Goal: Transaction & Acquisition: Book appointment/travel/reservation

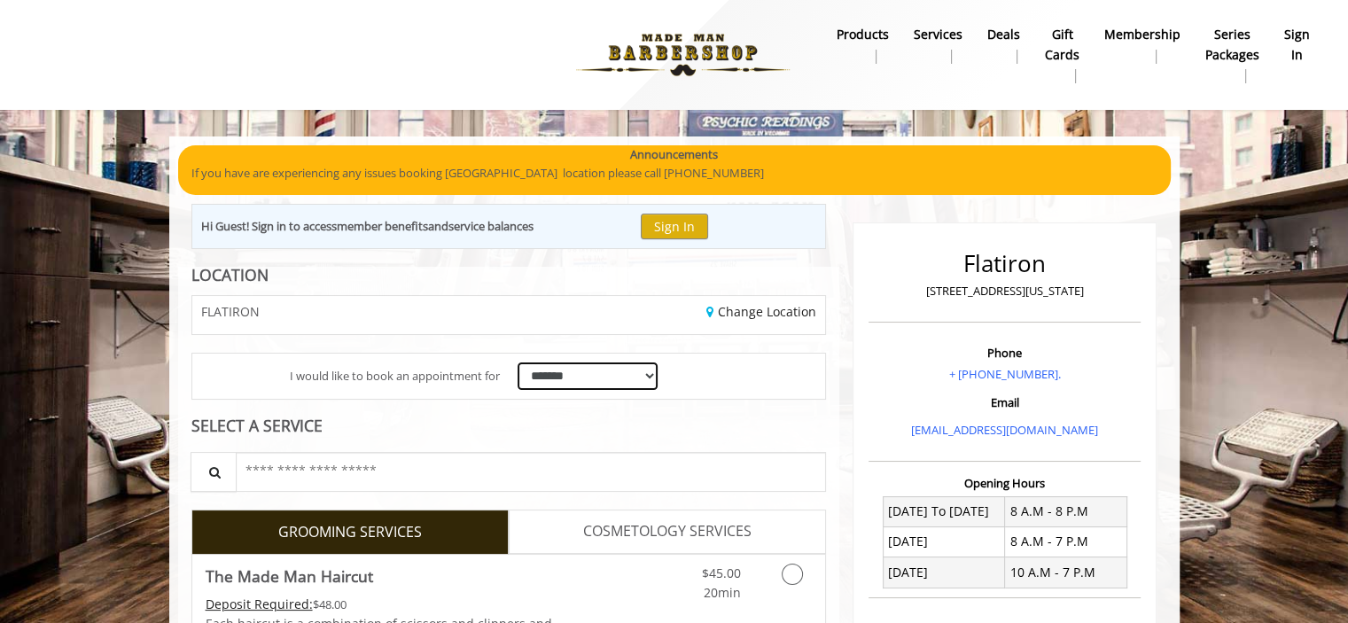
click at [578, 372] on select "**********" at bounding box center [588, 376] width 141 height 27
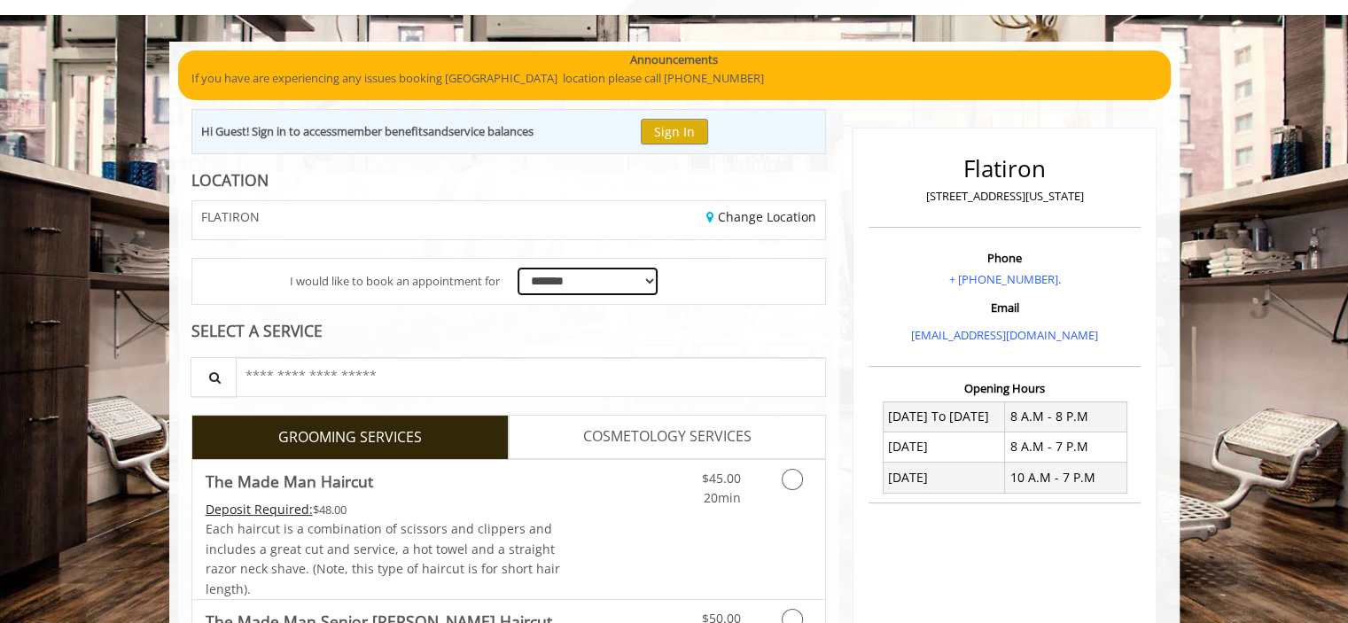
scroll to position [89, 0]
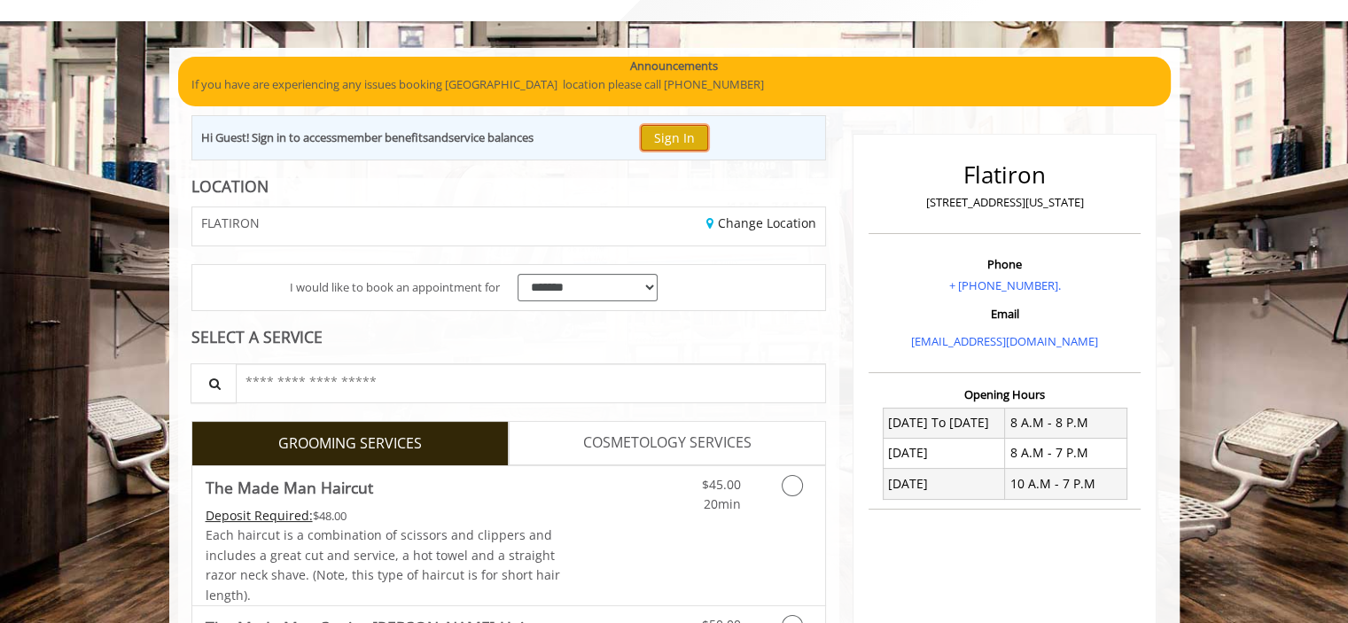
click at [664, 137] on button "Sign In" at bounding box center [674, 138] width 67 height 26
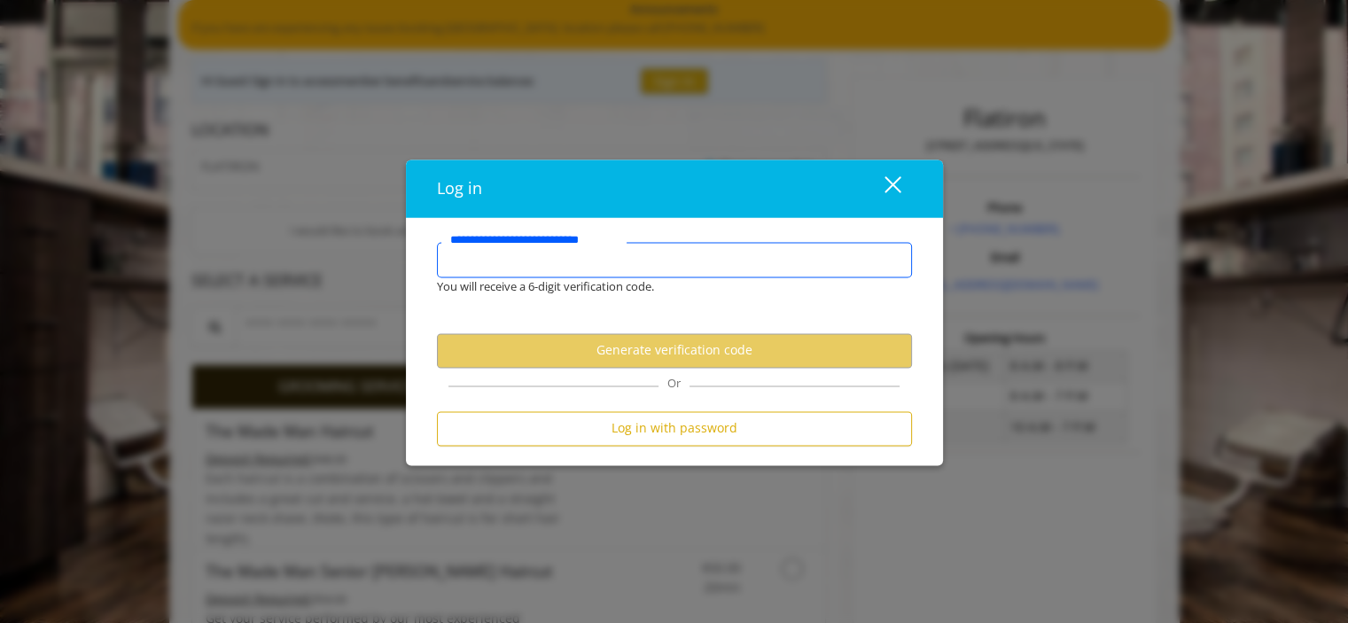
scroll to position [177, 0]
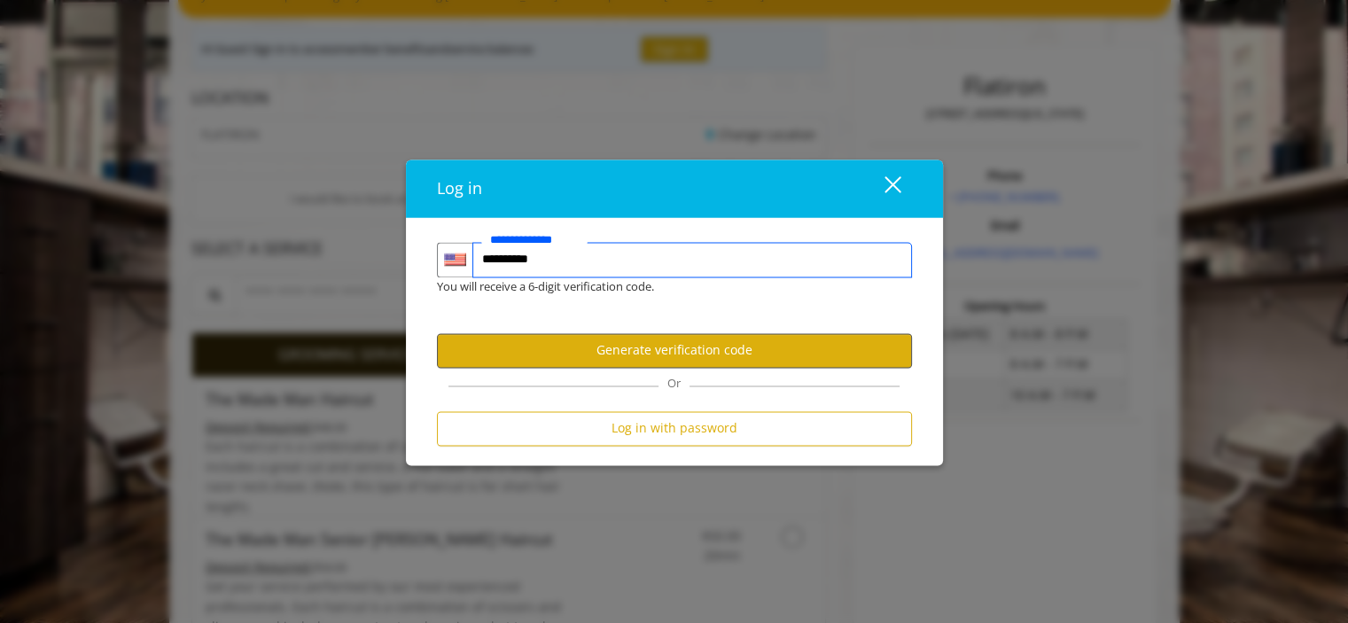
type input "**********"
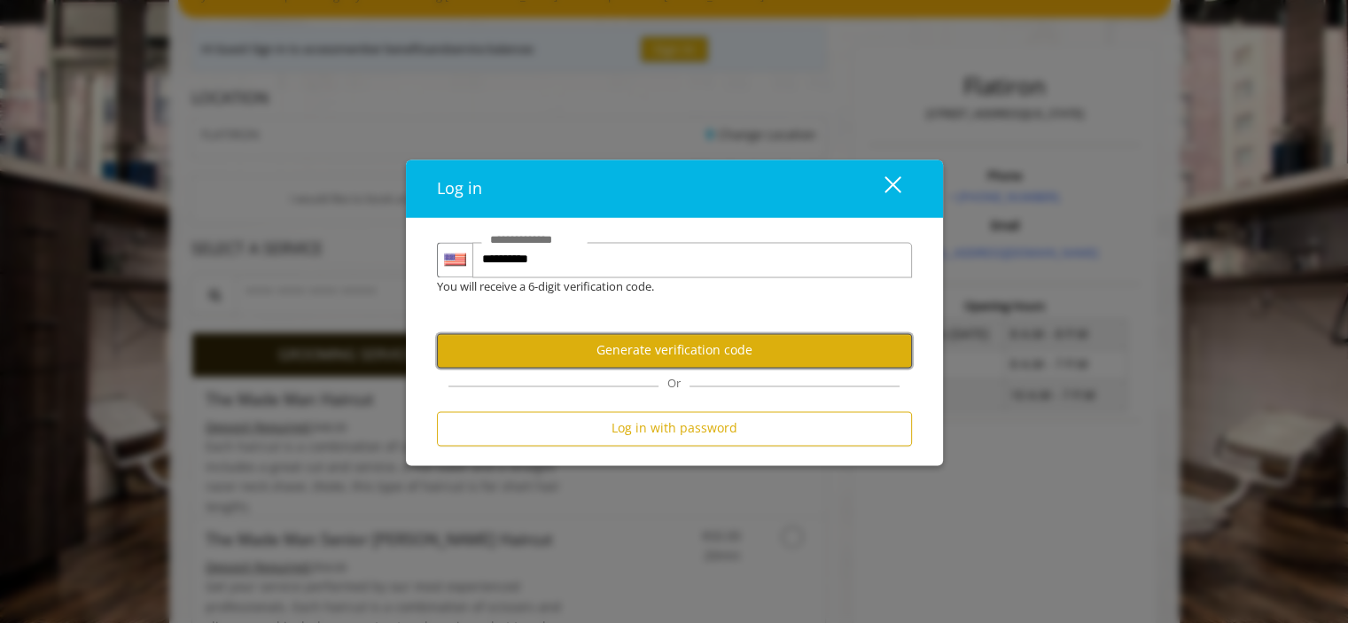
click at [638, 361] on button "Generate verification code" at bounding box center [674, 350] width 475 height 35
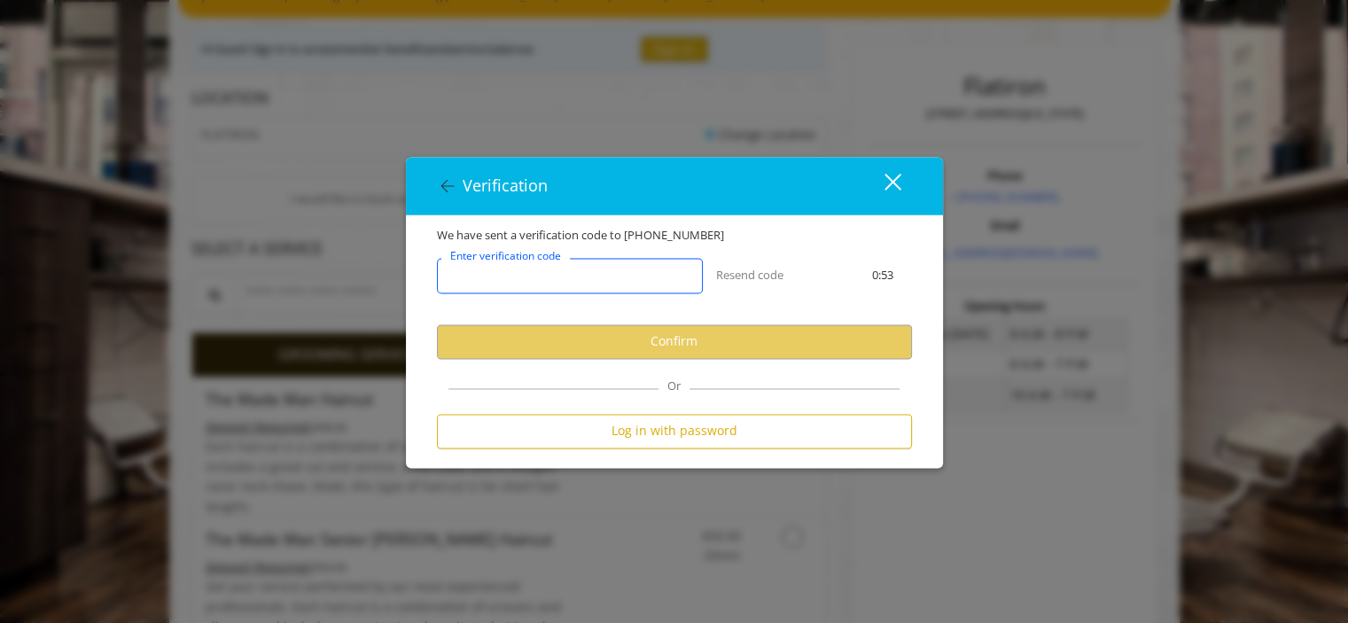
click at [634, 286] on input "Enter verification code" at bounding box center [570, 275] width 266 height 35
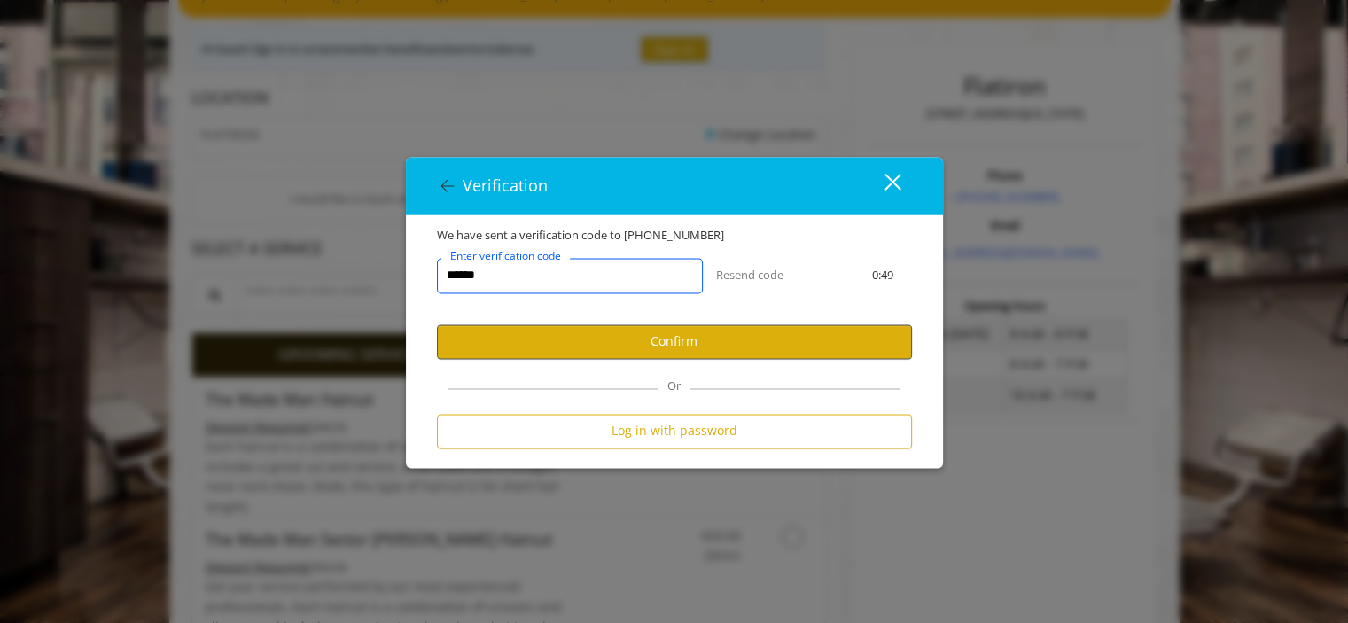
type input "******"
click at [651, 331] on button "Confirm" at bounding box center [674, 341] width 475 height 35
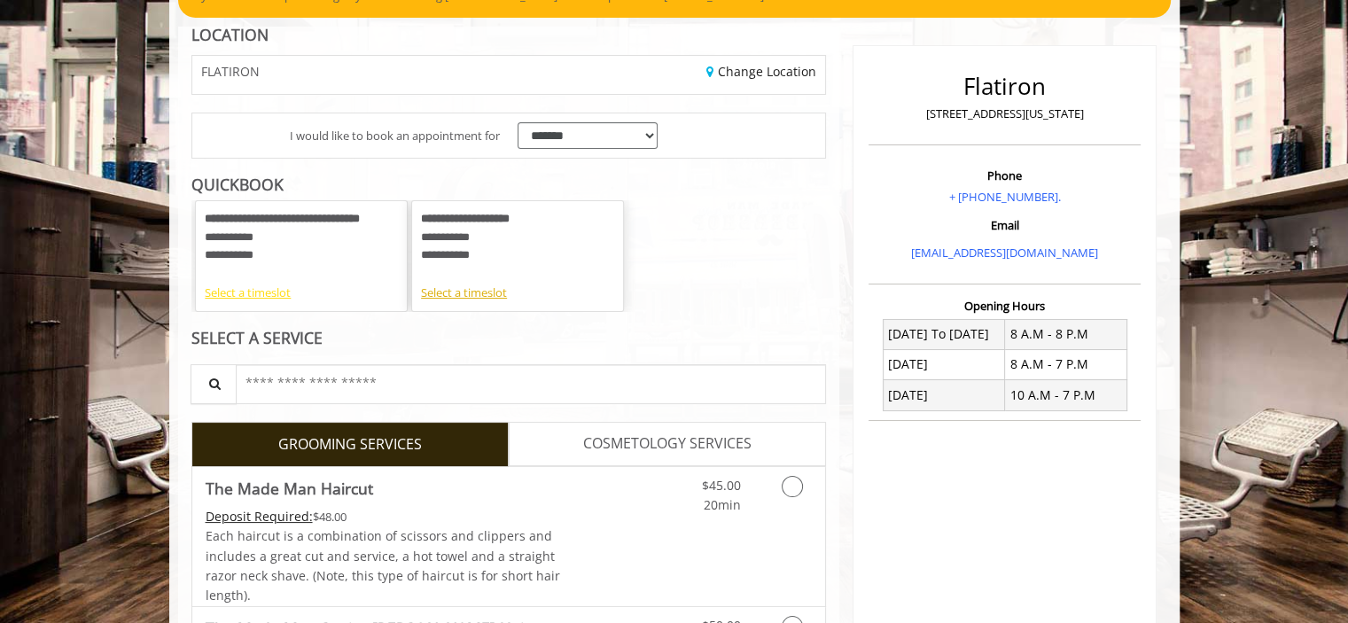
click at [272, 297] on div "Select a timeslot" at bounding box center [301, 293] width 193 height 19
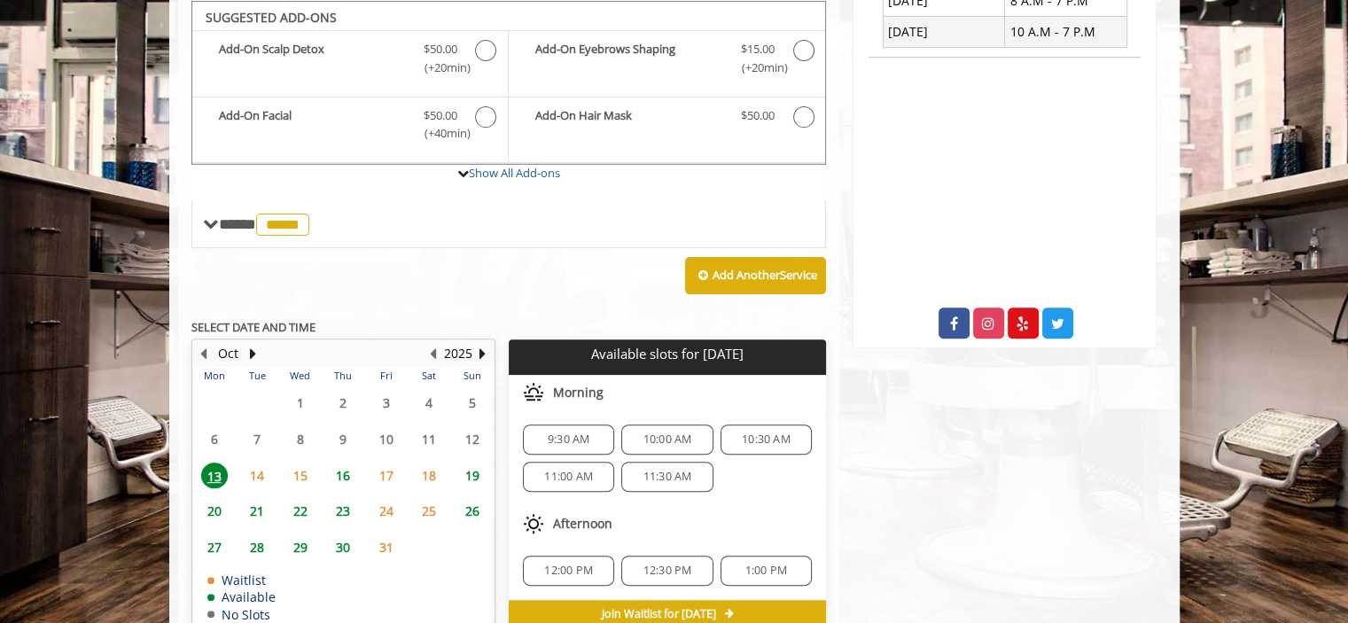
scroll to position [595, 0]
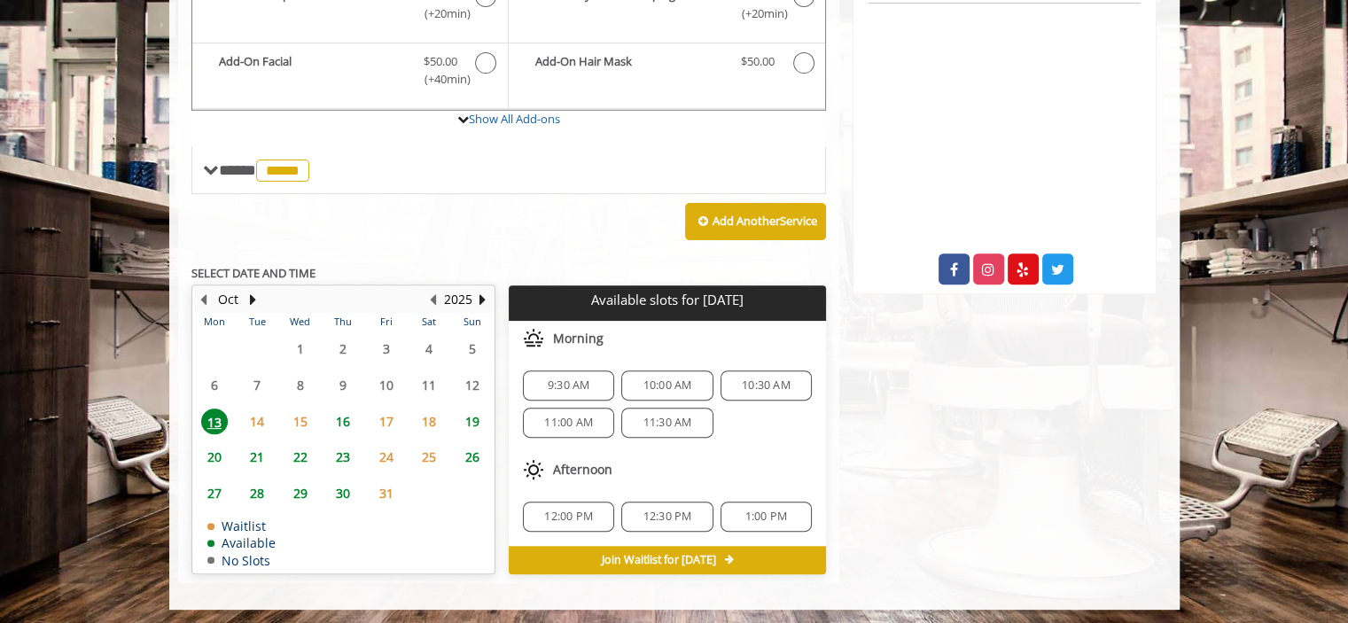
click at [351, 410] on span "16" at bounding box center [343, 422] width 27 height 26
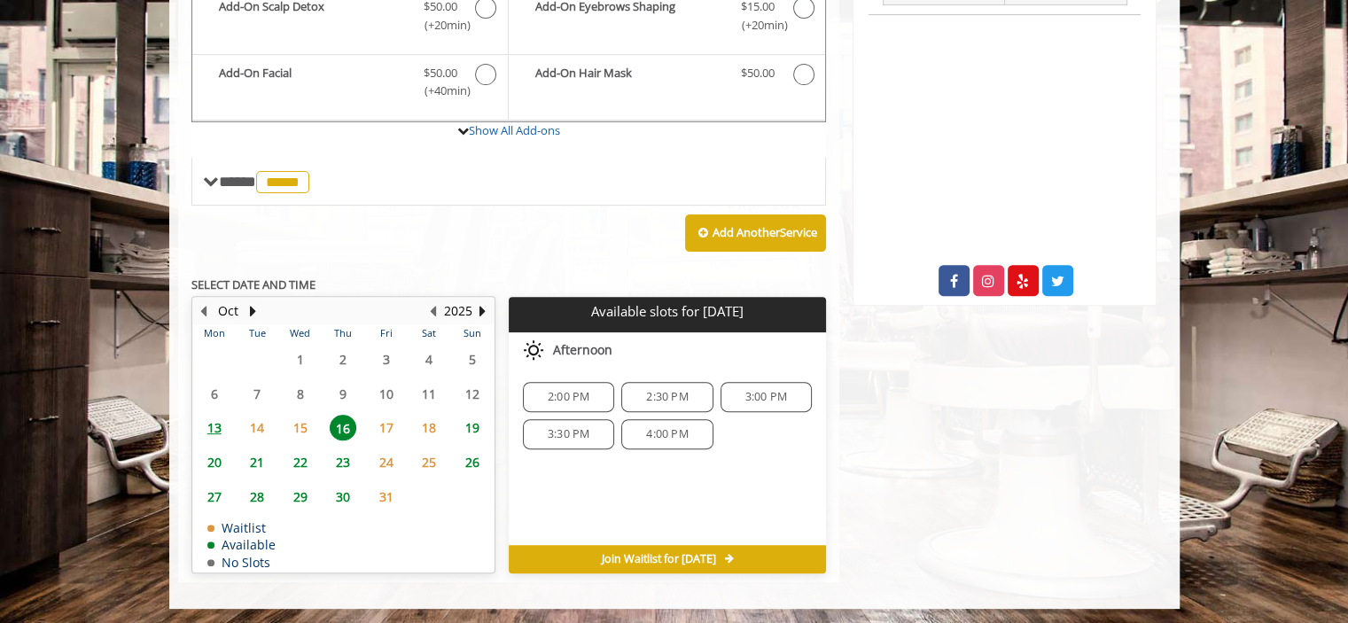
click at [472, 428] on span "19" at bounding box center [472, 428] width 27 height 26
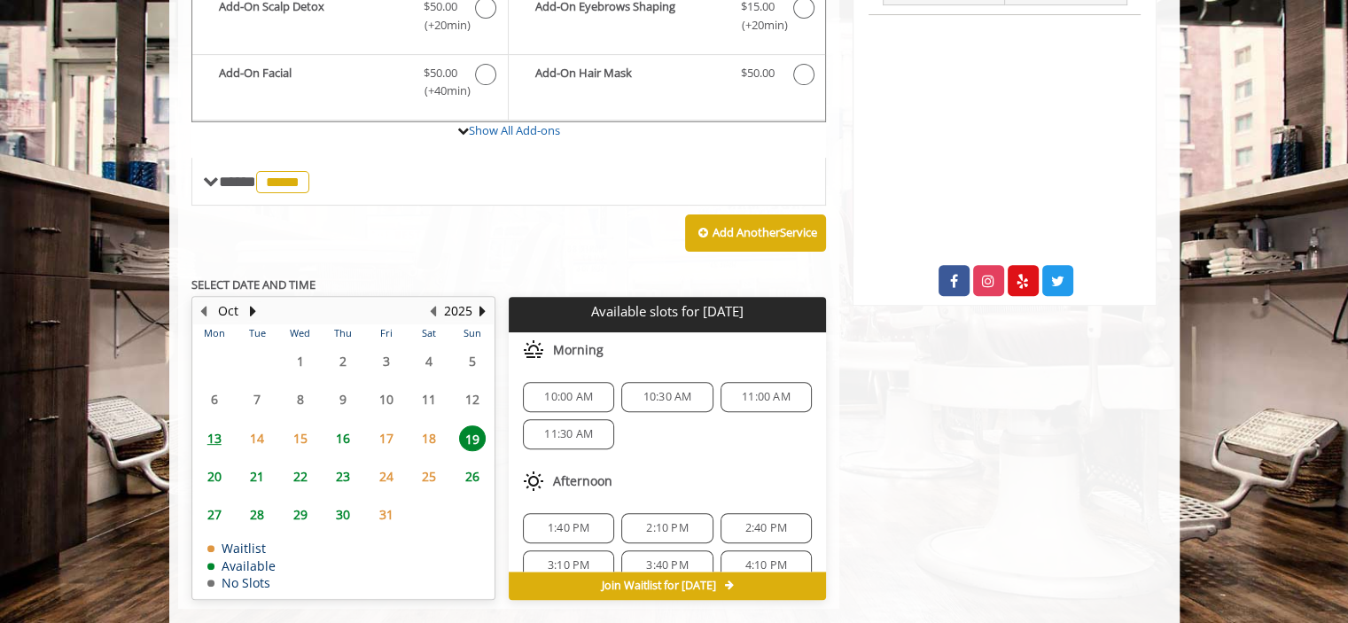
click at [340, 447] on span "16" at bounding box center [343, 439] width 27 height 26
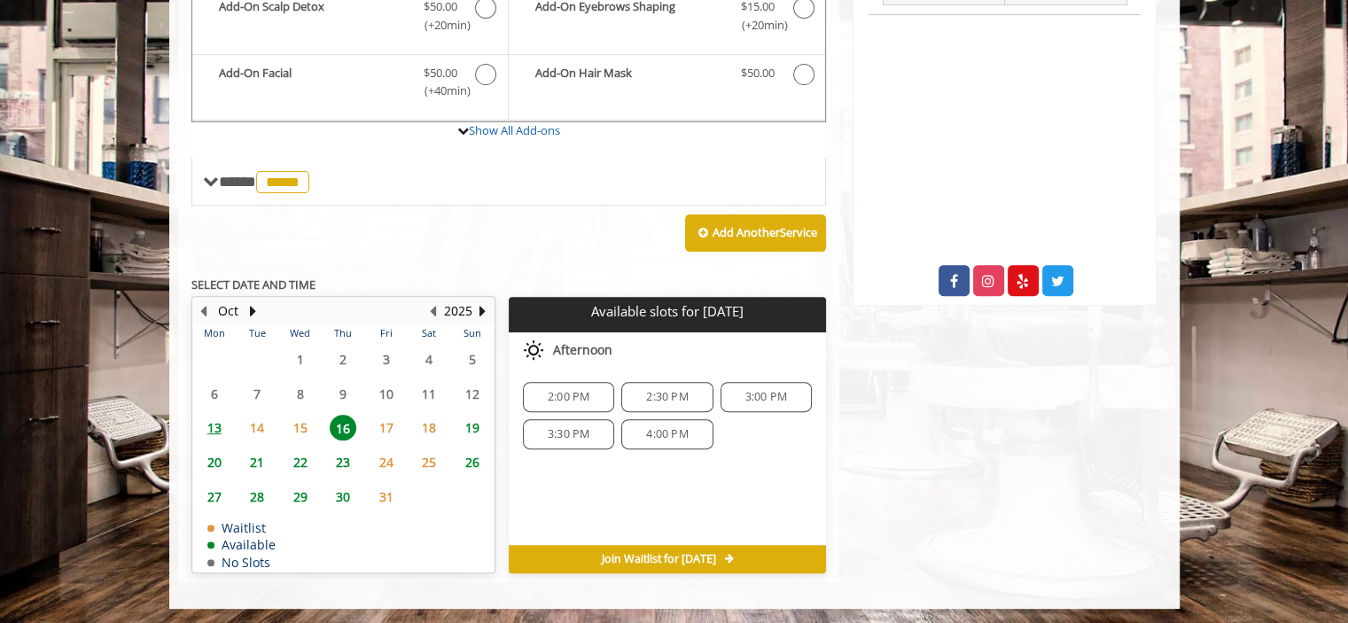
click at [912, 512] on div "Flatiron 10 E 23rd Street, New York Phone + (917) 475-1765. Email info@mademanb…" at bounding box center [1005, 102] width 331 height 962
click at [465, 418] on span "19" at bounding box center [472, 428] width 27 height 26
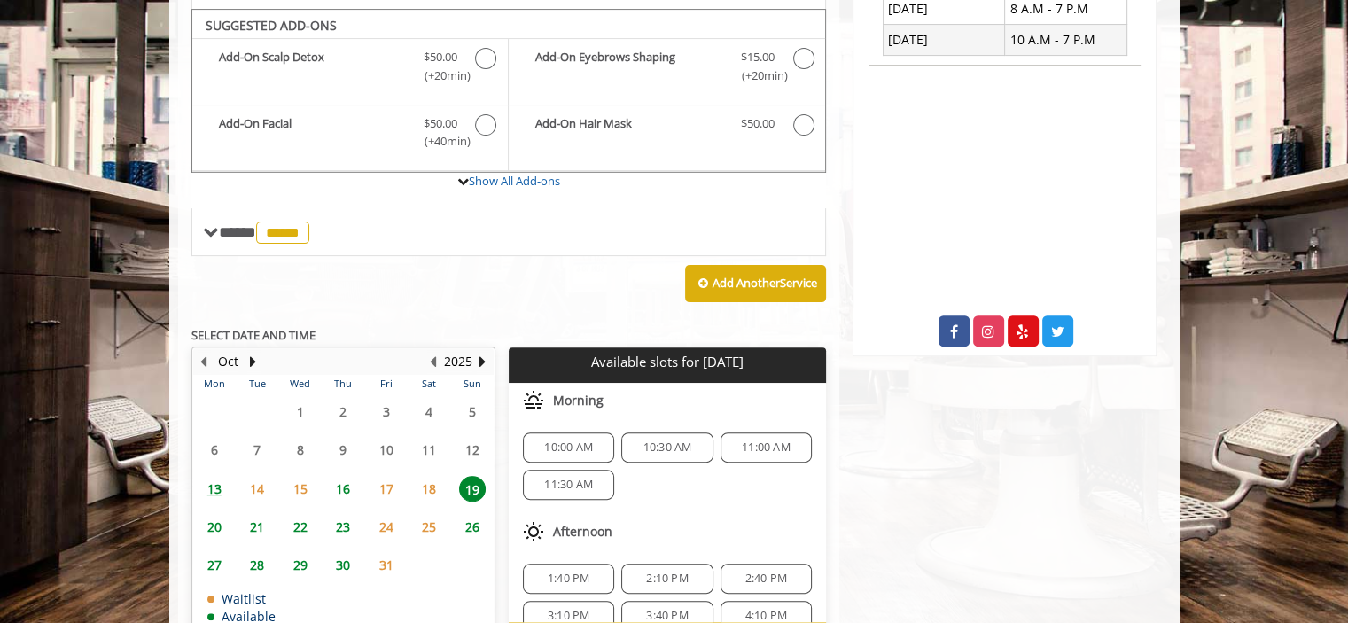
scroll to position [610, 0]
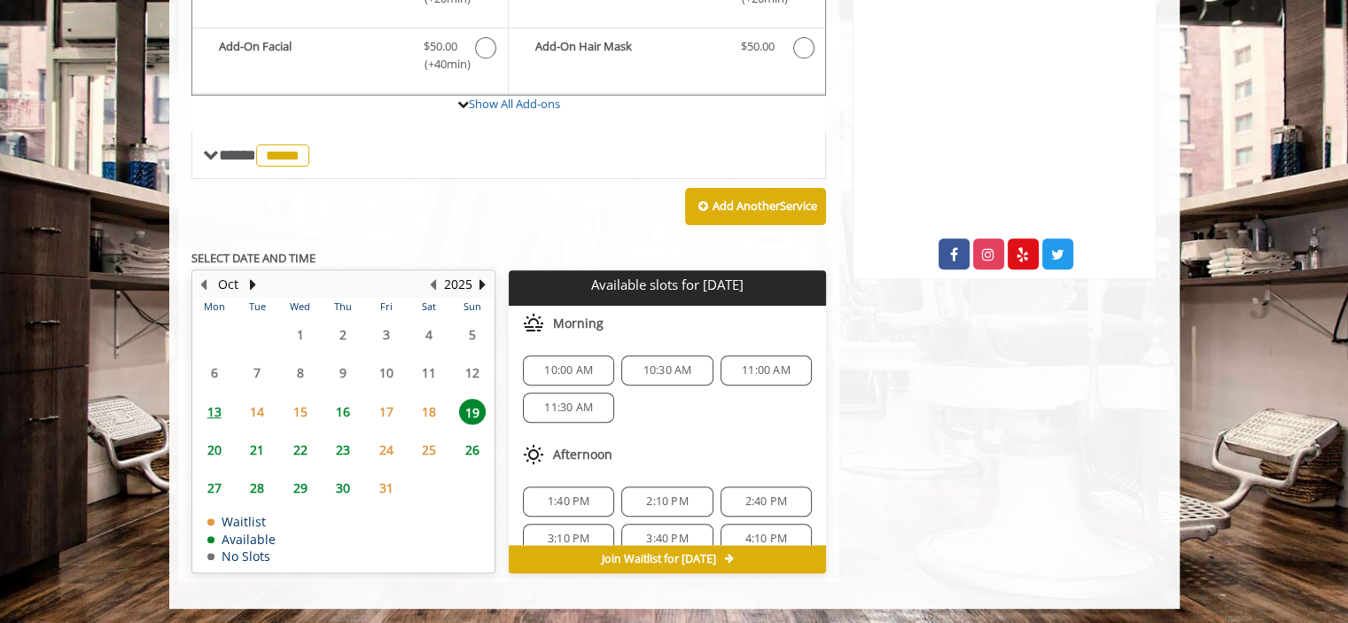
click at [340, 415] on span "16" at bounding box center [343, 412] width 27 height 26
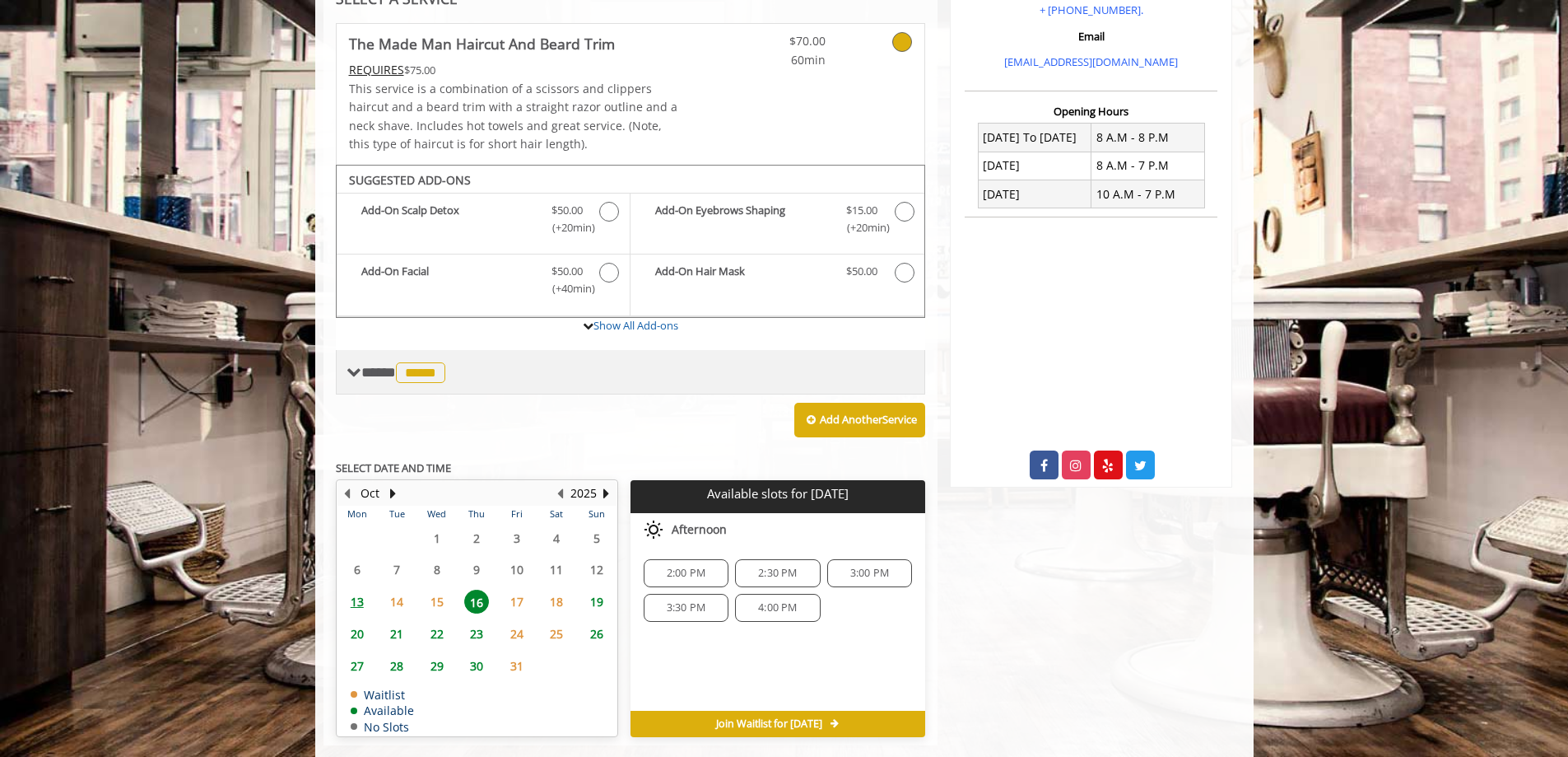
scroll to position [373, 0]
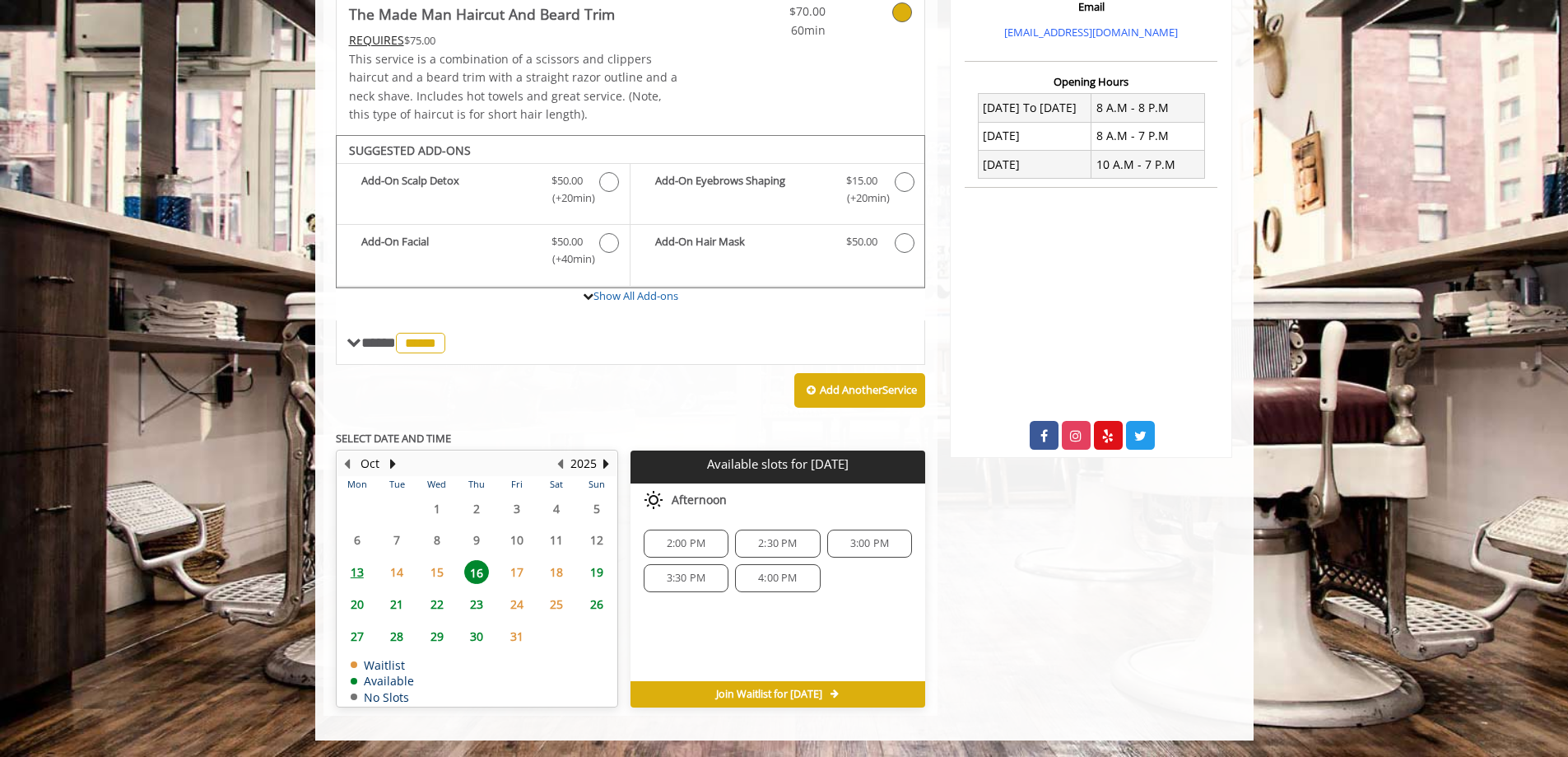
click at [401, 570] on span "14" at bounding box center [396, 572] width 25 height 24
click at [354, 568] on span "13" at bounding box center [356, 572] width 25 height 24
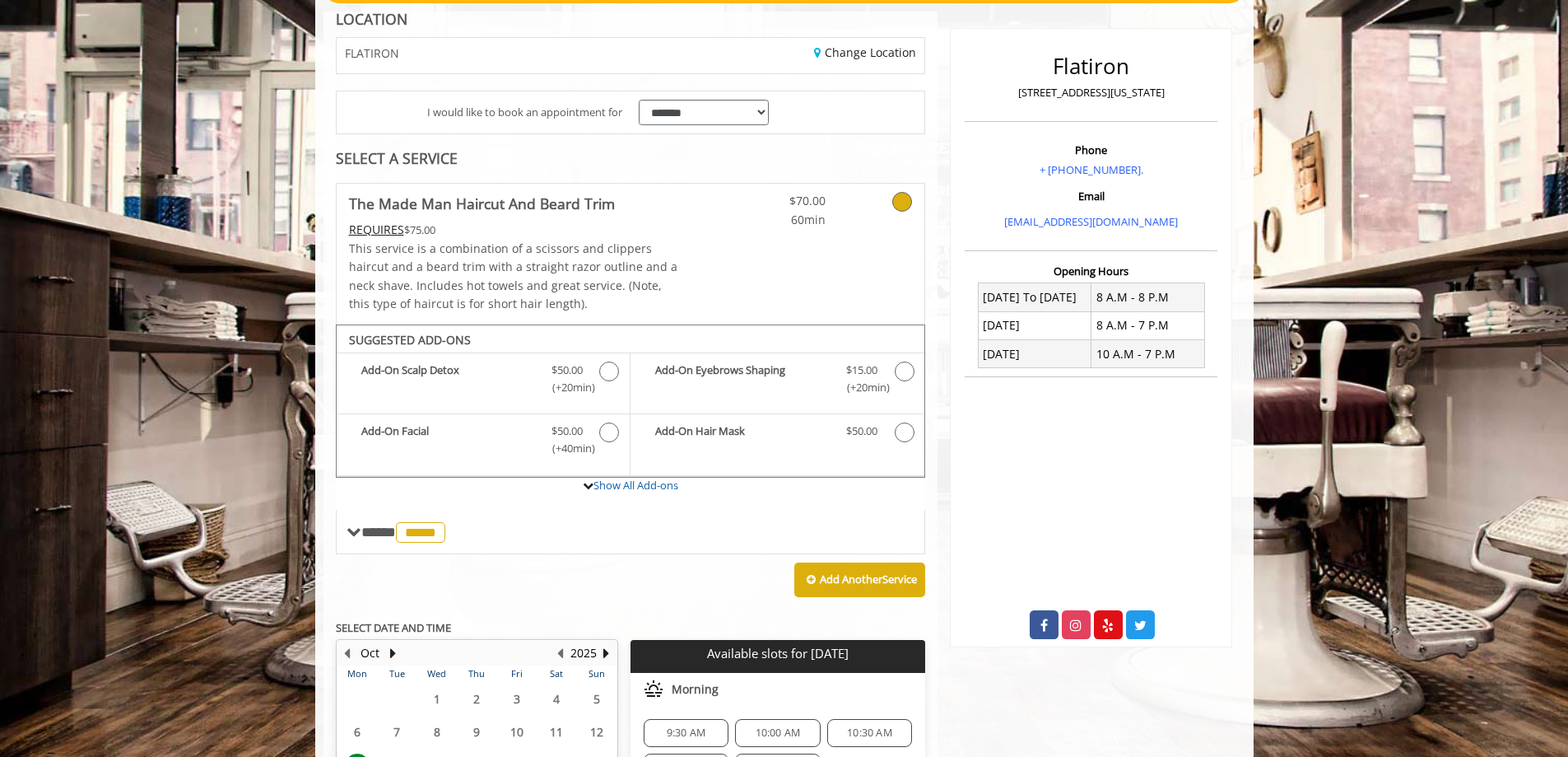
scroll to position [385, 0]
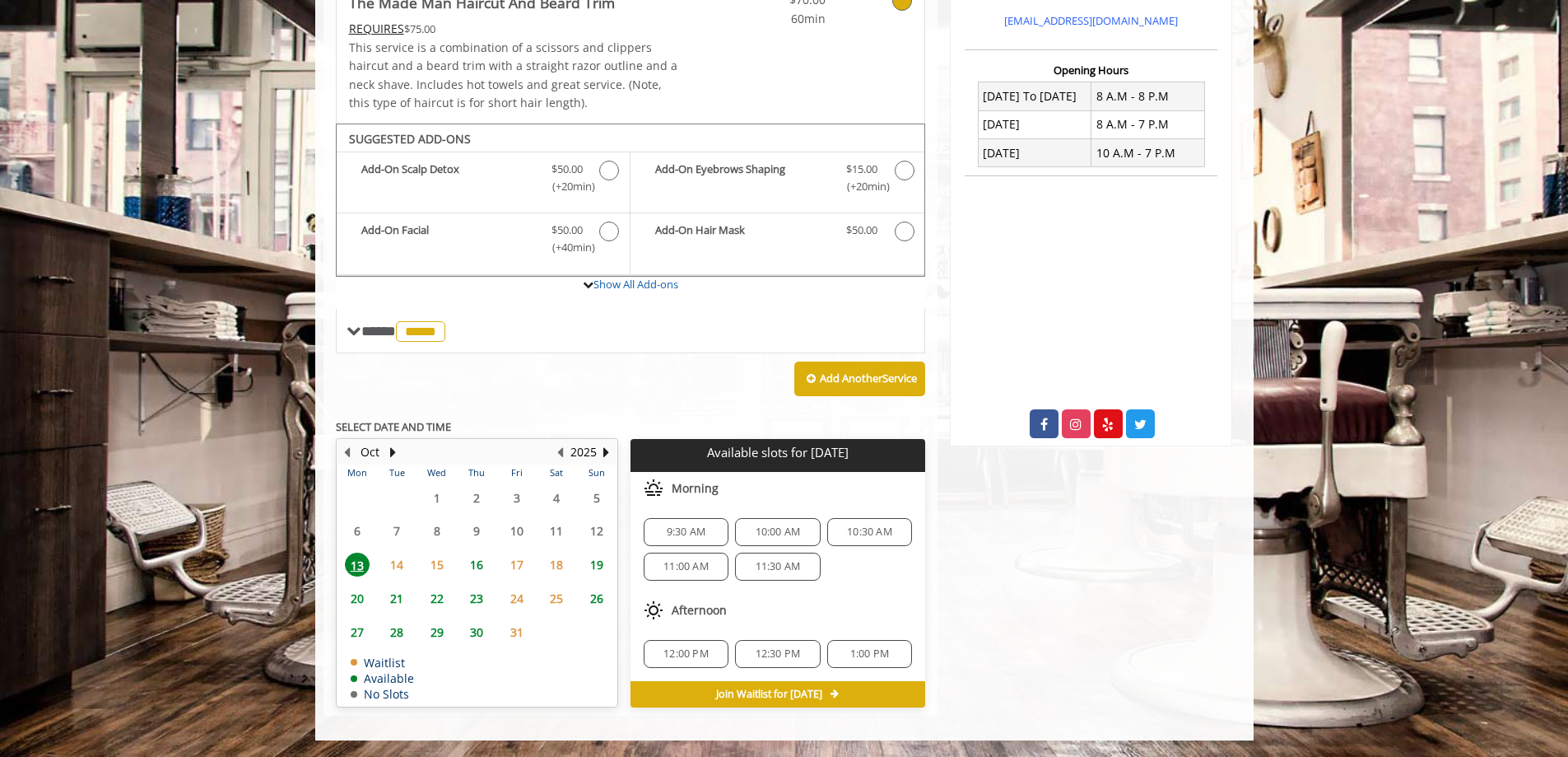
click at [401, 568] on span "14" at bounding box center [396, 565] width 25 height 24
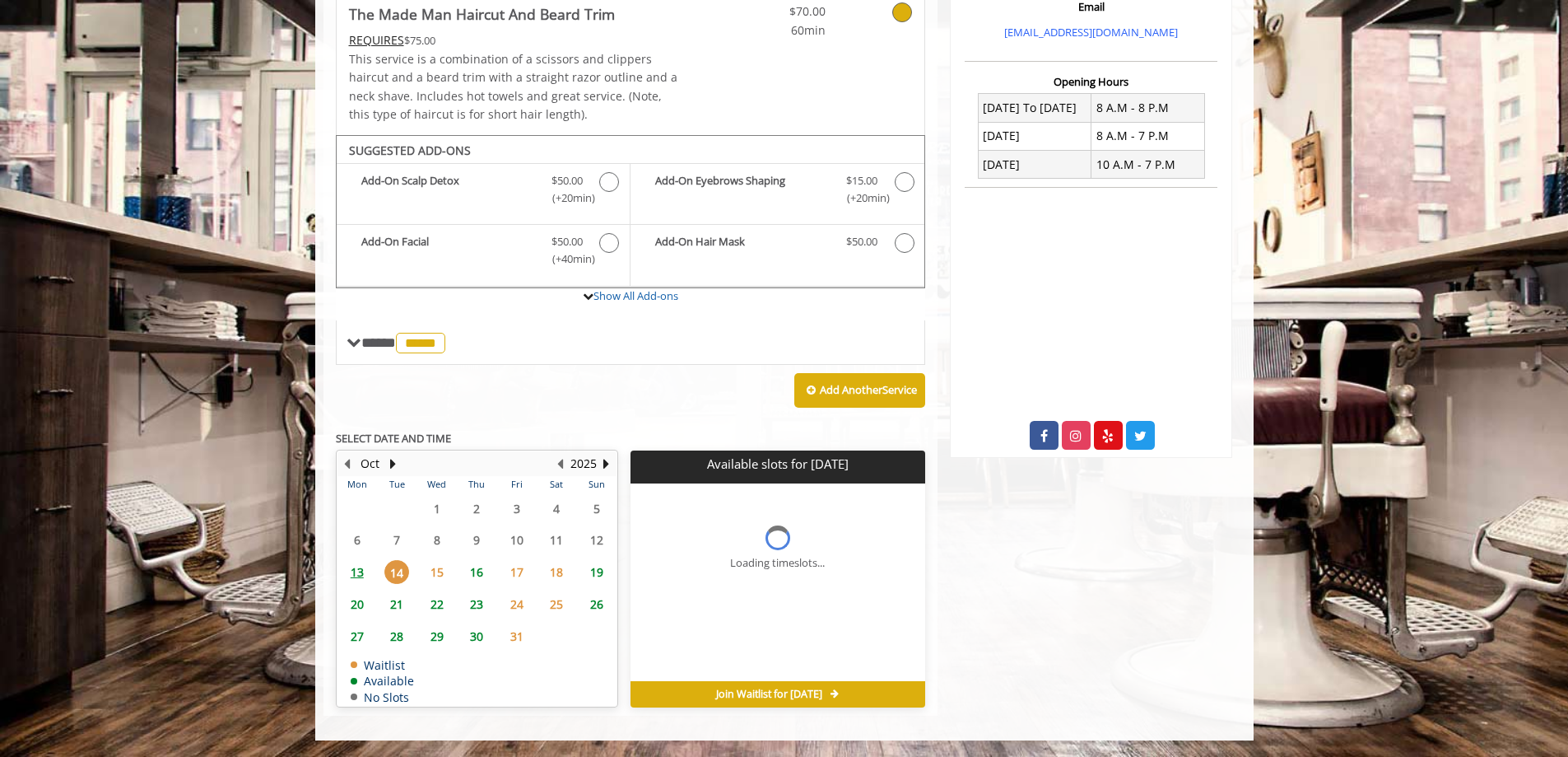
scroll to position [373, 0]
click at [446, 577] on span "15" at bounding box center [436, 572] width 25 height 24
click at [479, 578] on span "16" at bounding box center [476, 572] width 25 height 24
click at [592, 575] on span "19" at bounding box center [596, 572] width 25 height 24
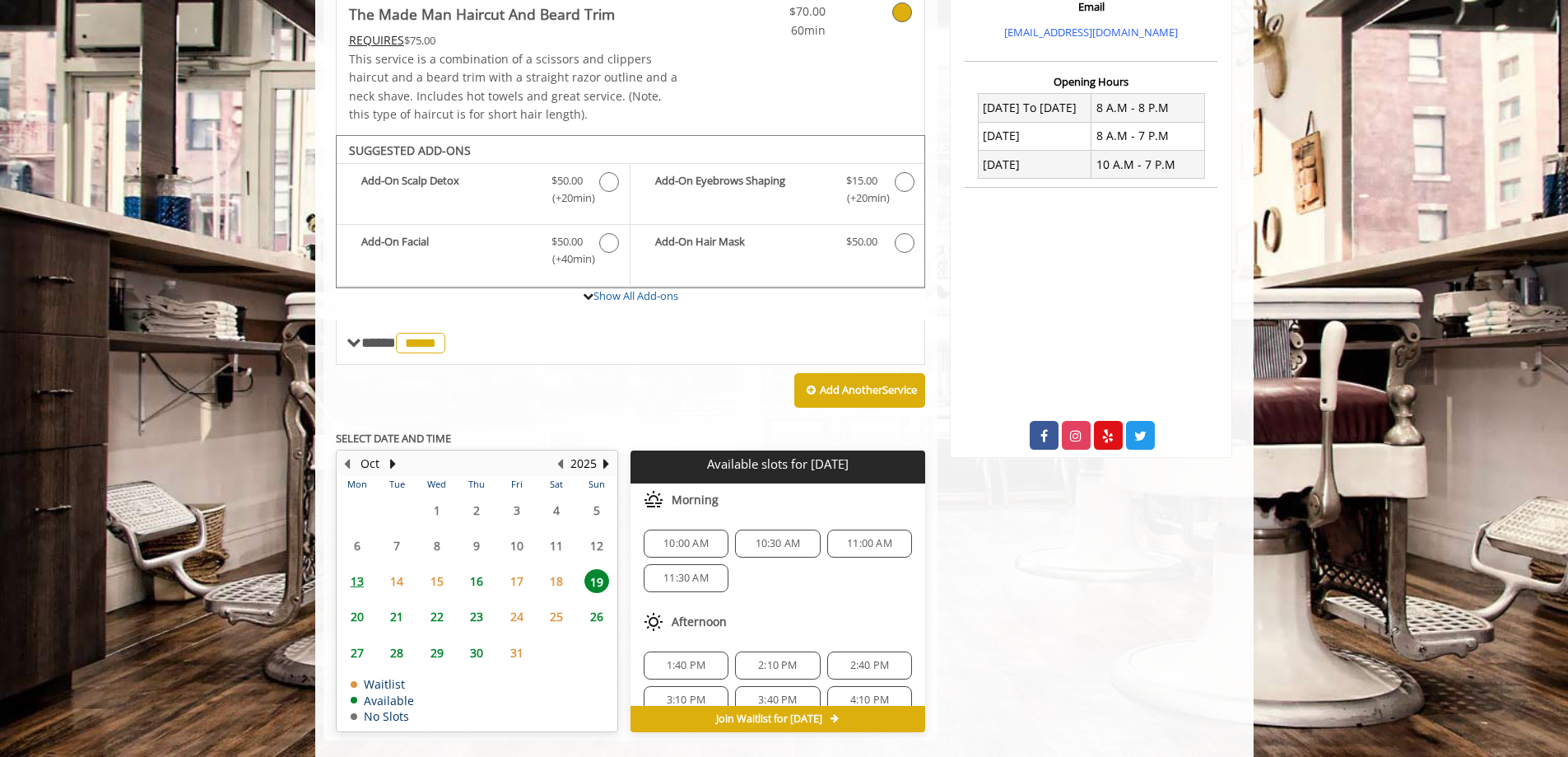
scroll to position [398, 0]
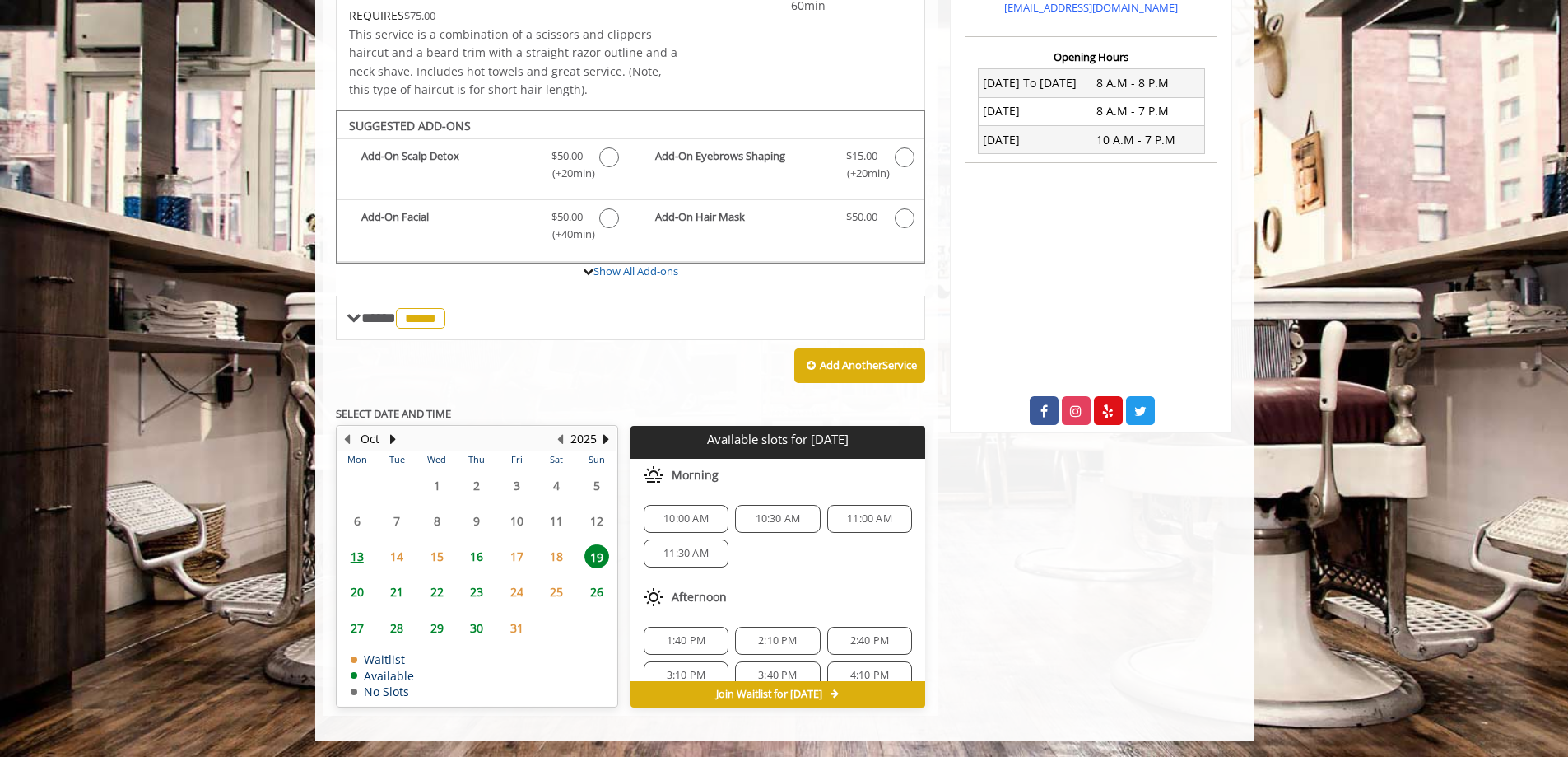
click at [475, 562] on span "16" at bounding box center [476, 556] width 25 height 24
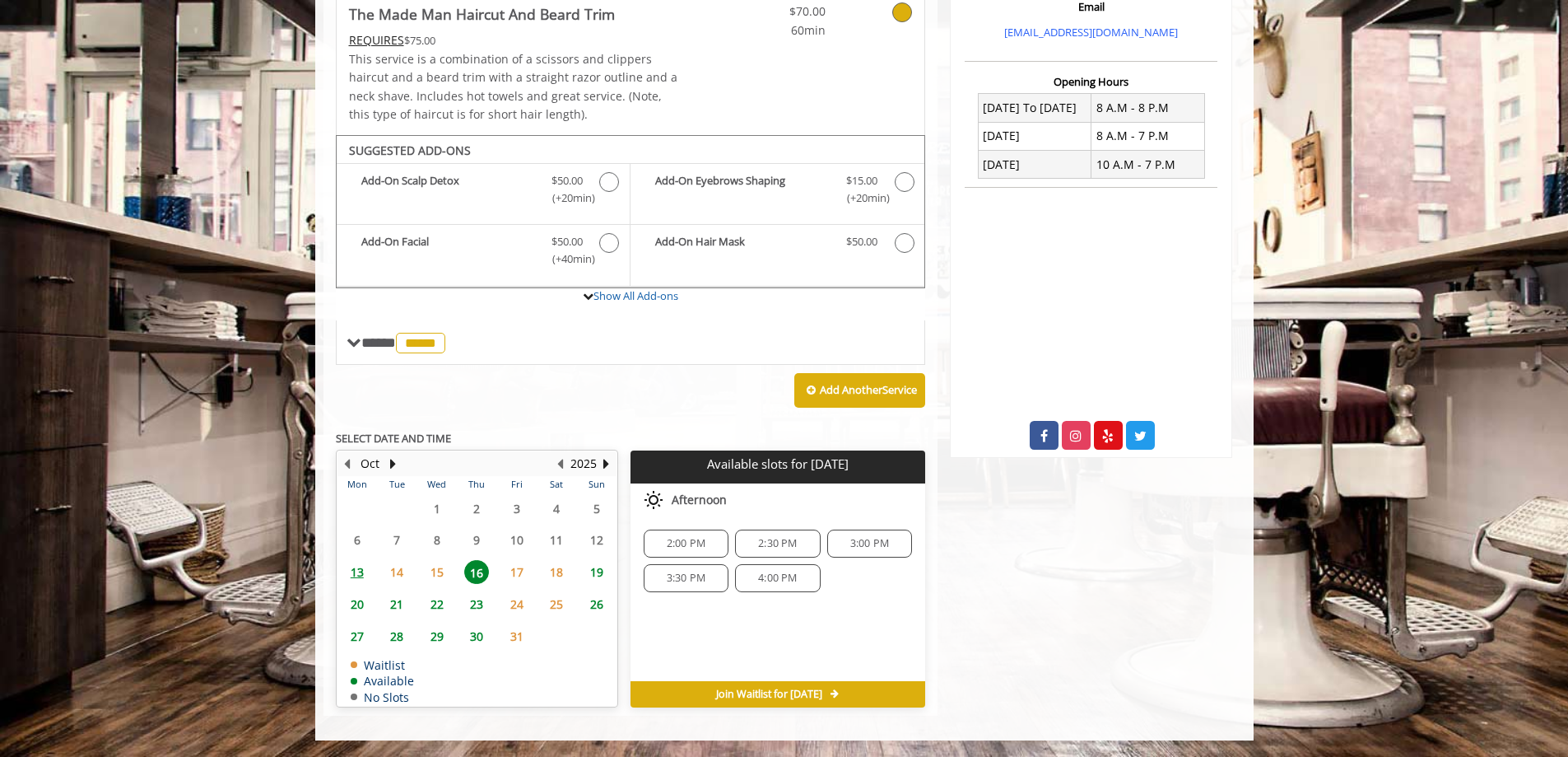
click at [591, 572] on span "19" at bounding box center [596, 572] width 25 height 24
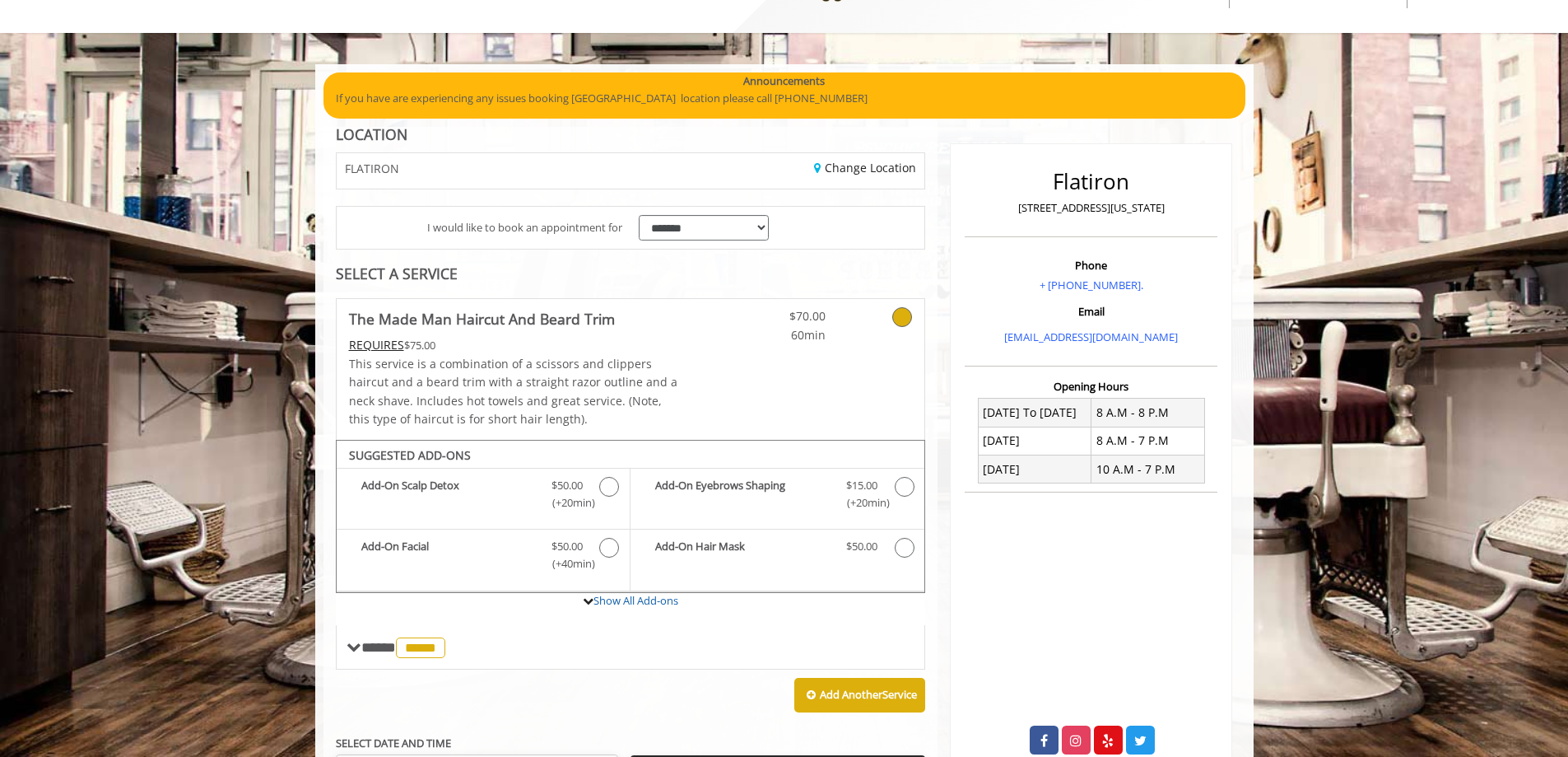
scroll to position [0, 0]
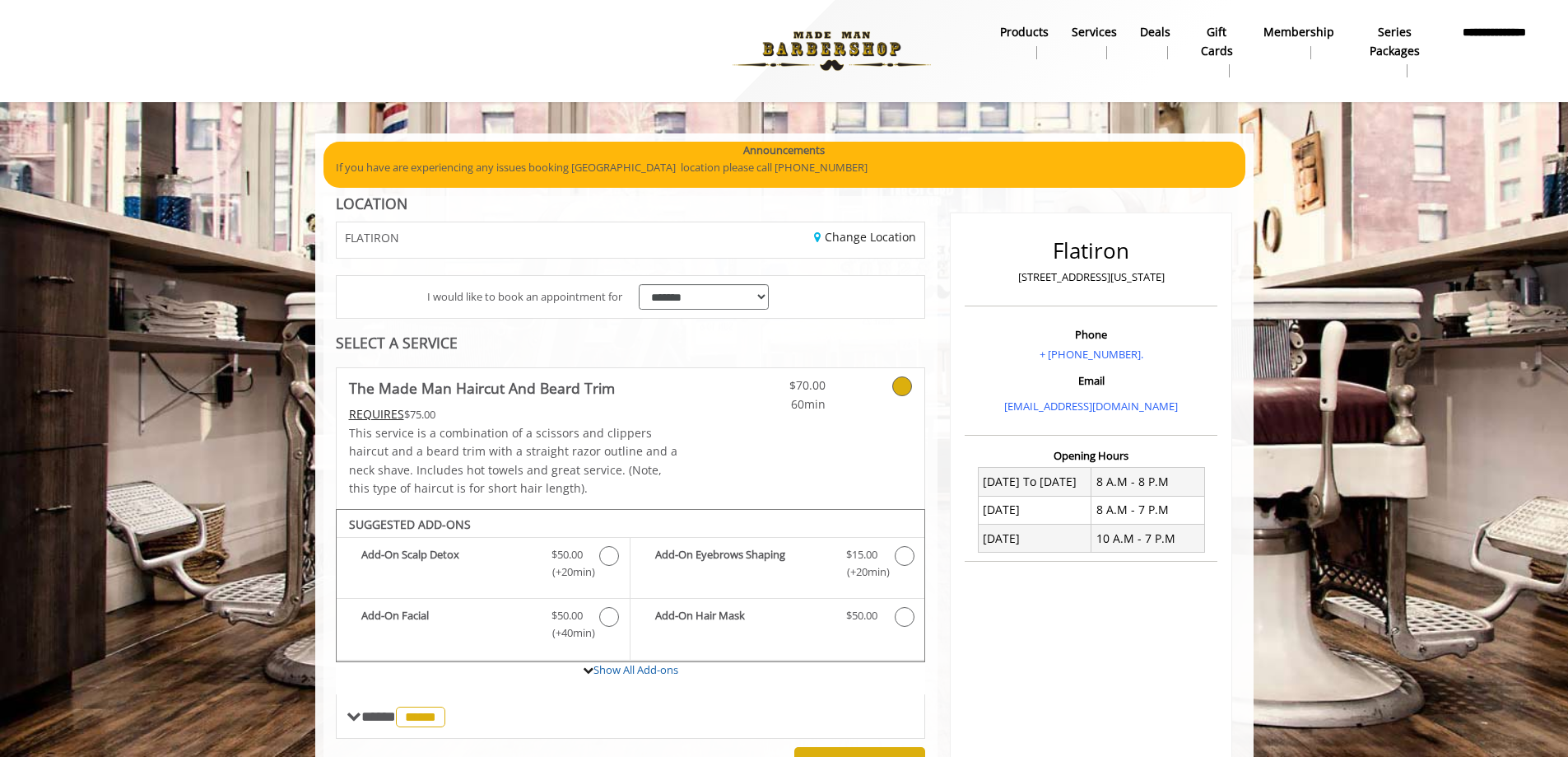
click at [810, 40] on img at bounding box center [832, 51] width 227 height 91
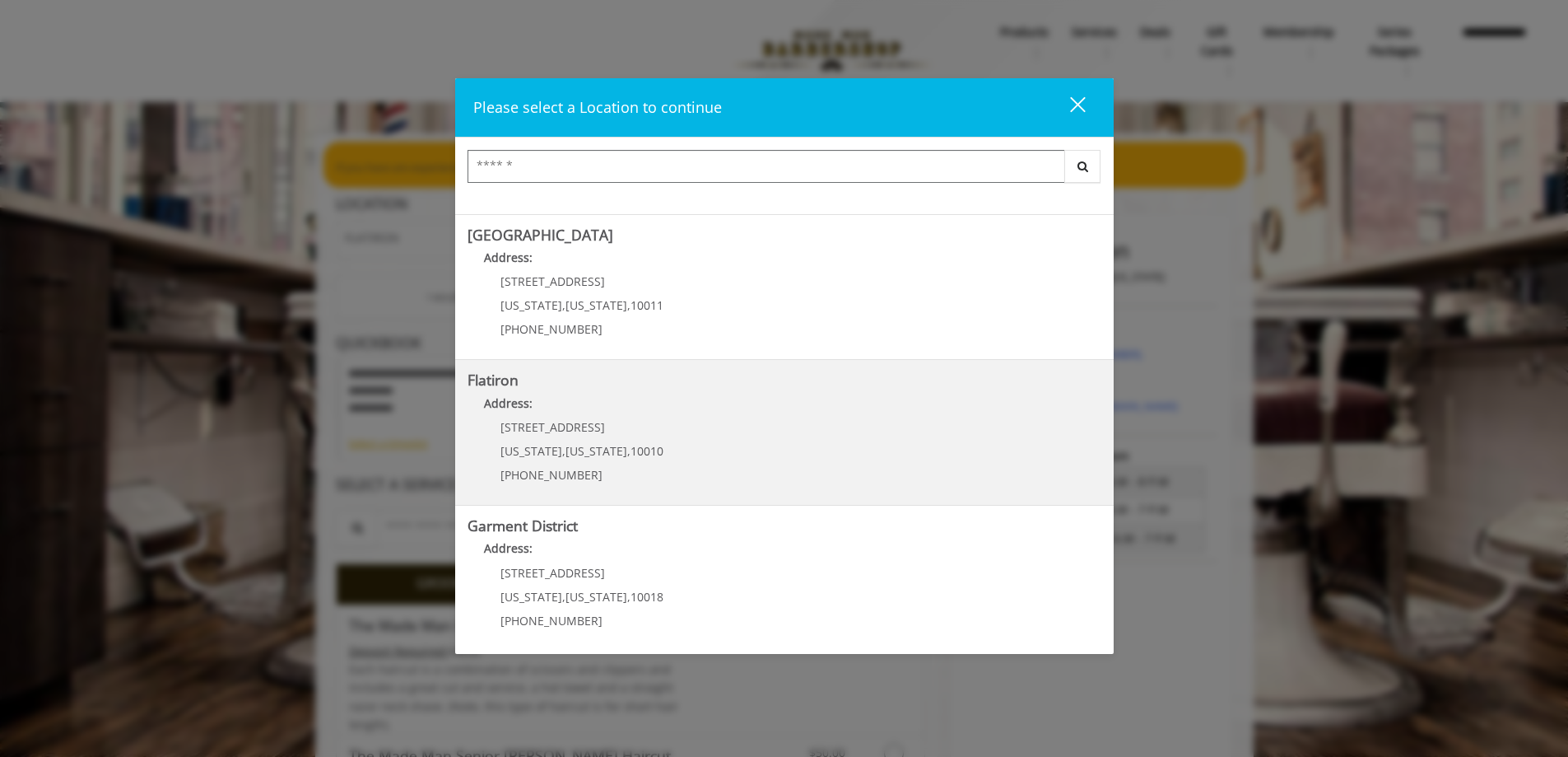
scroll to position [273, 0]
click at [587, 409] on "Address:" at bounding box center [784, 401] width 634 height 26
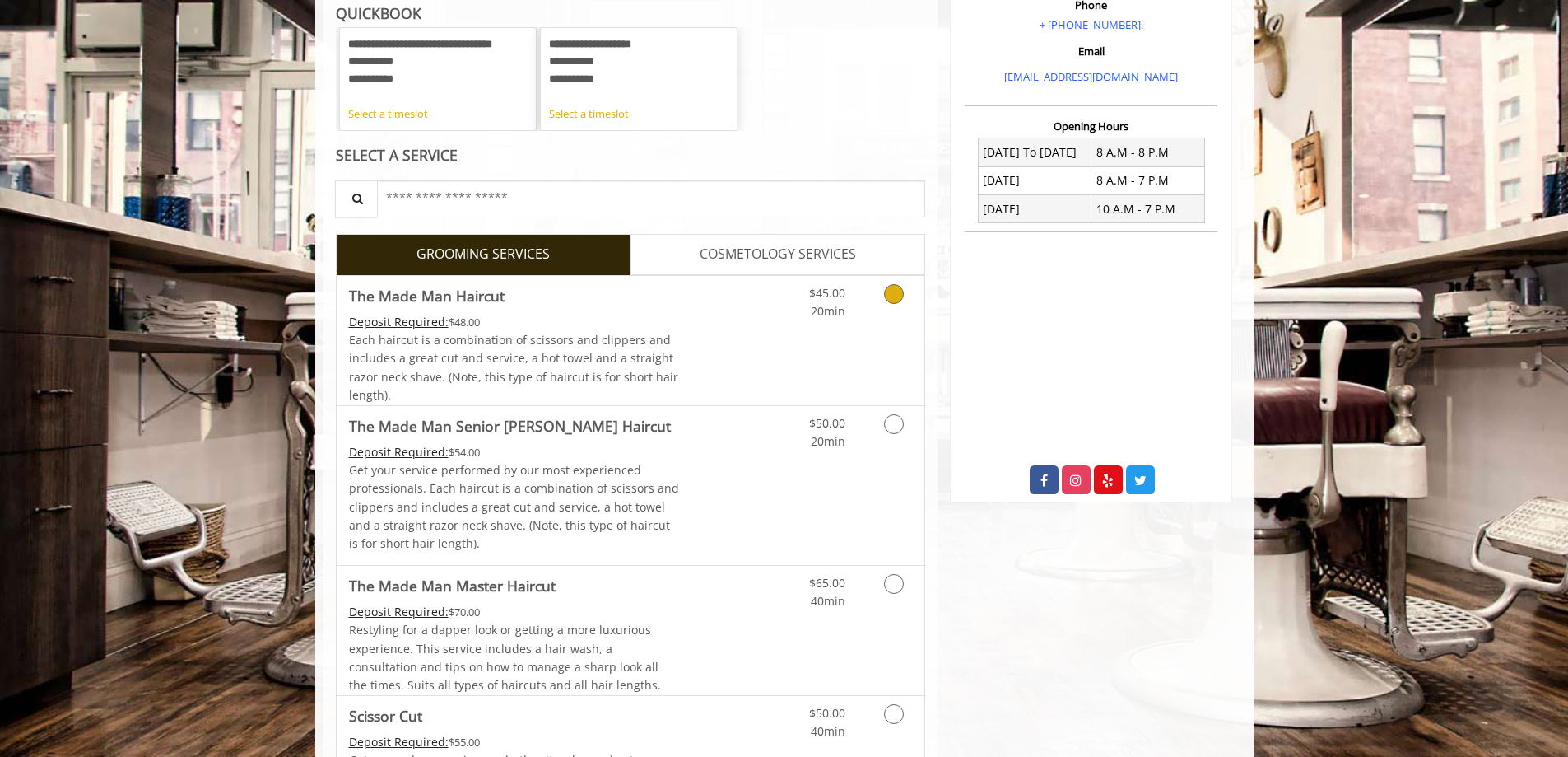
click at [900, 299] on icon "Grooming services" at bounding box center [893, 294] width 19 height 20
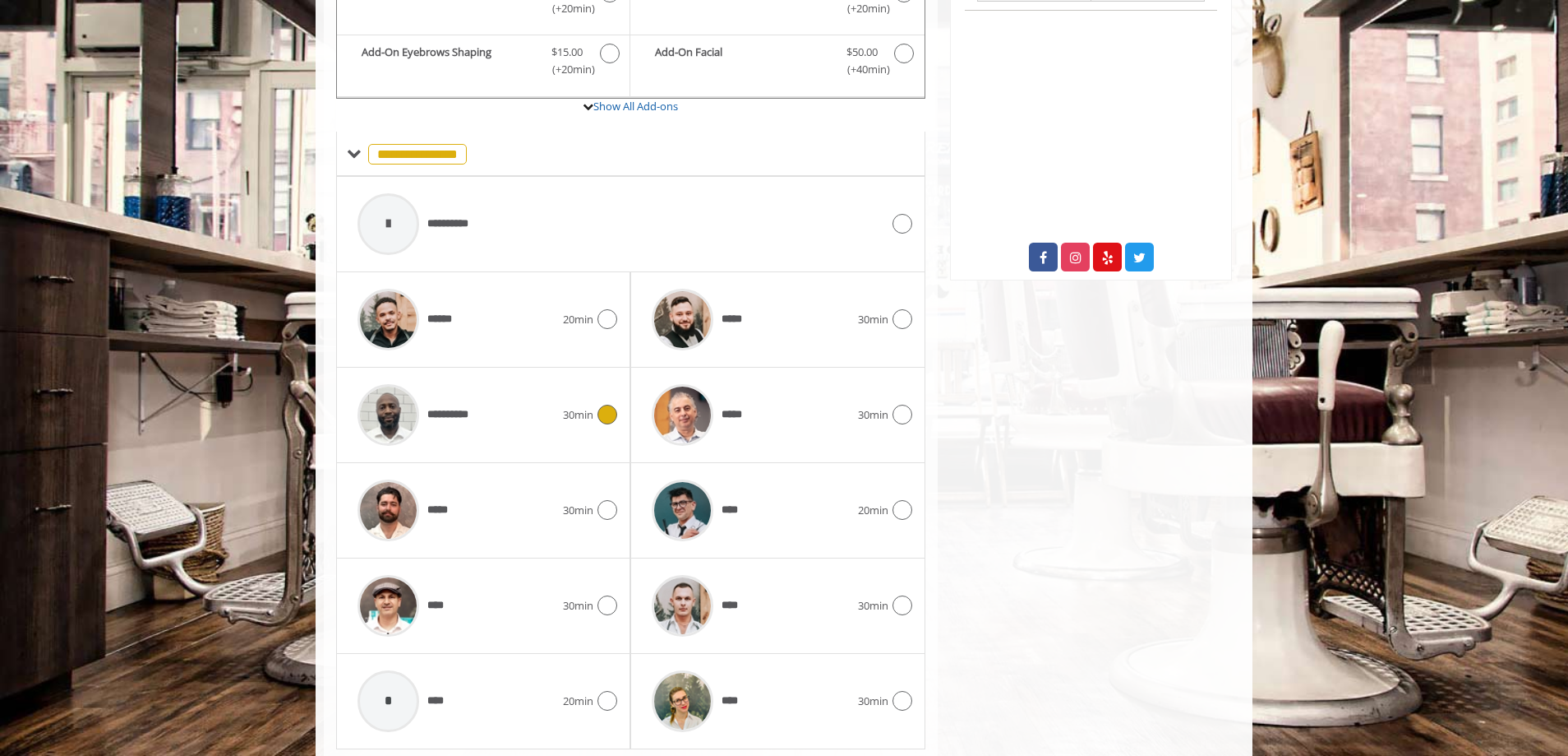
scroll to position [602, 0]
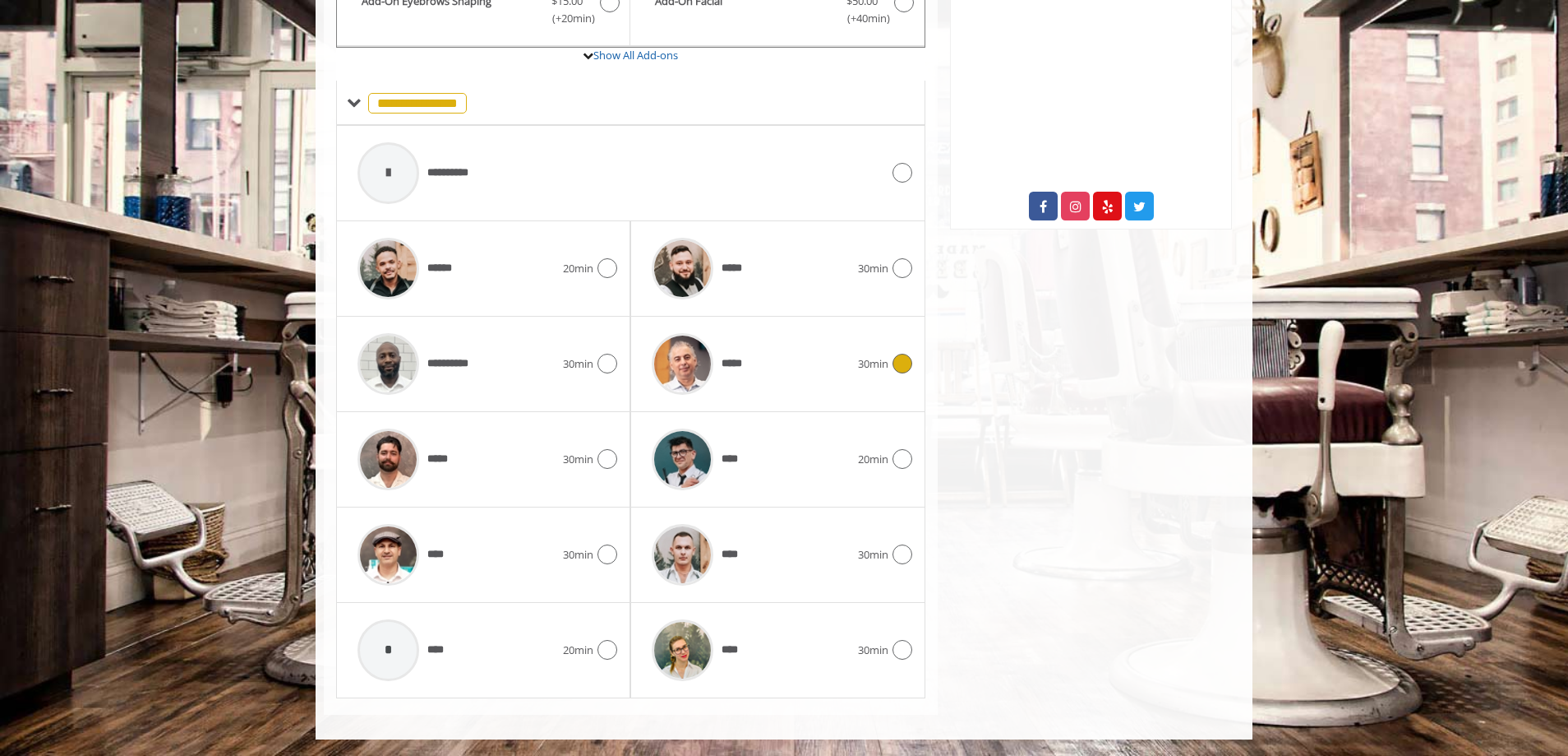
click at [766, 371] on div "*****" at bounding box center [750, 364] width 213 height 78
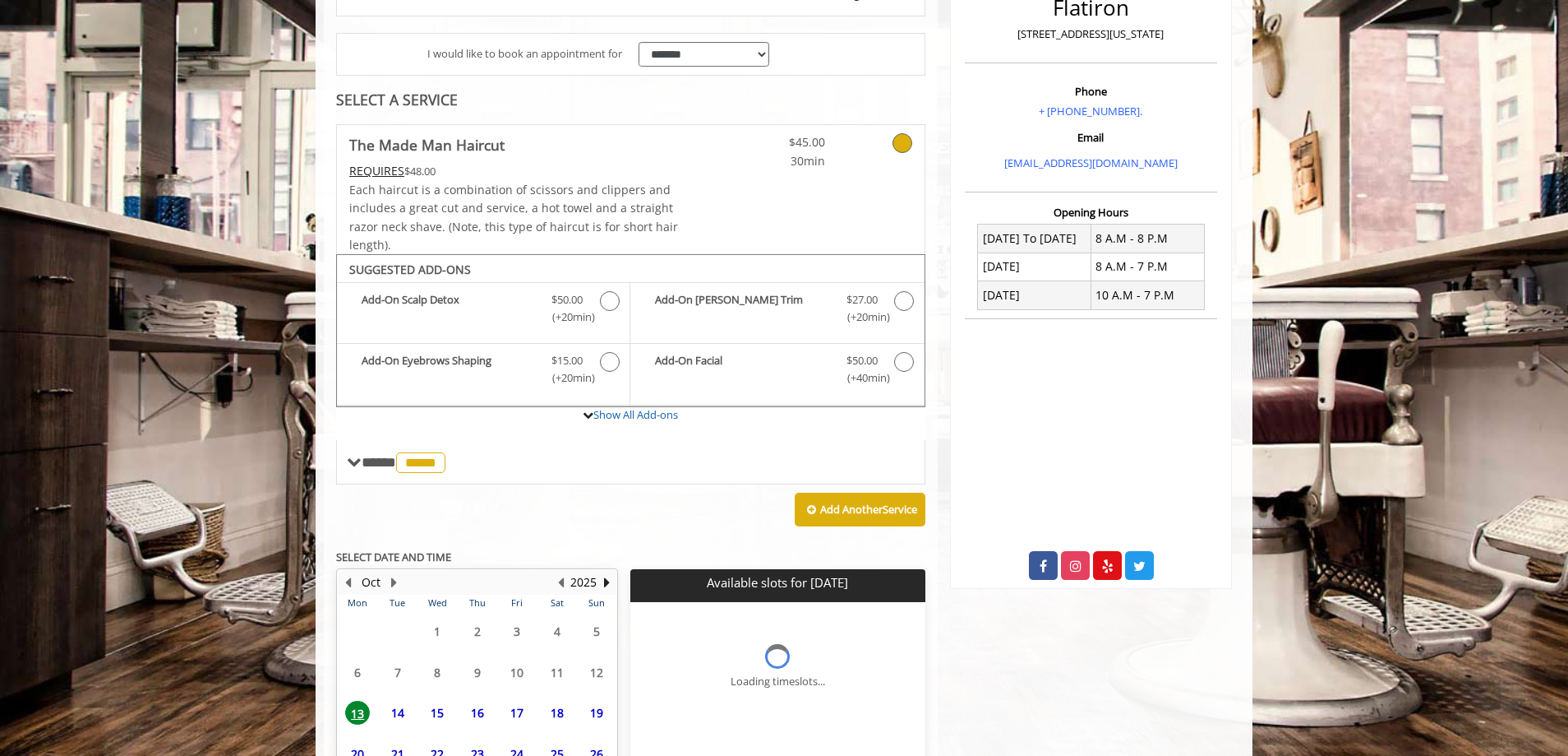
scroll to position [417, 0]
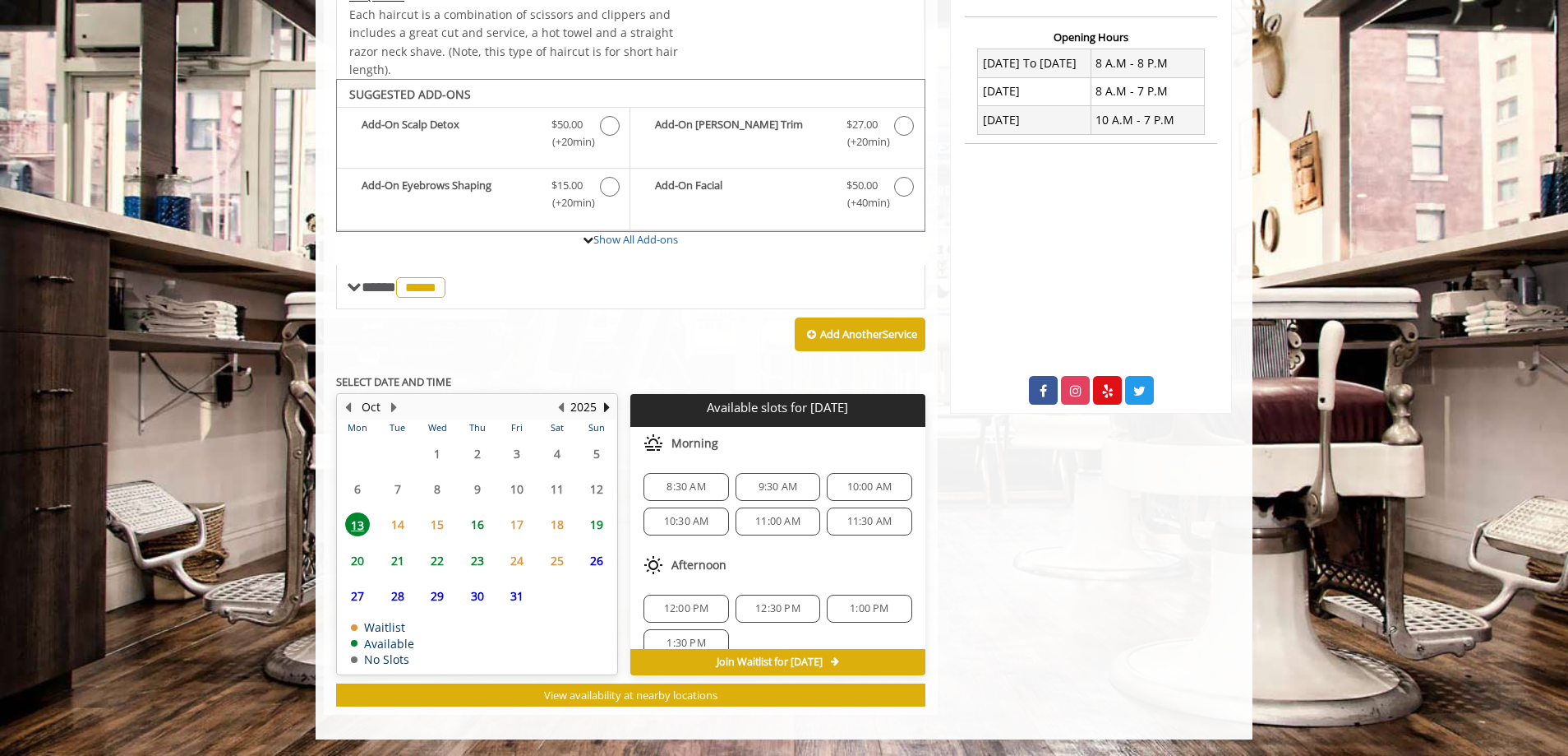
click at [479, 518] on span "16" at bounding box center [478, 524] width 25 height 24
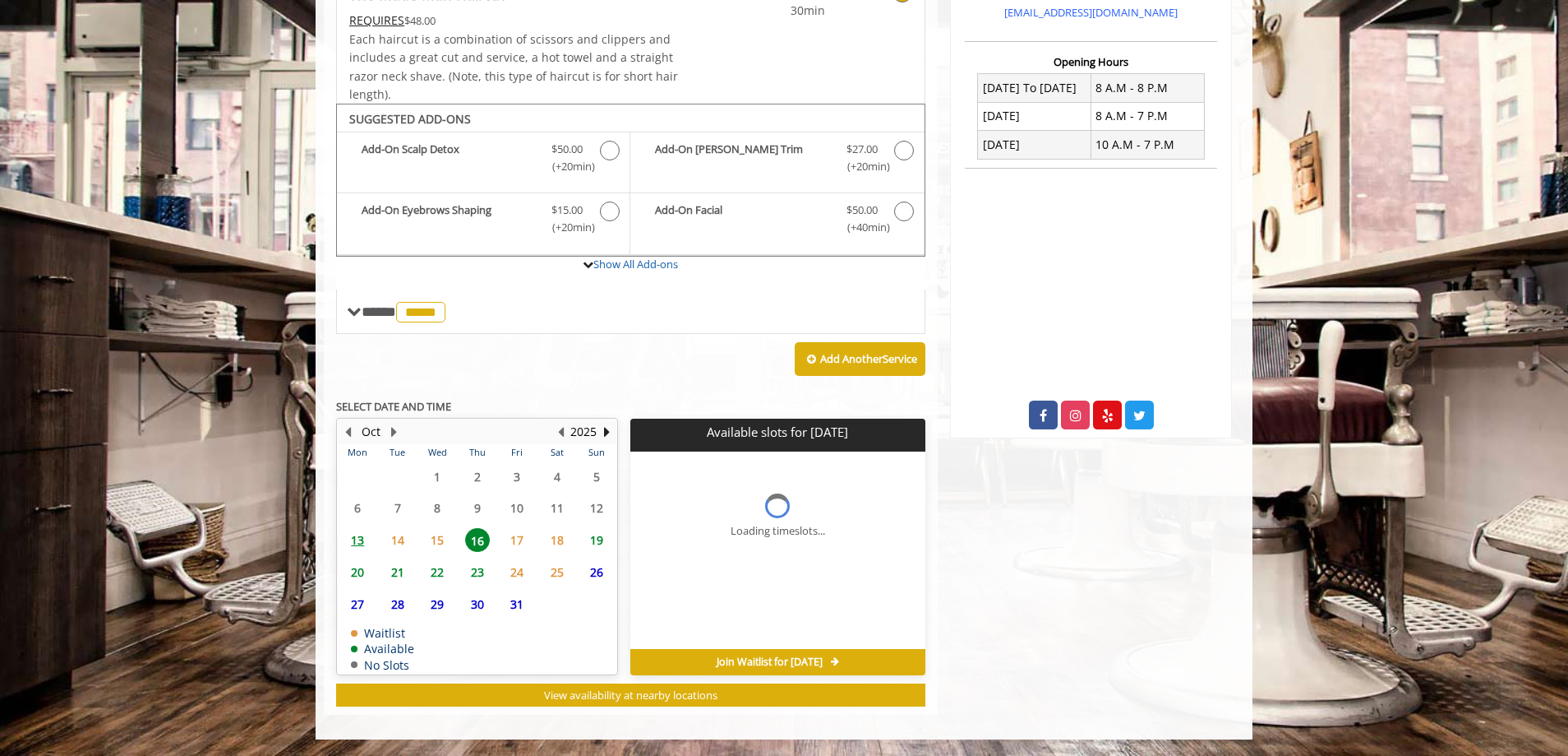
scroll to position [404, 0]
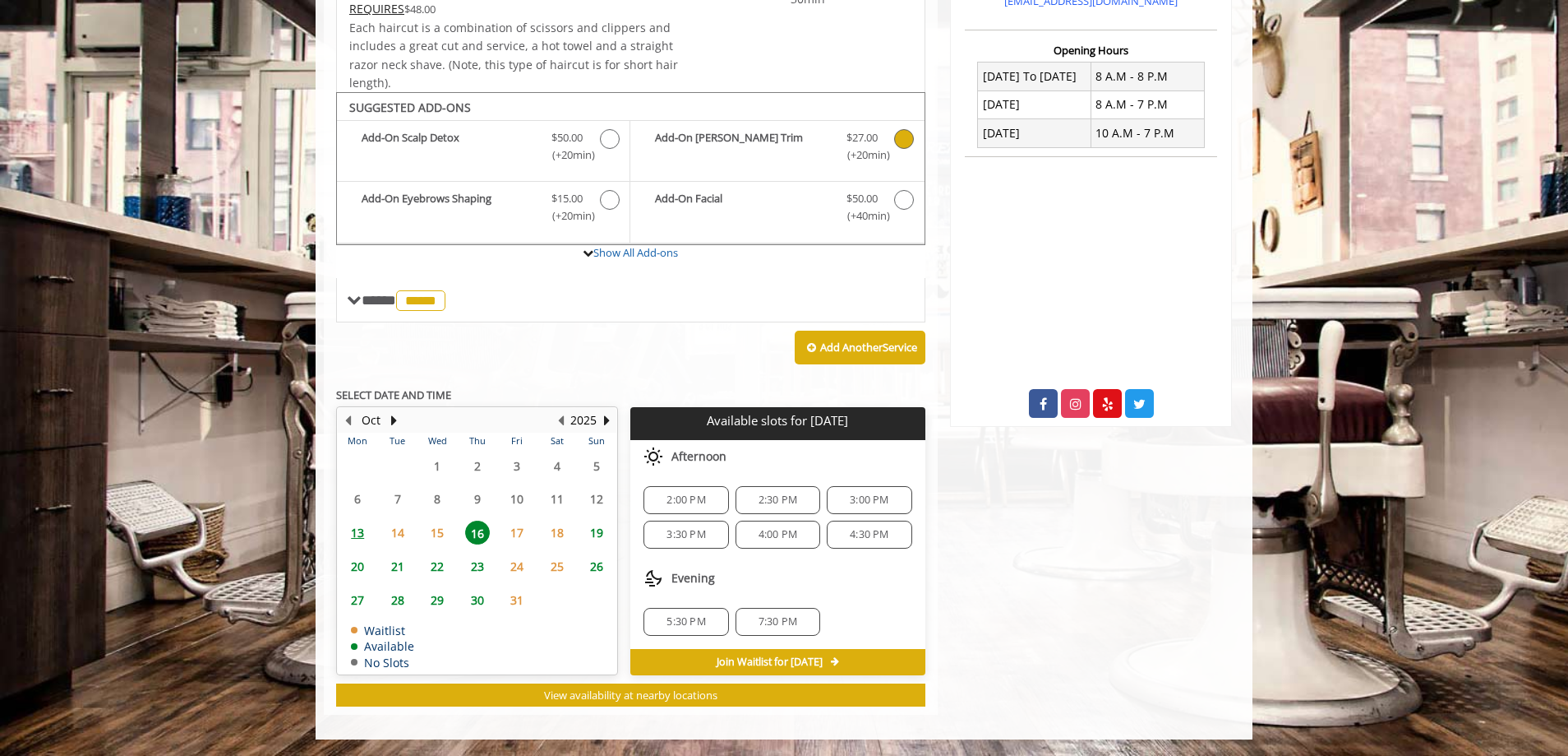
click at [899, 142] on icon "The Made Man Haircut Add-onS" at bounding box center [904, 138] width 19 height 19
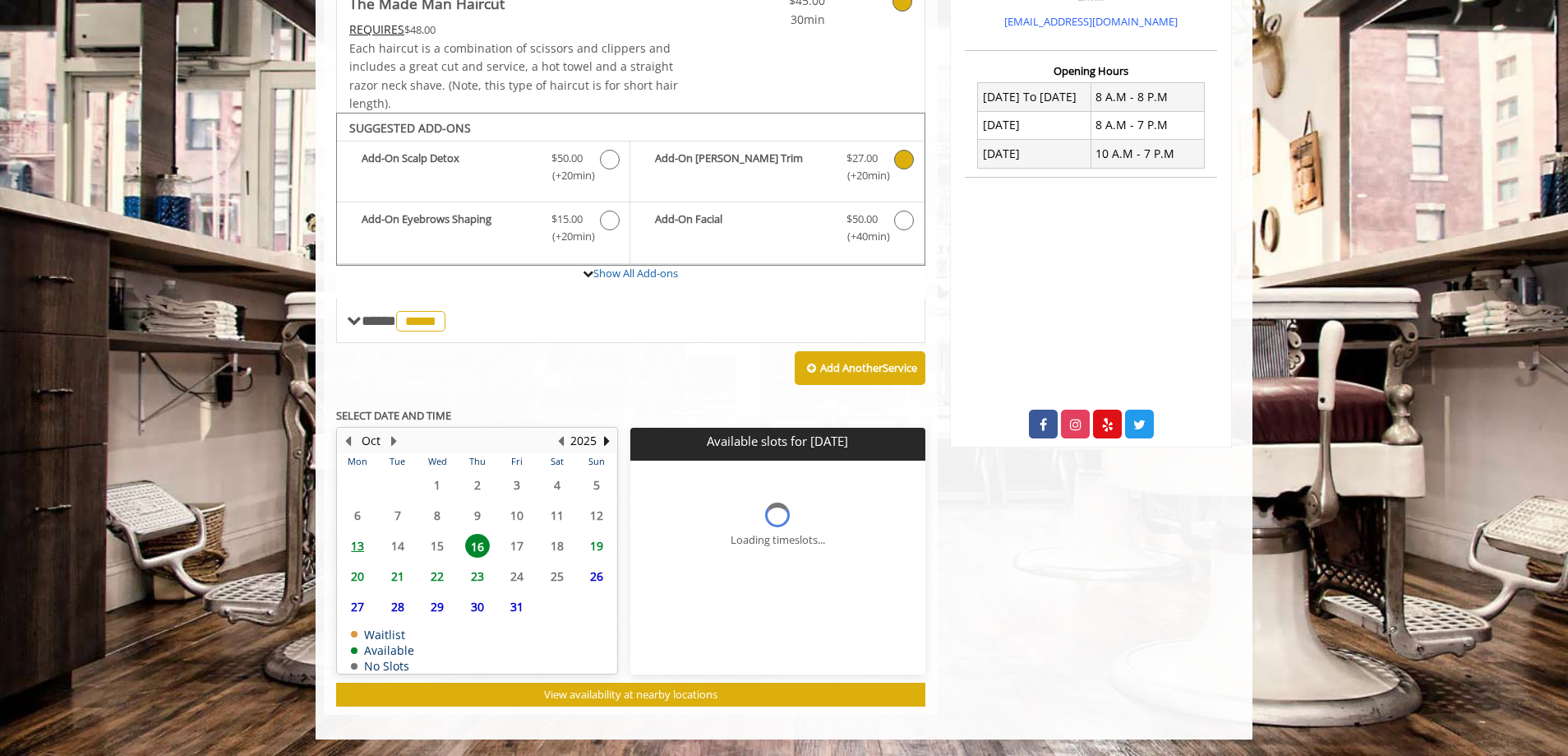
scroll to position [395, 0]
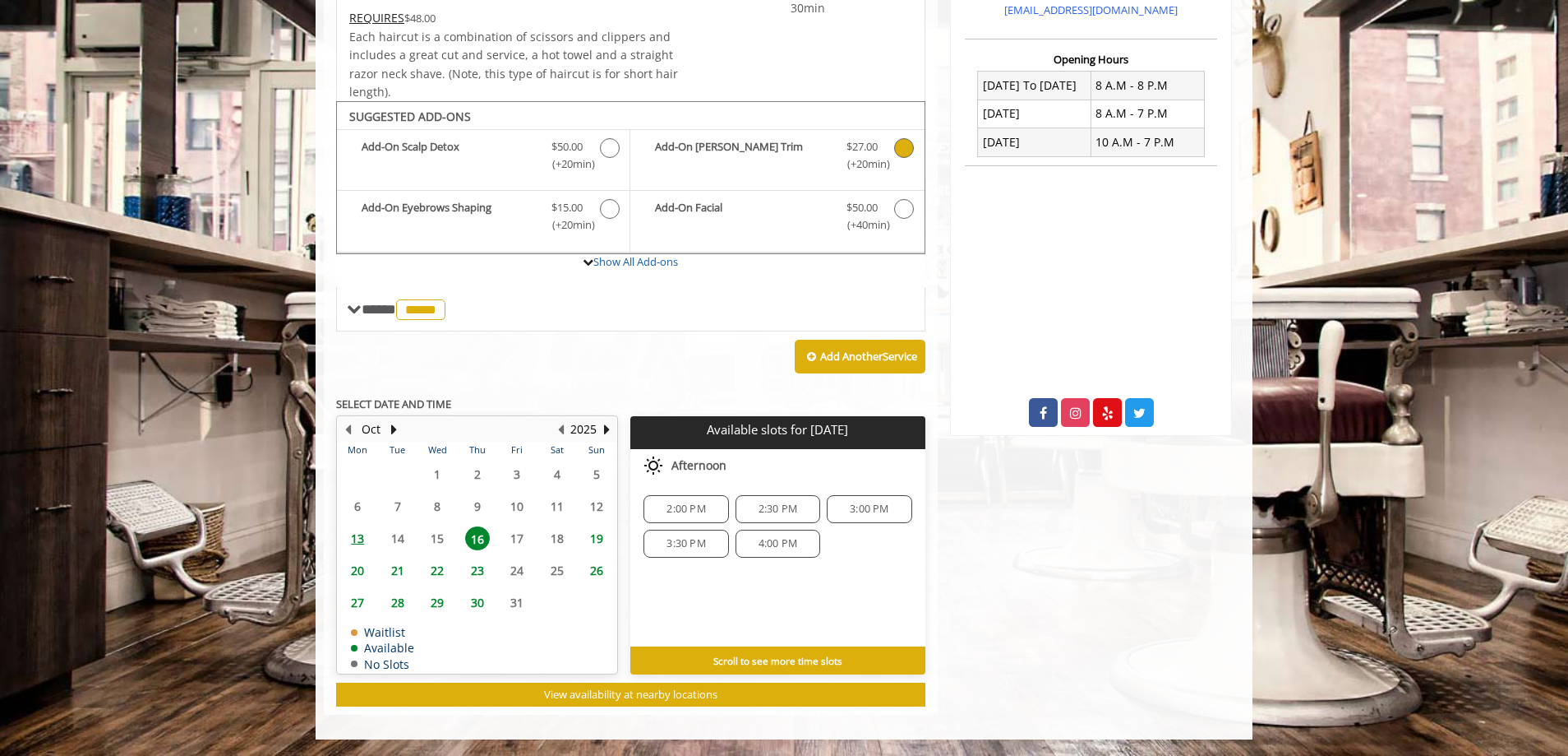
click at [603, 545] on span "19" at bounding box center [596, 538] width 25 height 24
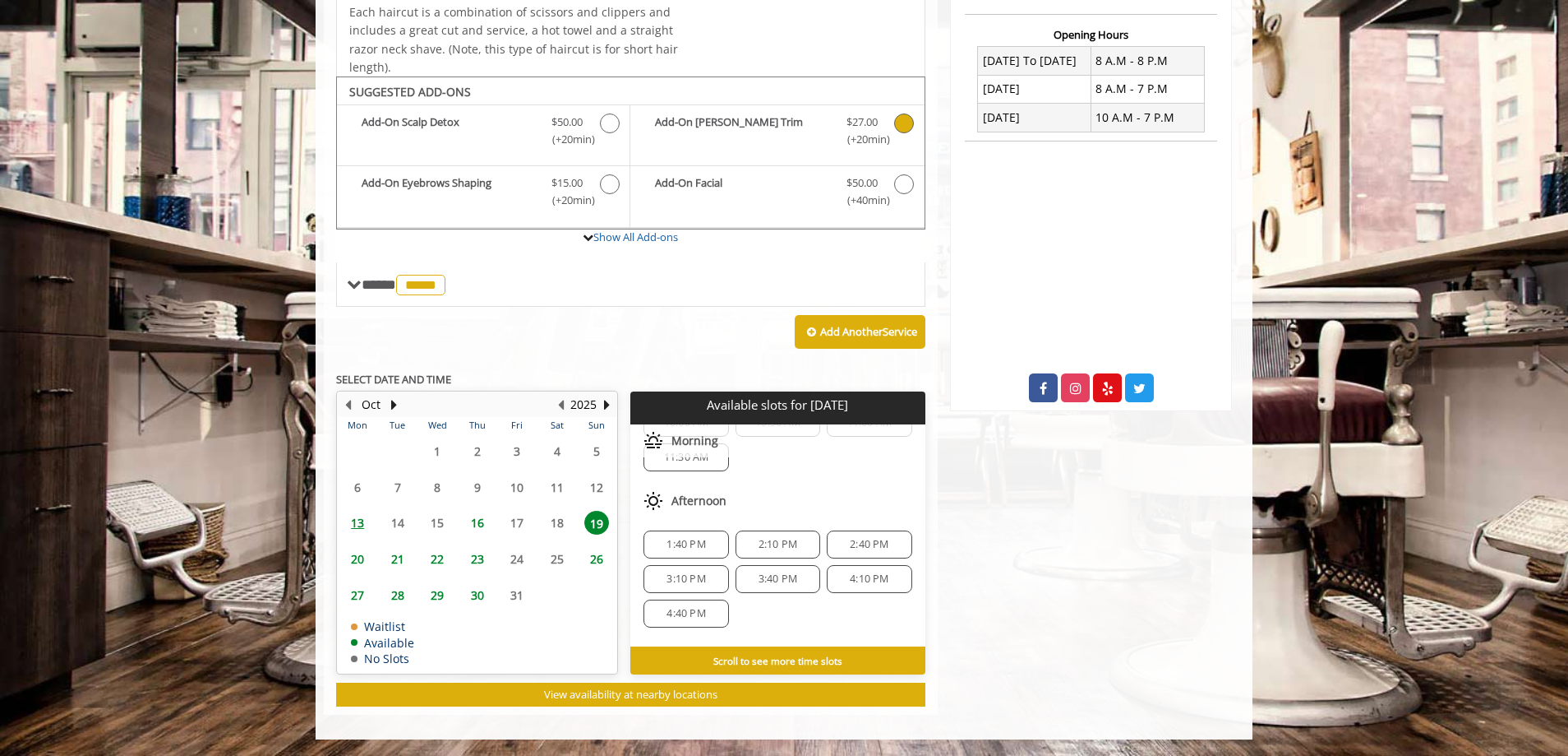
scroll to position [0, 0]
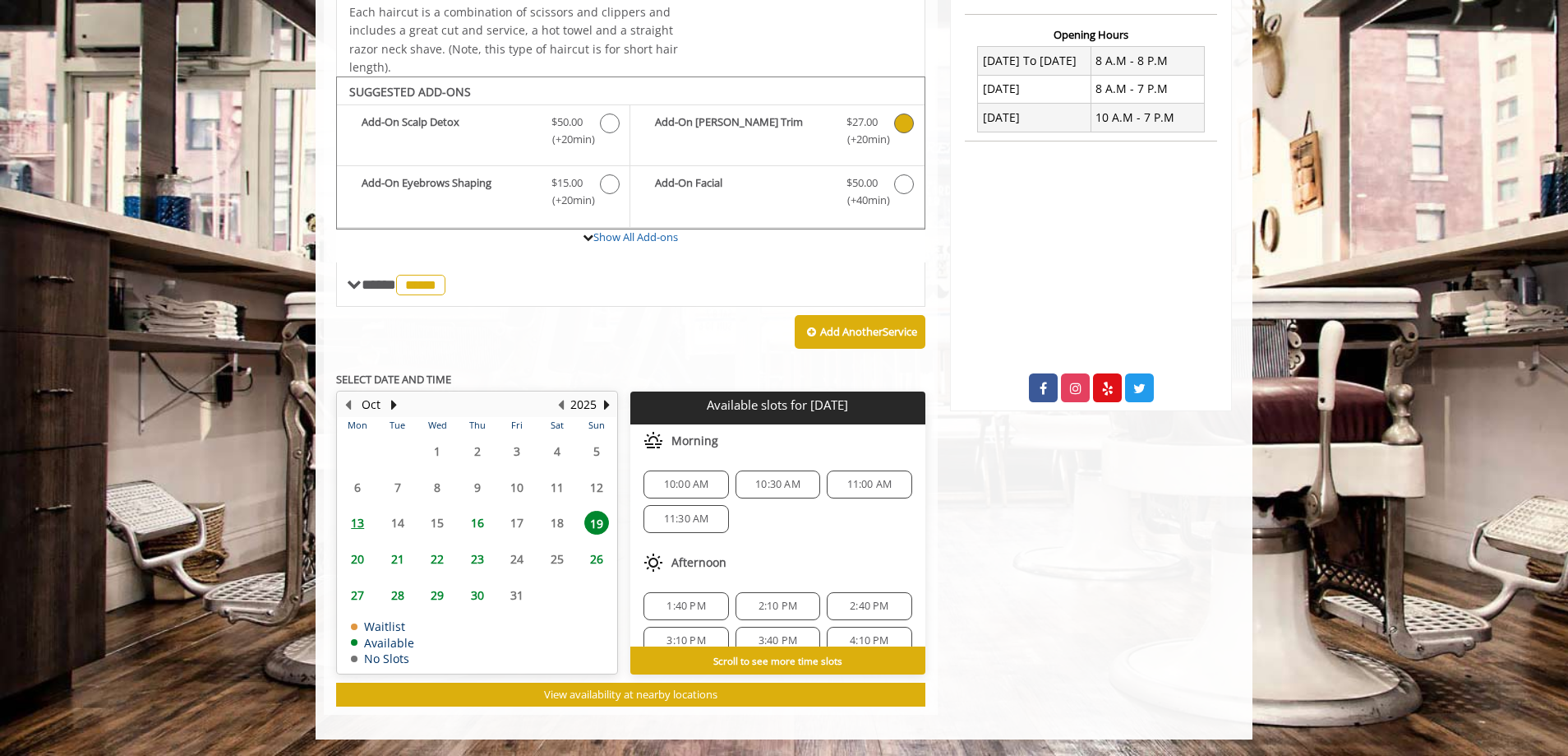
click at [482, 524] on span "16" at bounding box center [478, 523] width 25 height 24
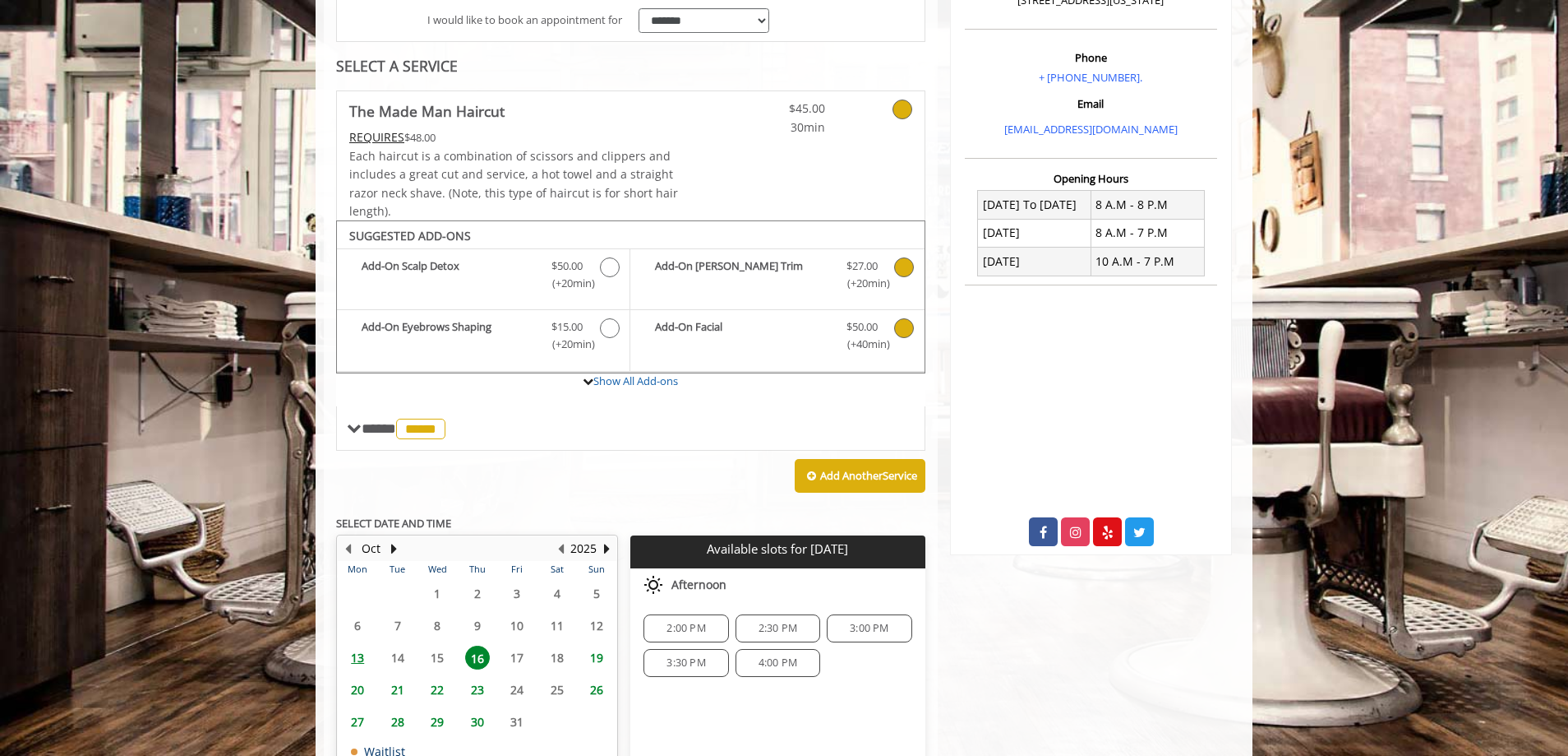
scroll to position [395, 0]
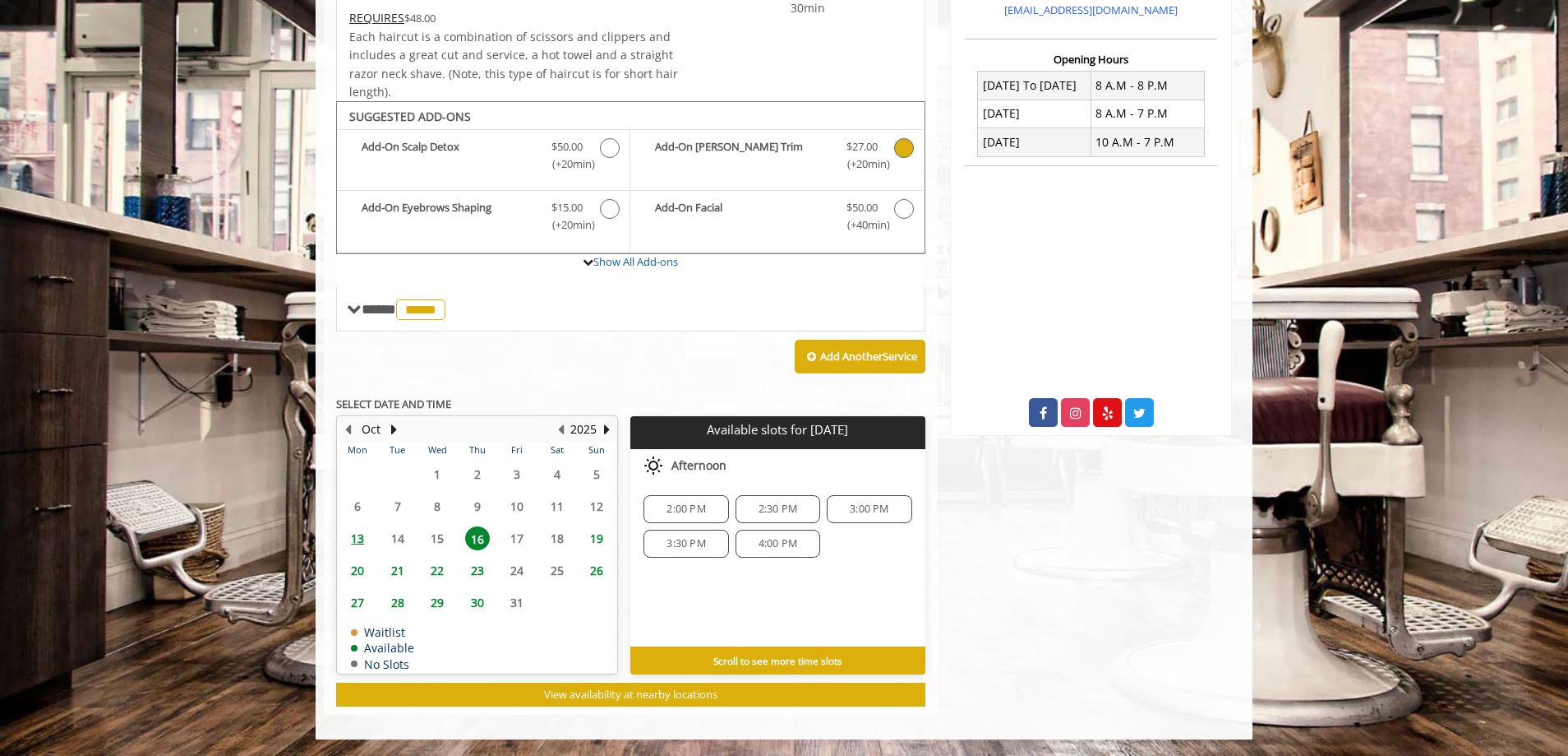
click at [596, 536] on span "19" at bounding box center [596, 538] width 25 height 24
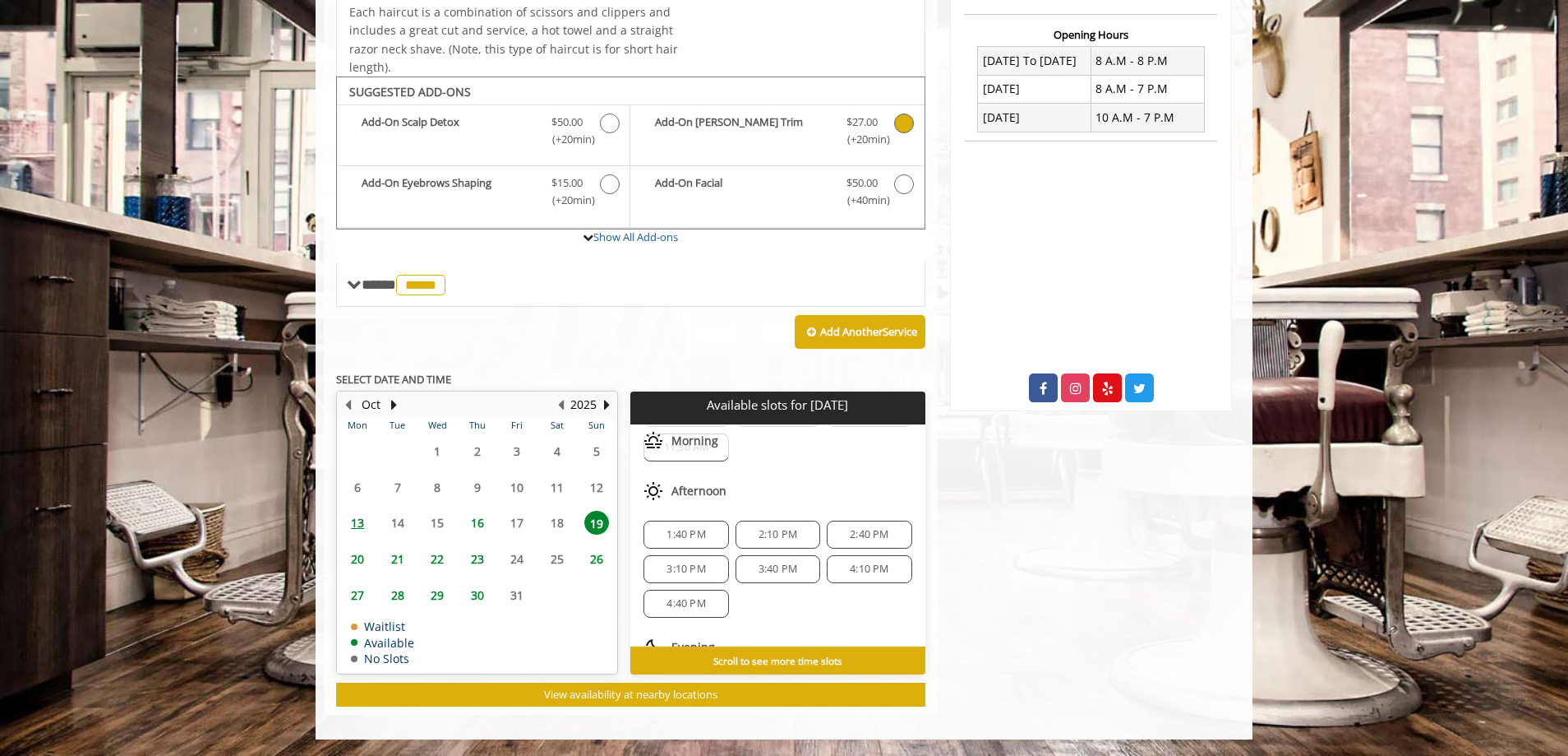
scroll to position [0, 0]
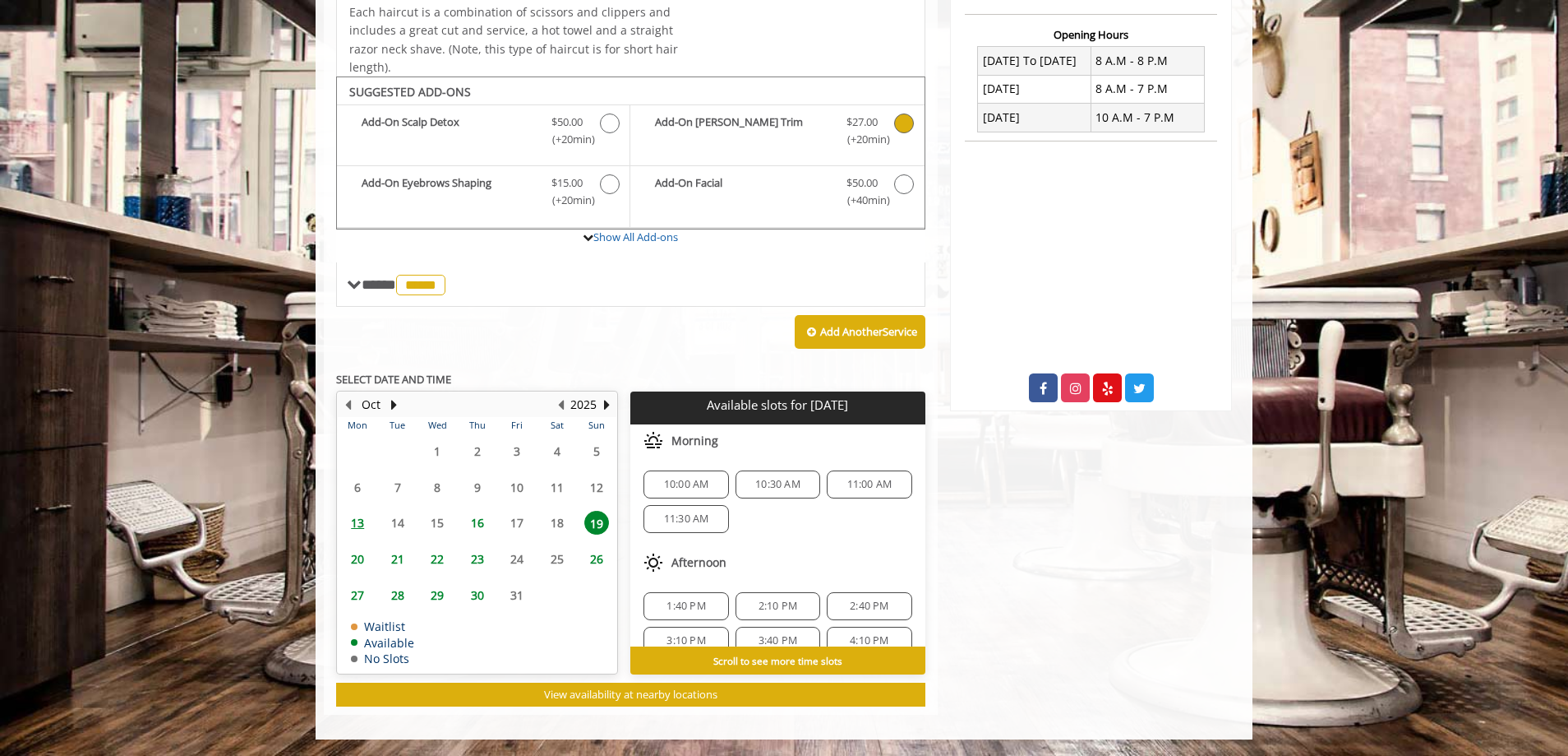
click at [682, 480] on span "10:00 AM" at bounding box center [686, 484] width 45 height 13
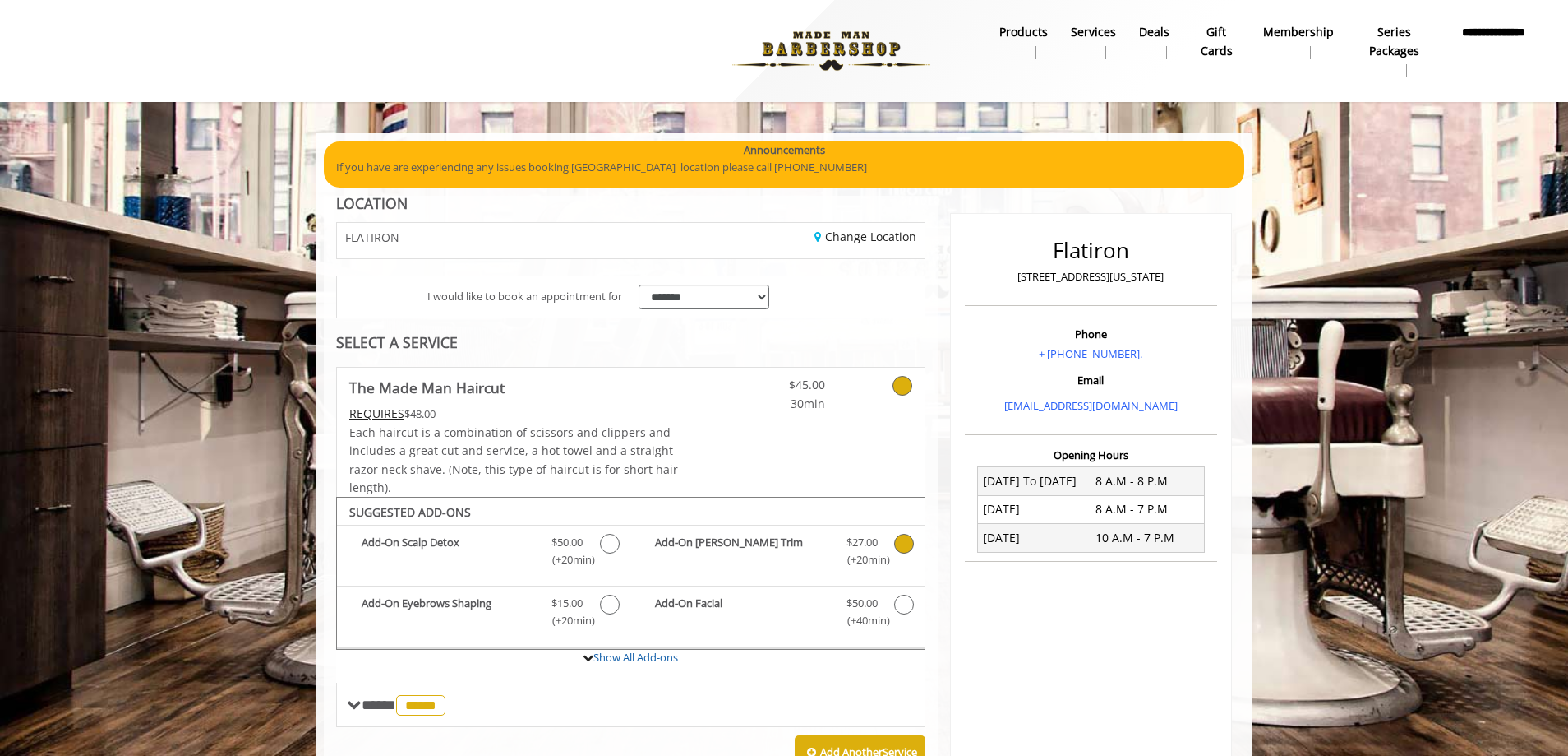
click at [860, 32] on img at bounding box center [832, 51] width 226 height 91
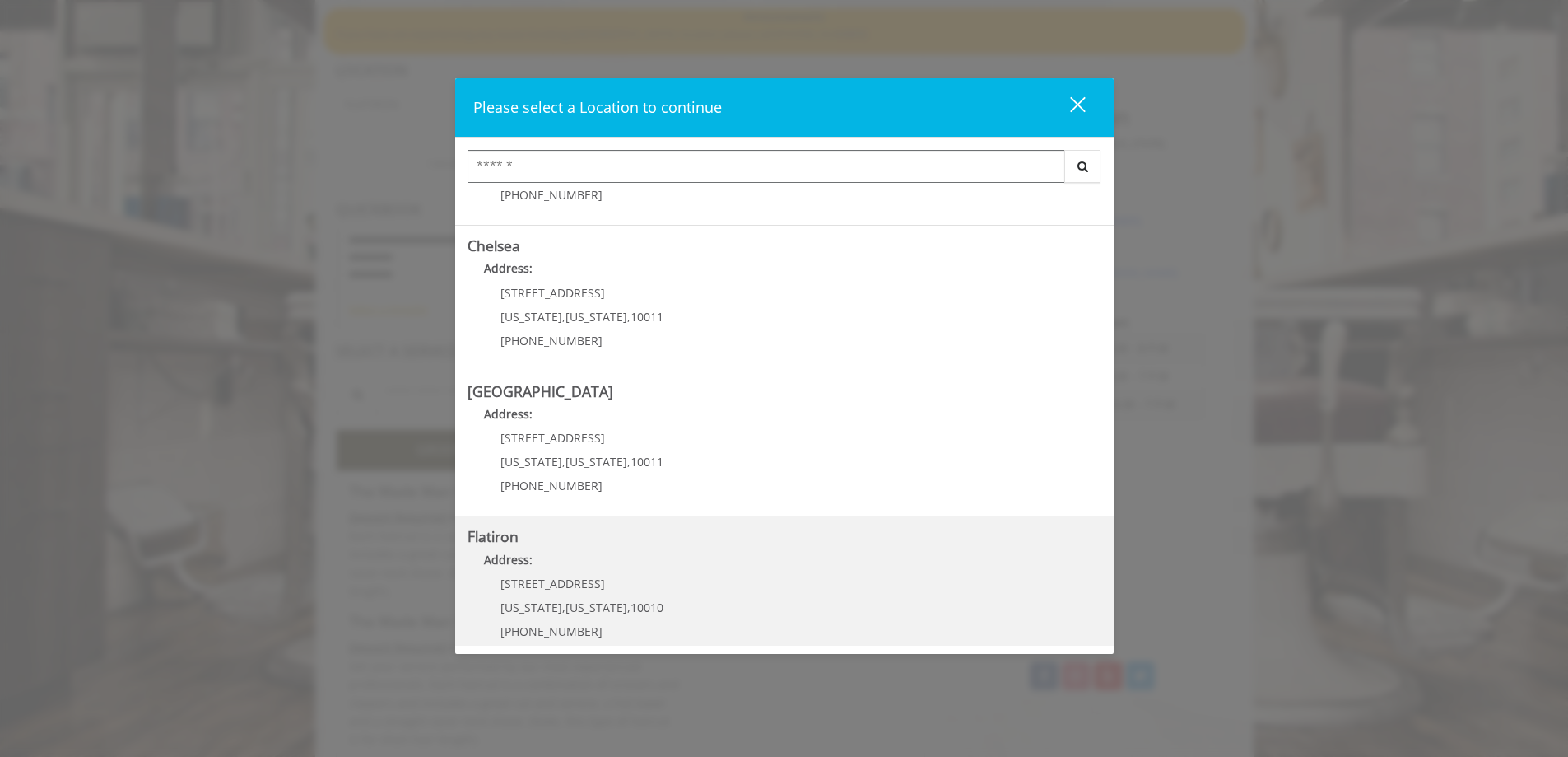
scroll to position [247, 0]
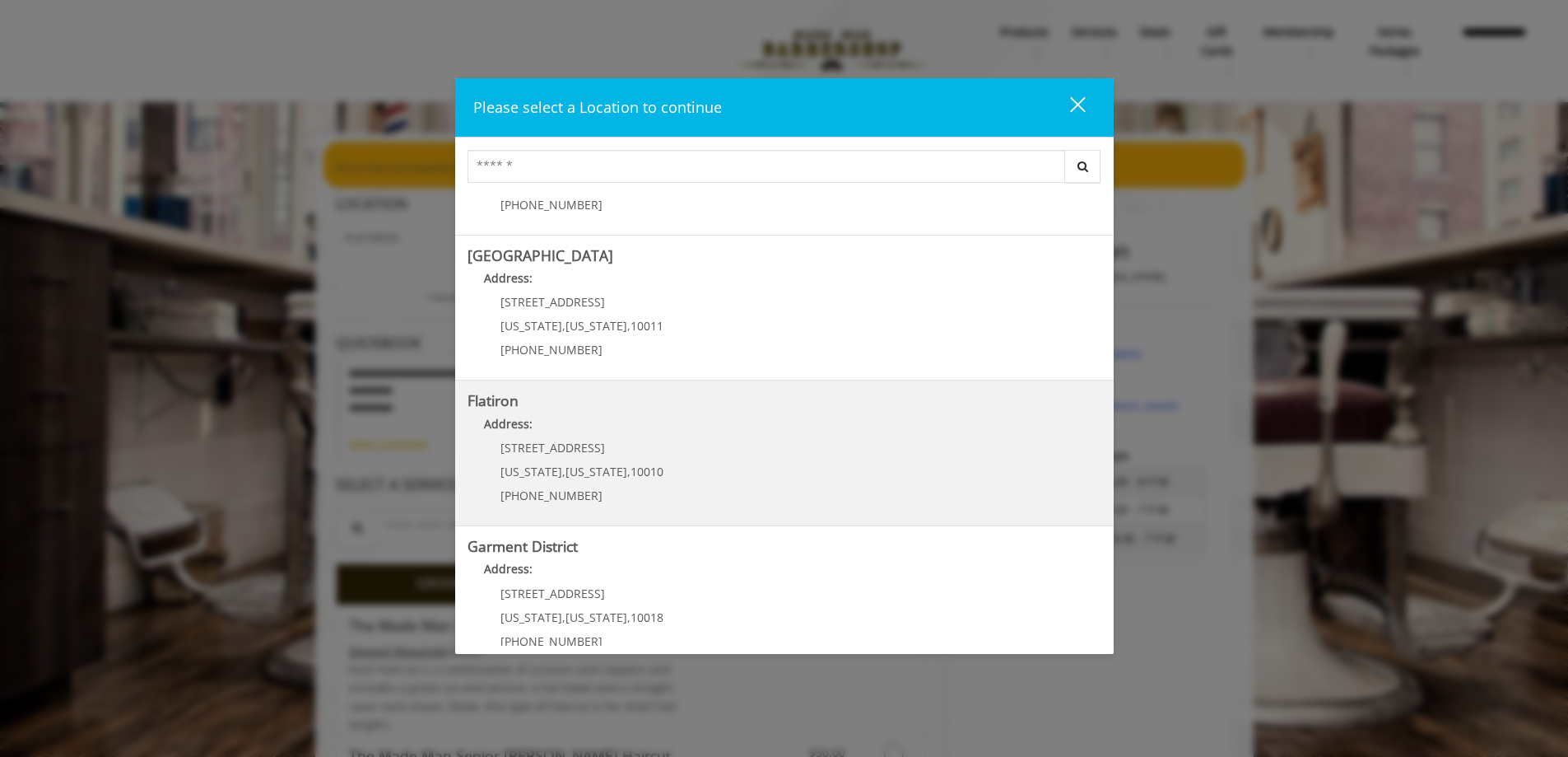
click at [682, 456] on "Flatiron Address: [STREET_ADDRESS][US_STATE][US_STATE] (917) 475-1765" at bounding box center [784, 452] width 634 height 120
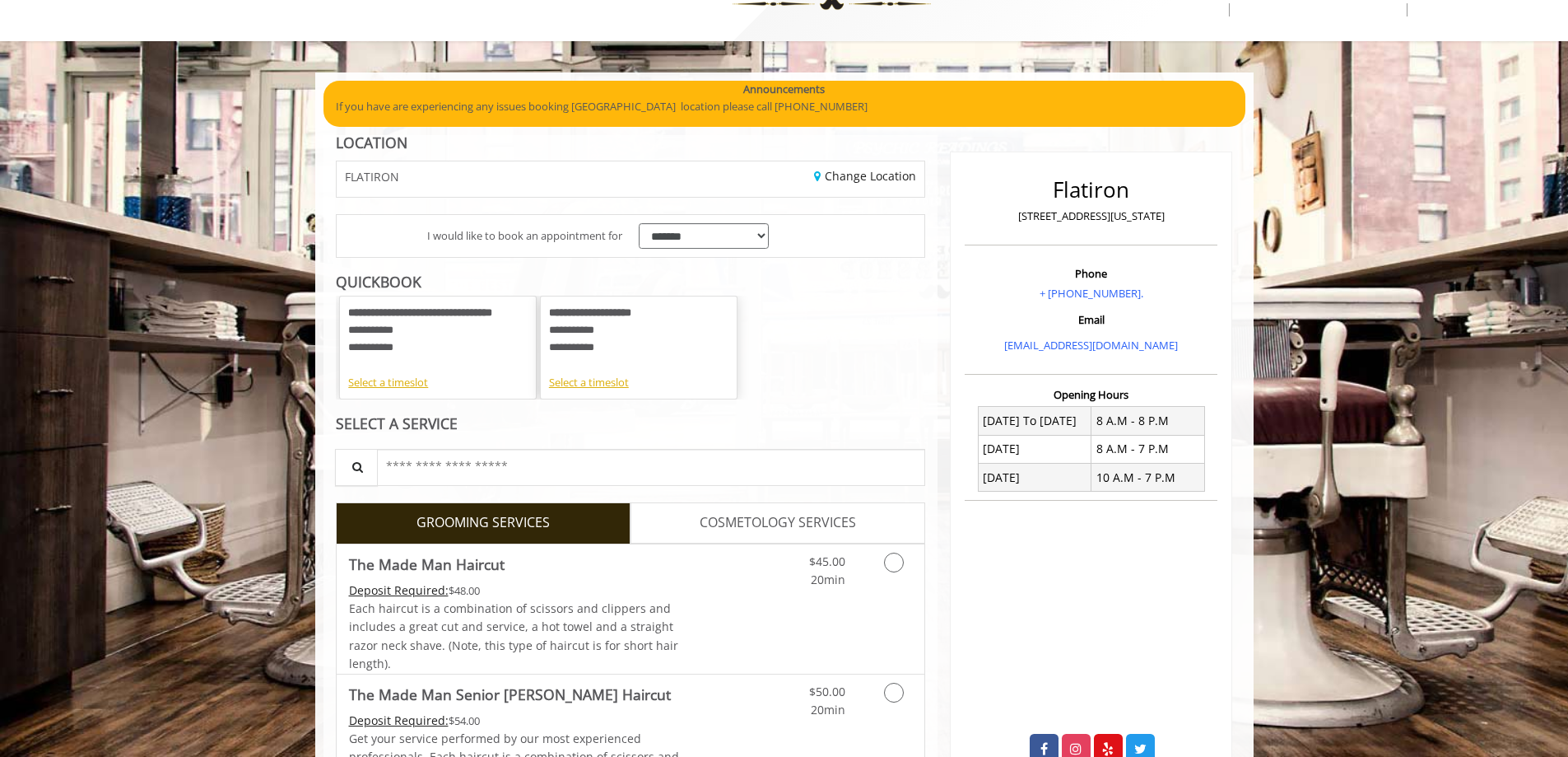
scroll to position [164, 0]
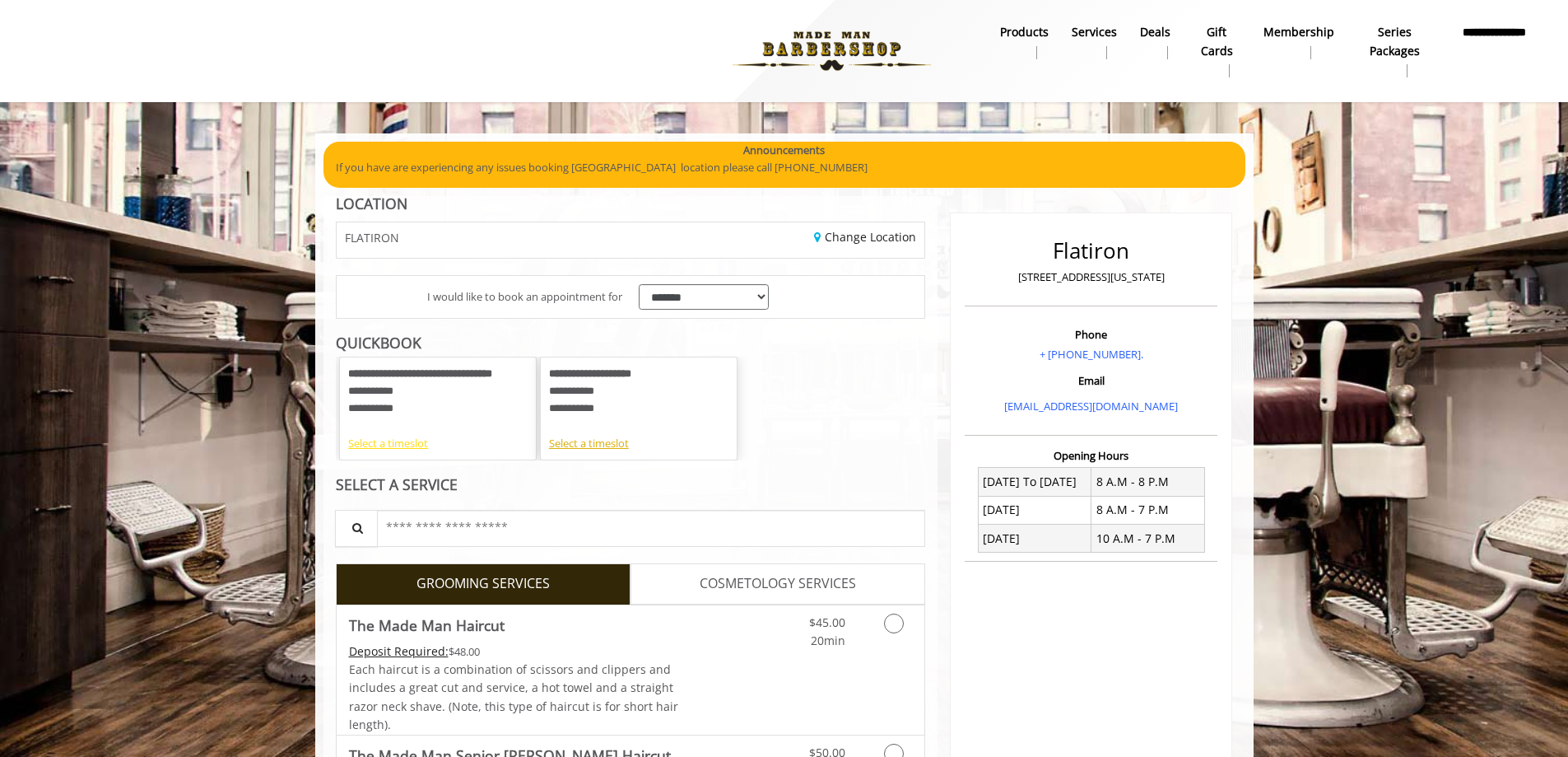
click at [420, 439] on div "Select a timeslot" at bounding box center [437, 443] width 179 height 18
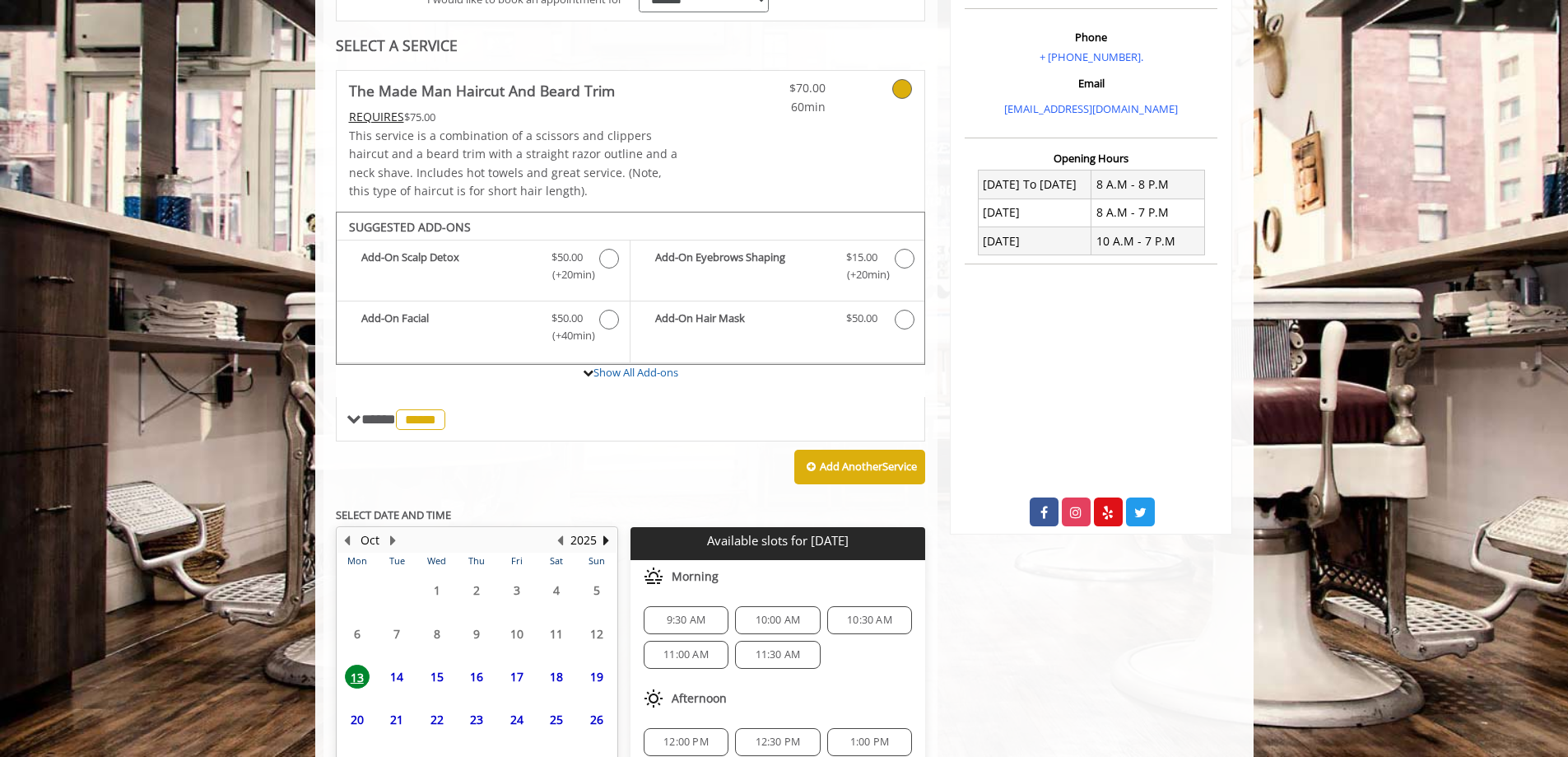
scroll to position [385, 0]
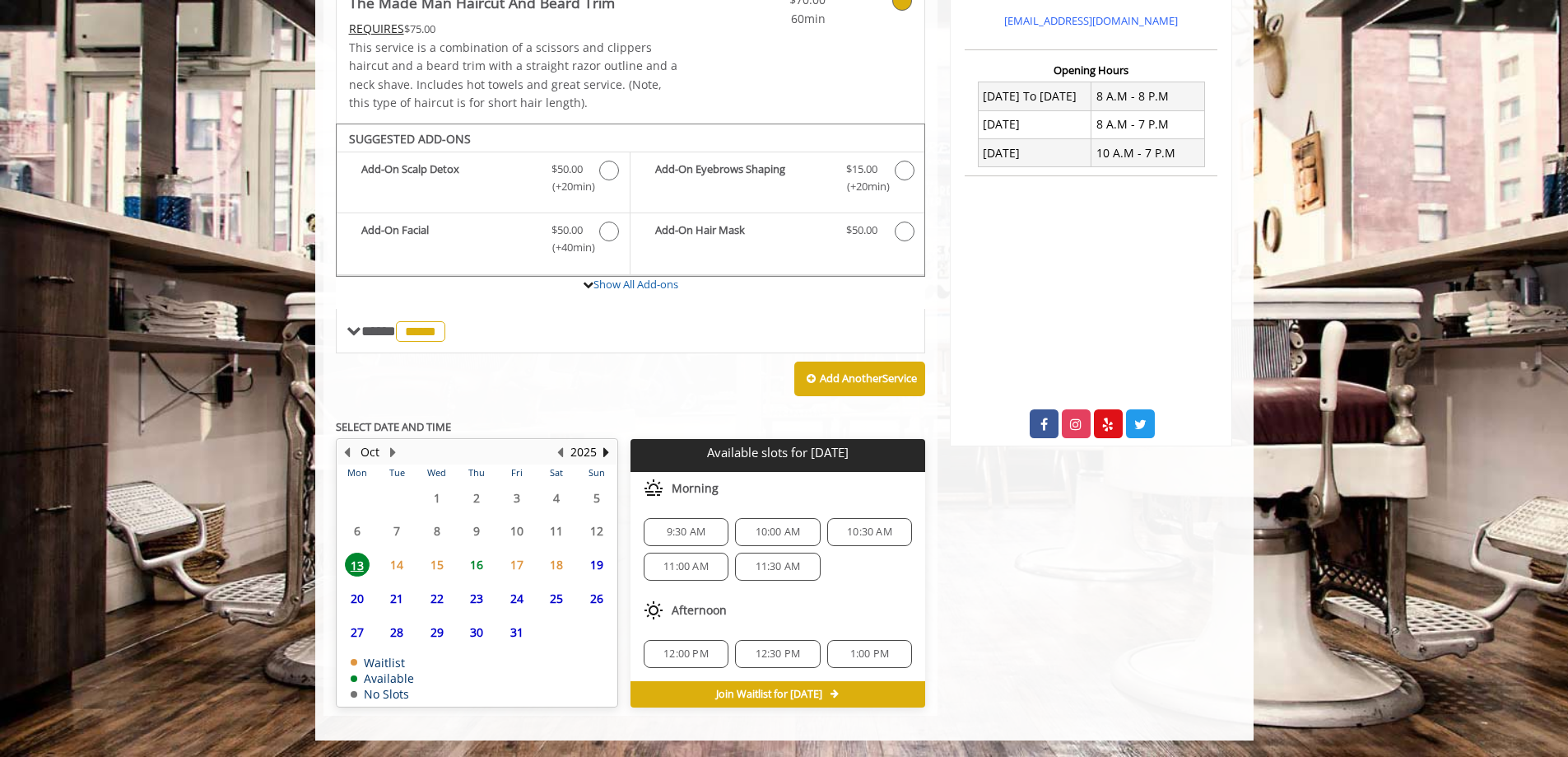
click at [593, 563] on span "19" at bounding box center [596, 565] width 25 height 24
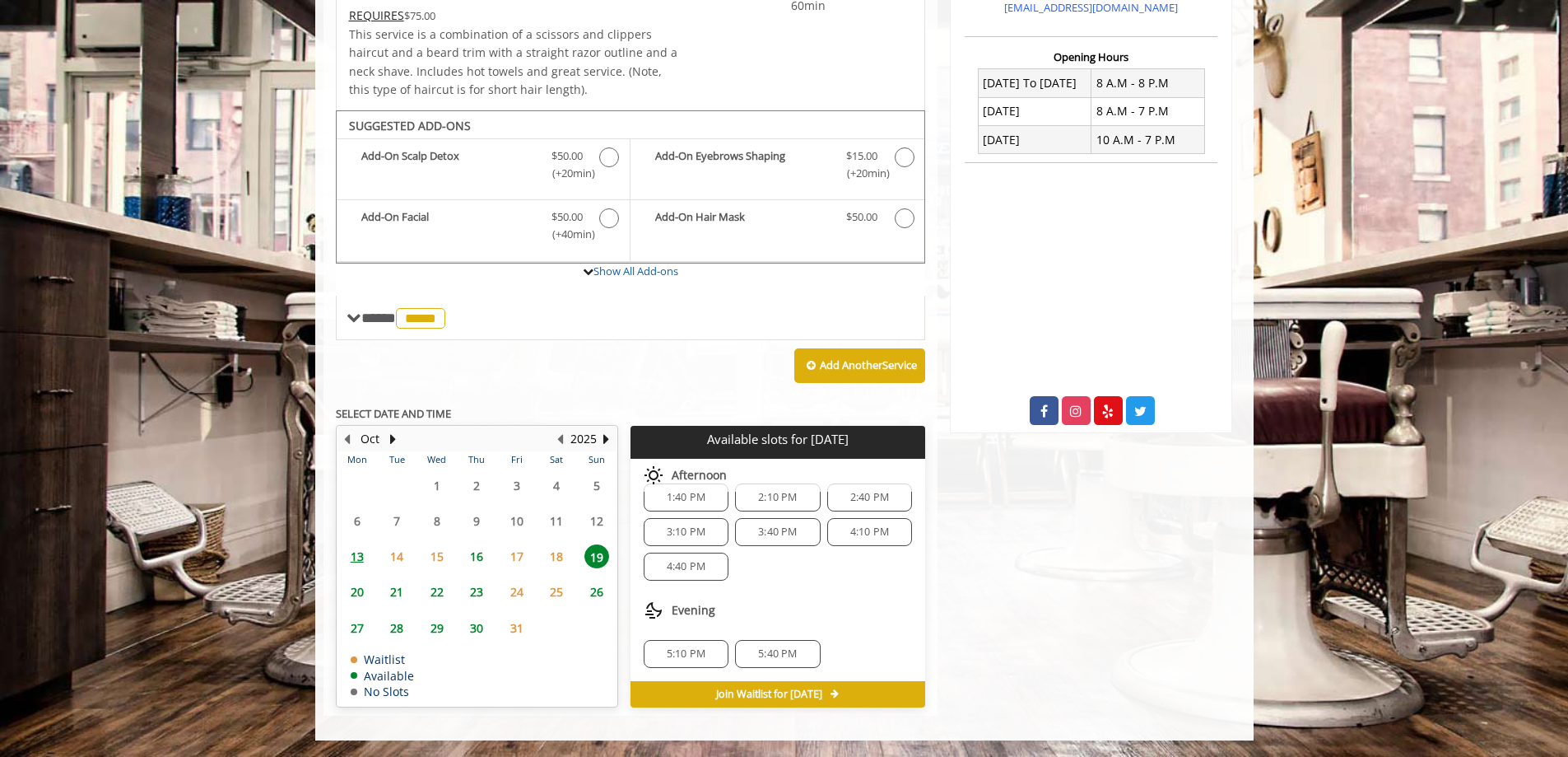
scroll to position [0, 0]
click at [693, 526] on div "10:00 AM" at bounding box center [685, 518] width 84 height 28
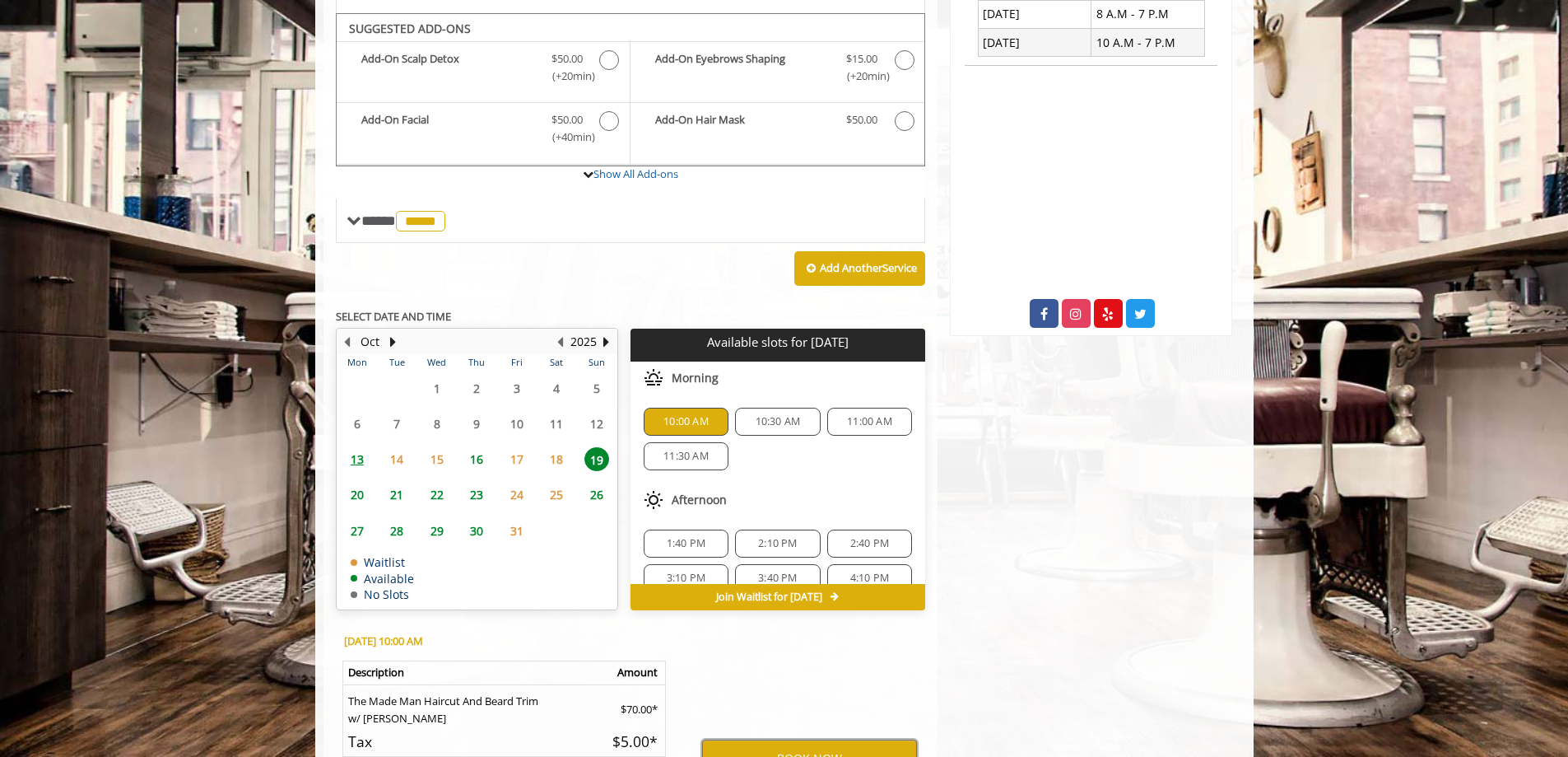
scroll to position [696, 0]
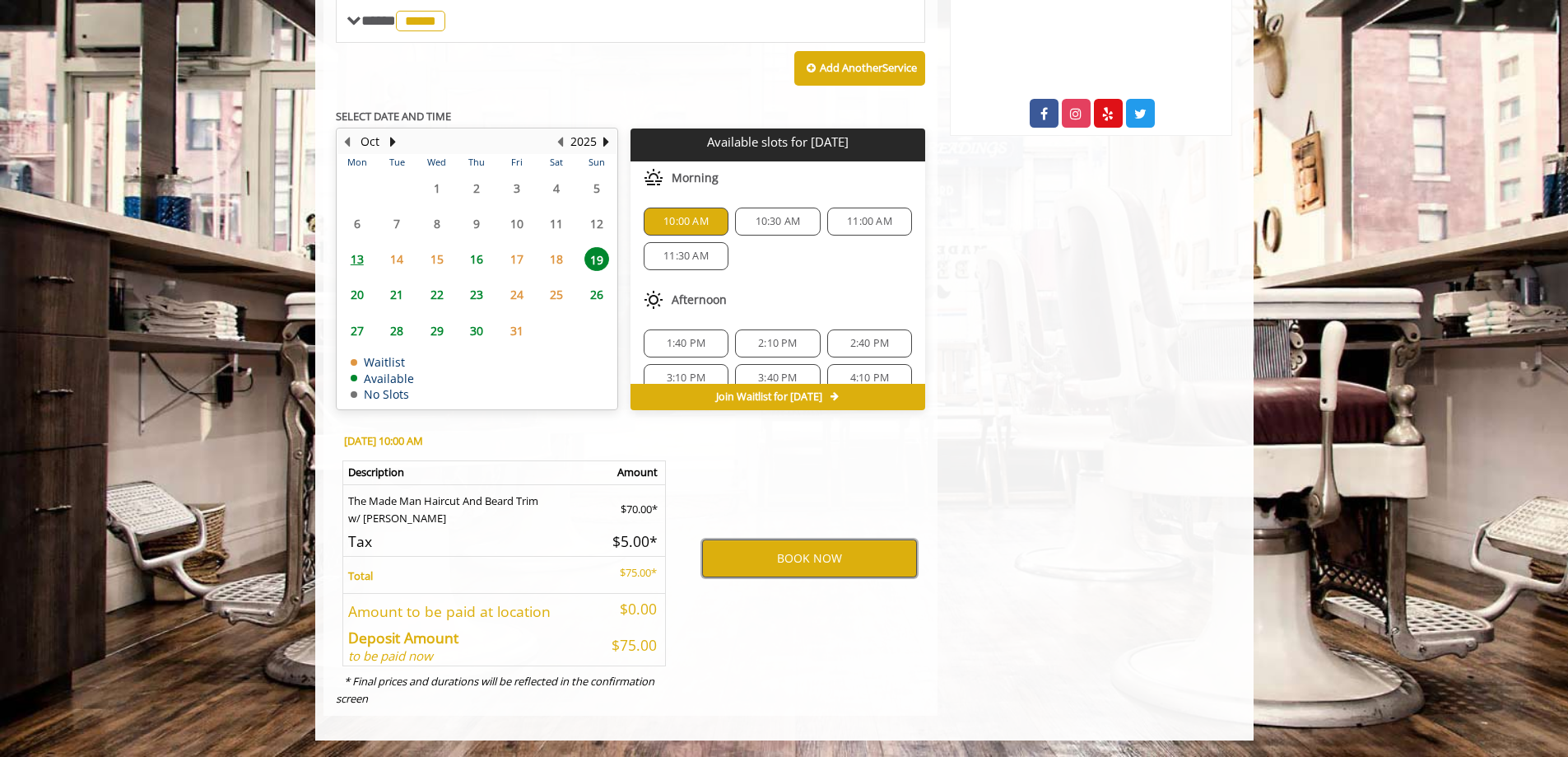
click at [775, 551] on button "BOOK NOW" at bounding box center [809, 558] width 214 height 38
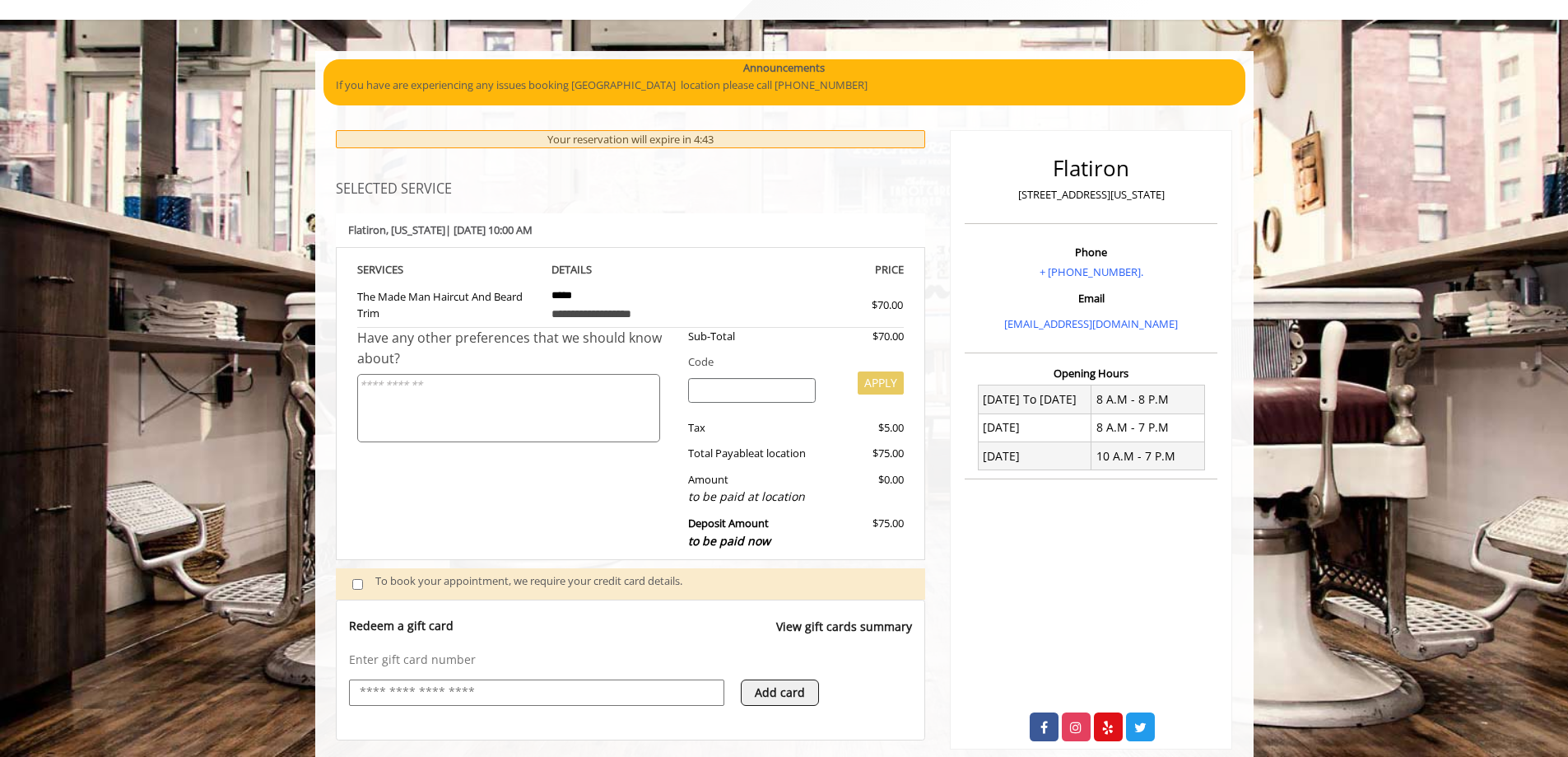
scroll to position [0, 0]
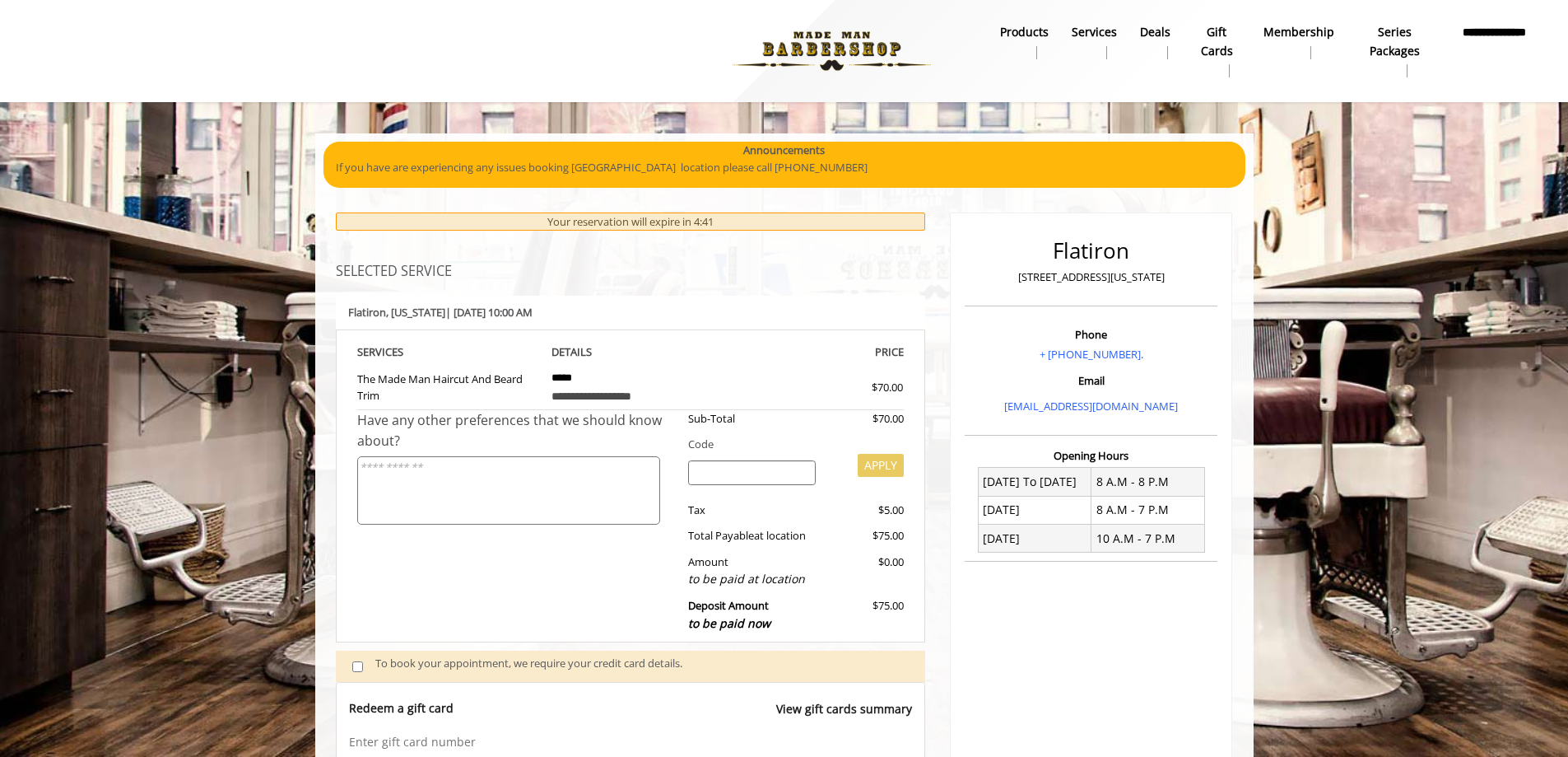
click at [1508, 40] on b "**********" at bounding box center [1493, 42] width 77 height 37
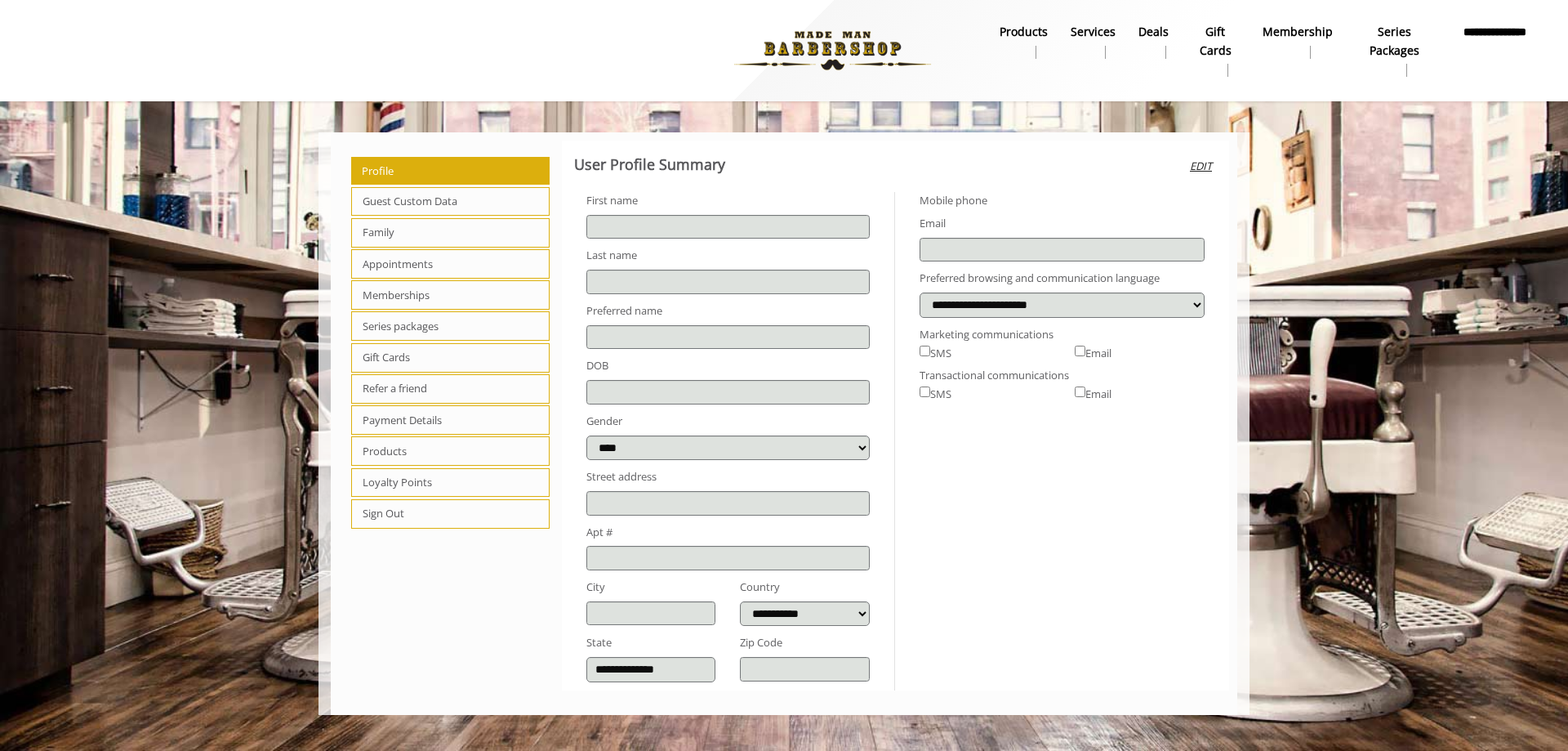
type input "******"
type input "********"
select select
select select "***"
type input "**********"
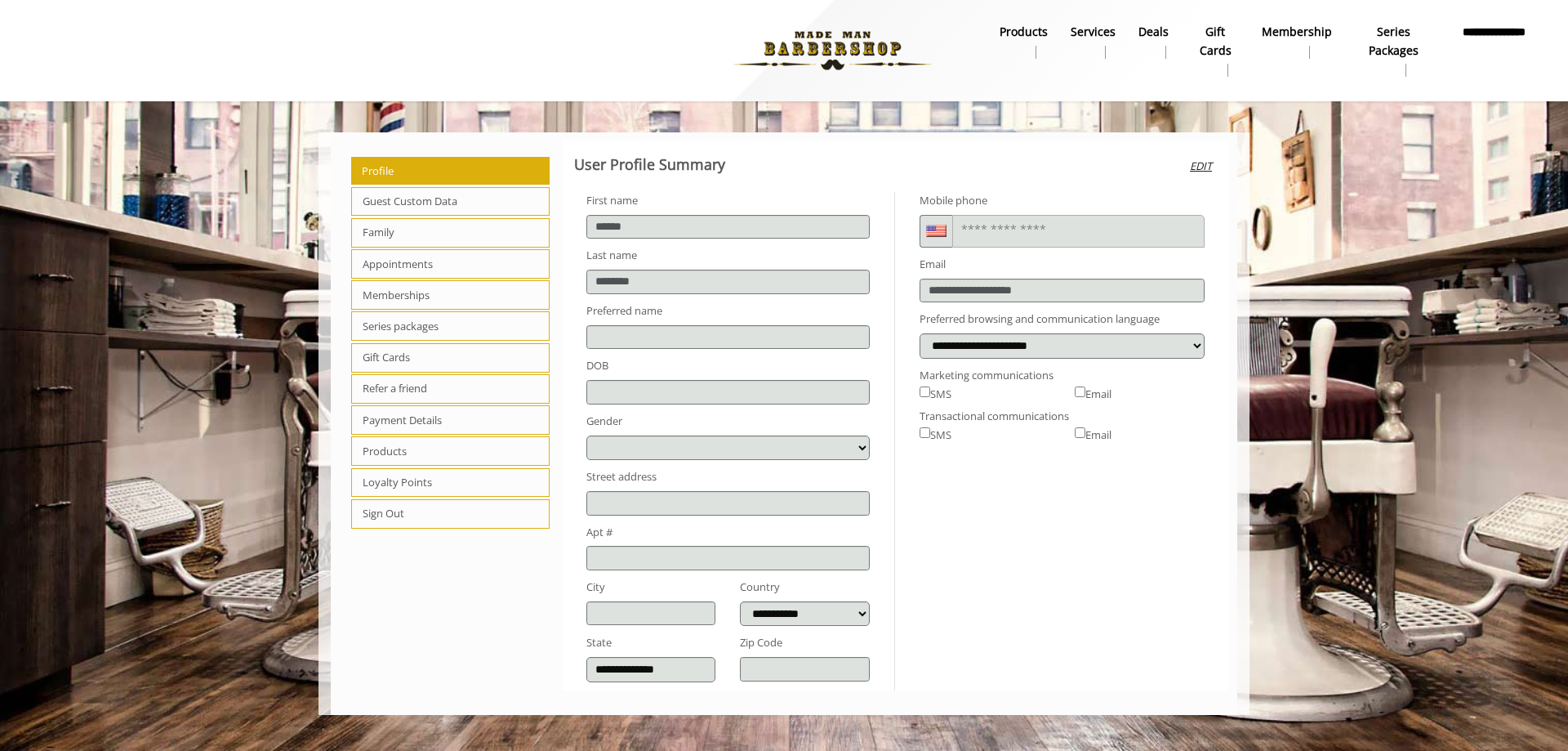
click at [435, 479] on span "Loyalty Points" at bounding box center [450, 483] width 198 height 29
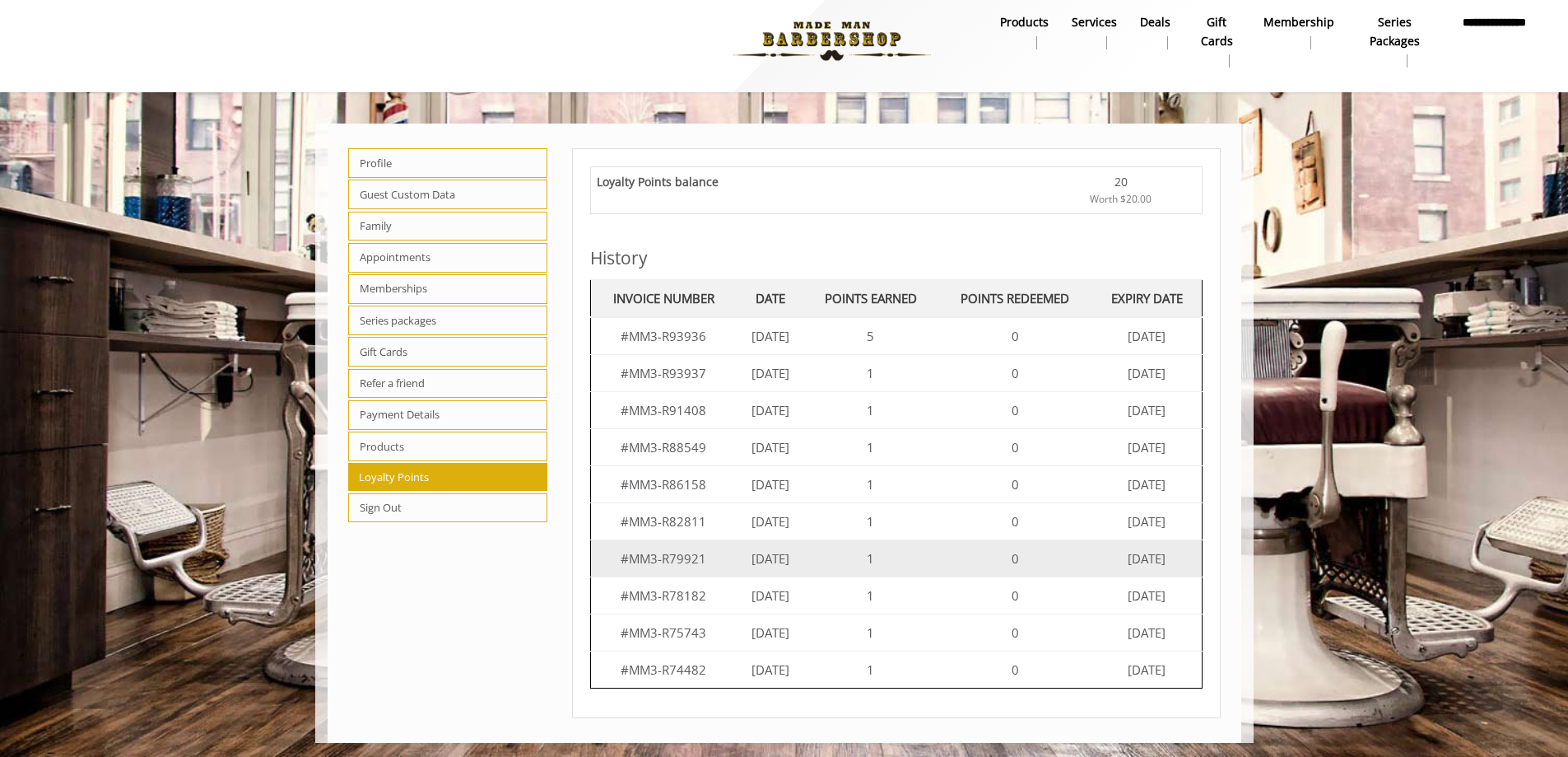
scroll to position [12, 0]
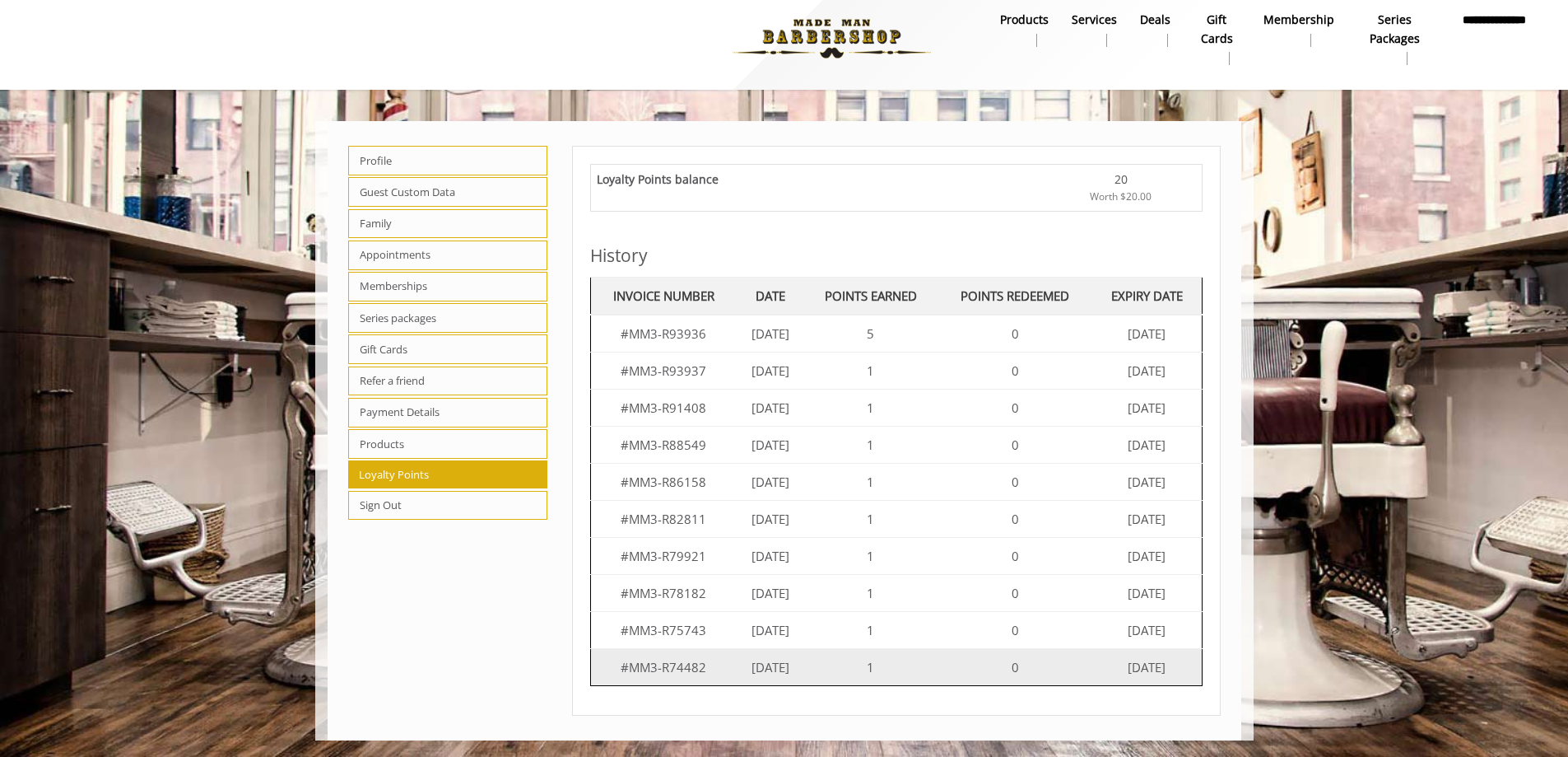
click at [695, 668] on td "#MM3-R74482" at bounding box center [664, 667] width 146 height 37
click at [693, 670] on td "#MM3-R74482" at bounding box center [664, 667] width 146 height 37
drag, startPoint x: 716, startPoint y: 671, endPoint x: 622, endPoint y: 672, distance: 94.0
click at [622, 672] on td "#MM3-R74482" at bounding box center [664, 667] width 146 height 37
copy td "MM3-R74482"
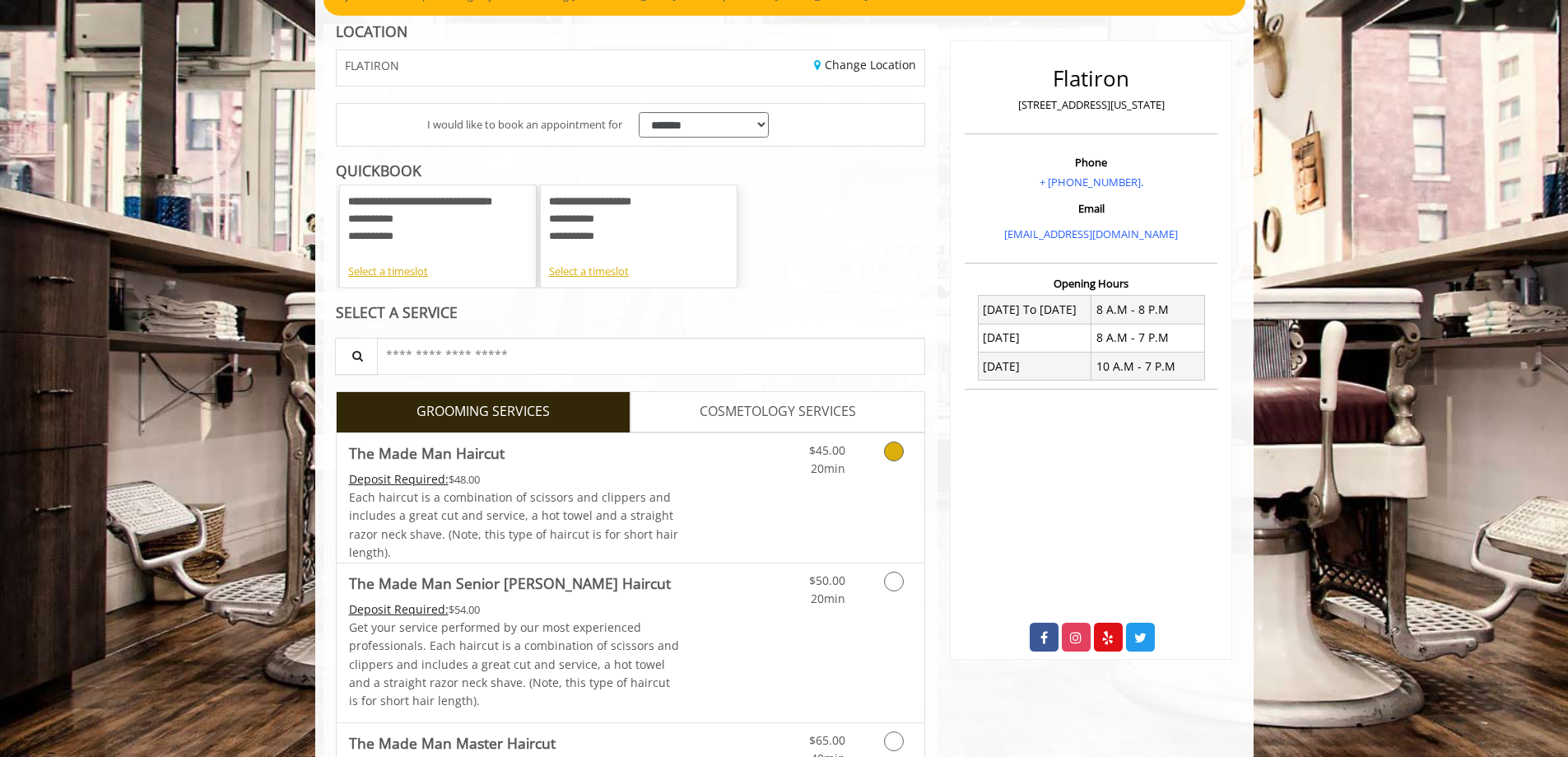
scroll to position [164, 0]
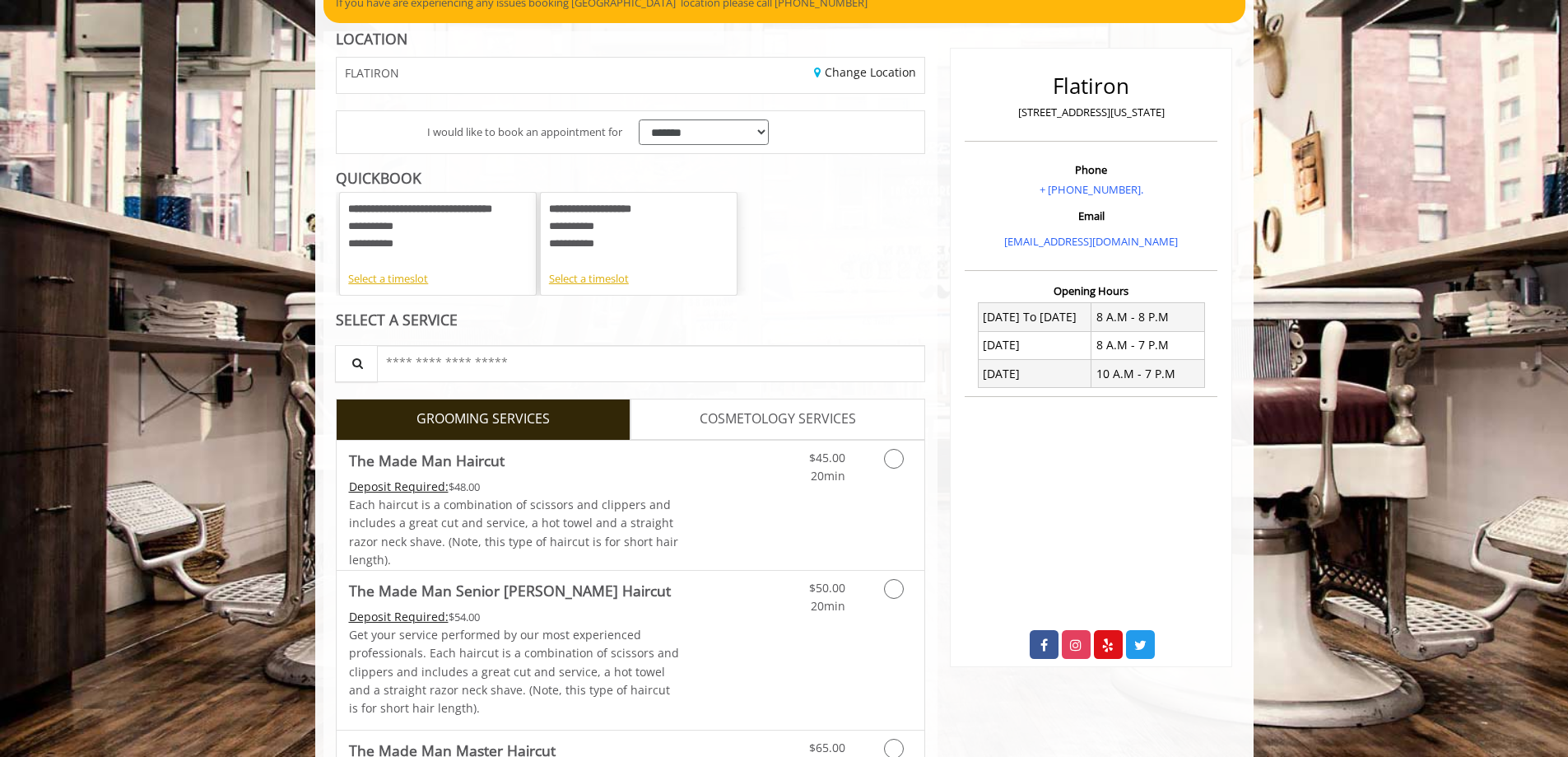
drag, startPoint x: 408, startPoint y: 229, endPoint x: 403, endPoint y: 236, distance: 8.6
click at [408, 229] on div "**********" at bounding box center [437, 235] width 179 height 69
click at [395, 281] on div "Select a timeslot" at bounding box center [437, 279] width 179 height 18
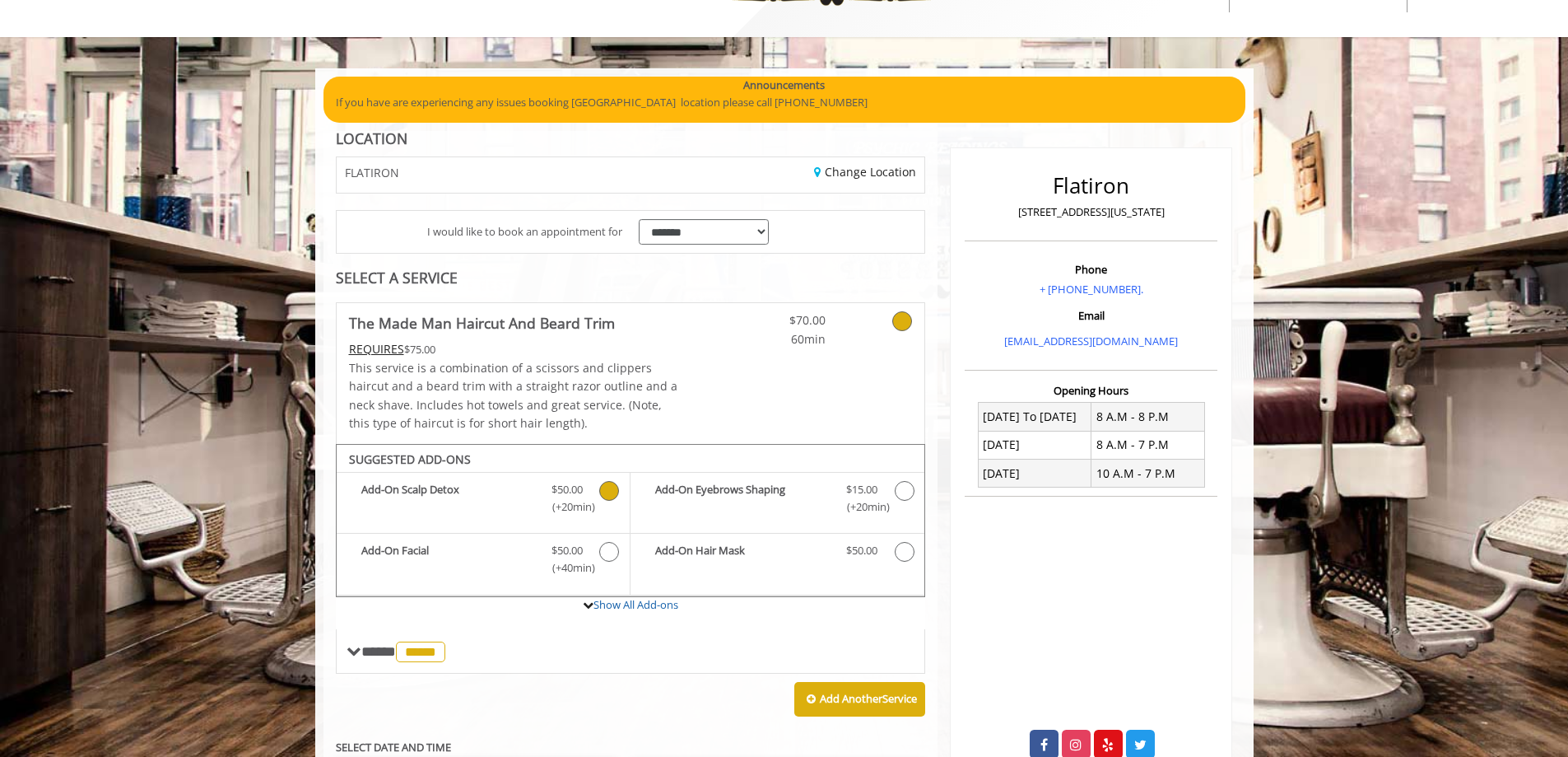
scroll to position [0, 0]
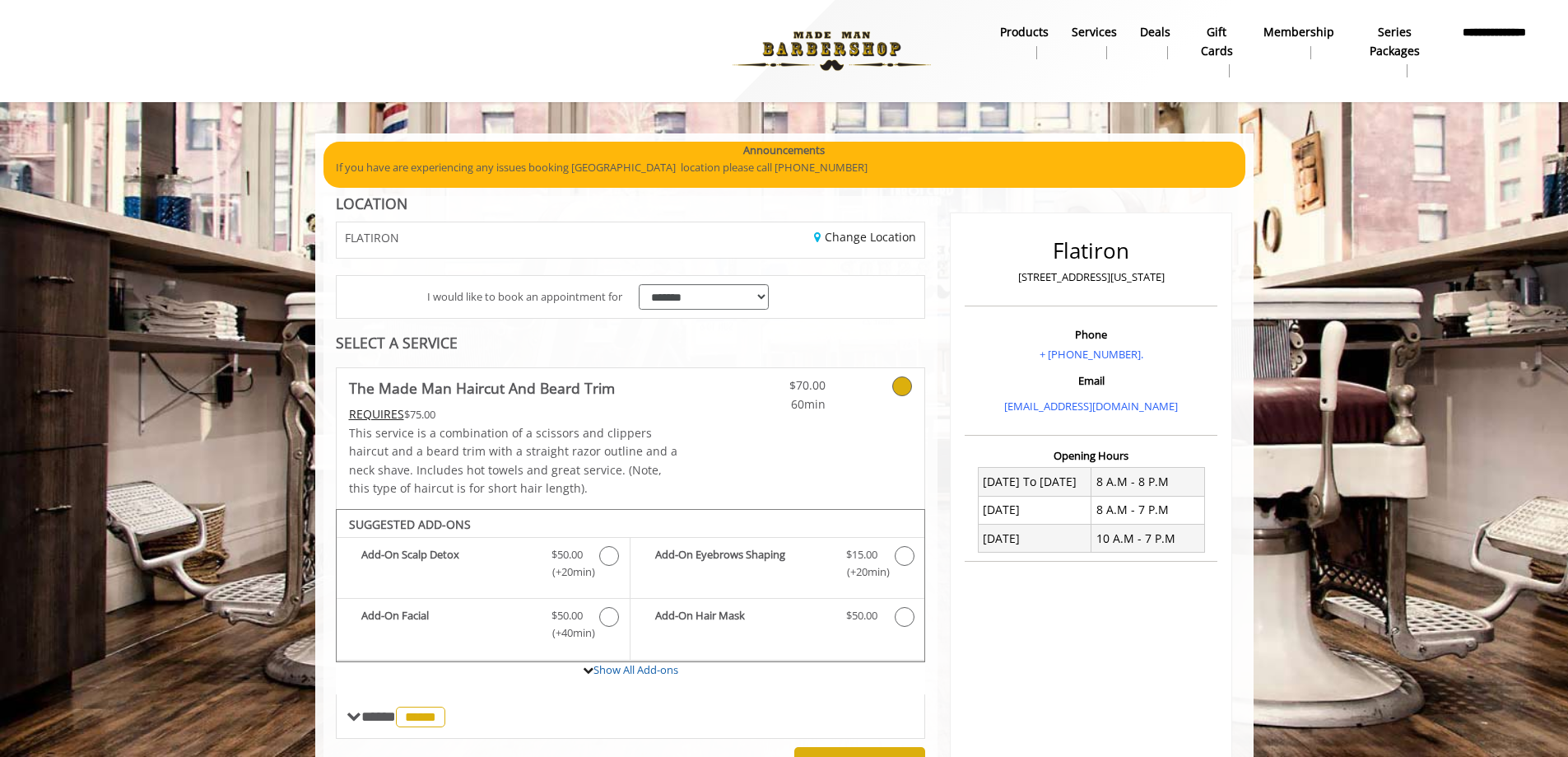
click at [827, 63] on img at bounding box center [832, 51] width 227 height 91
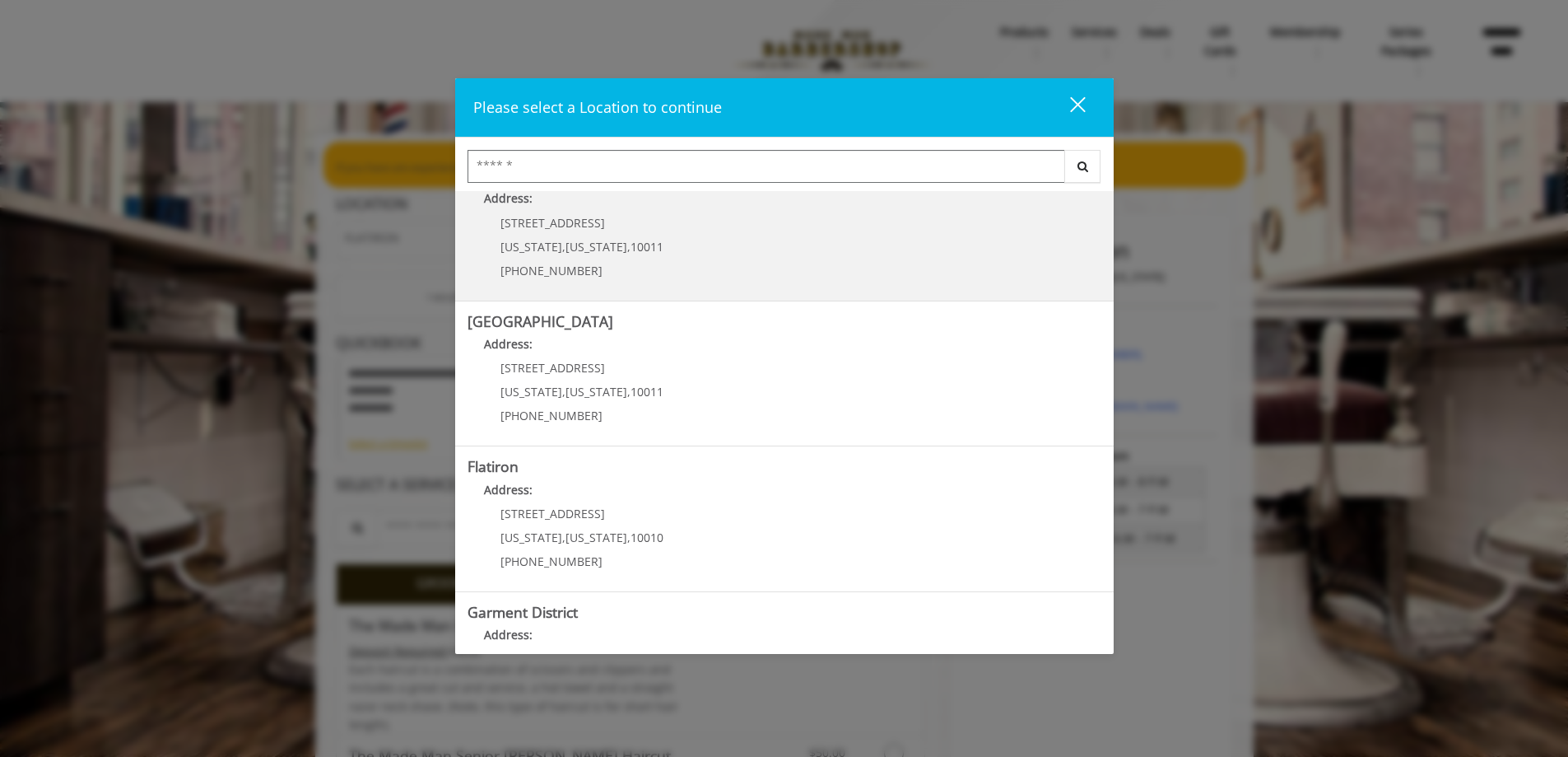
scroll to position [247, 0]
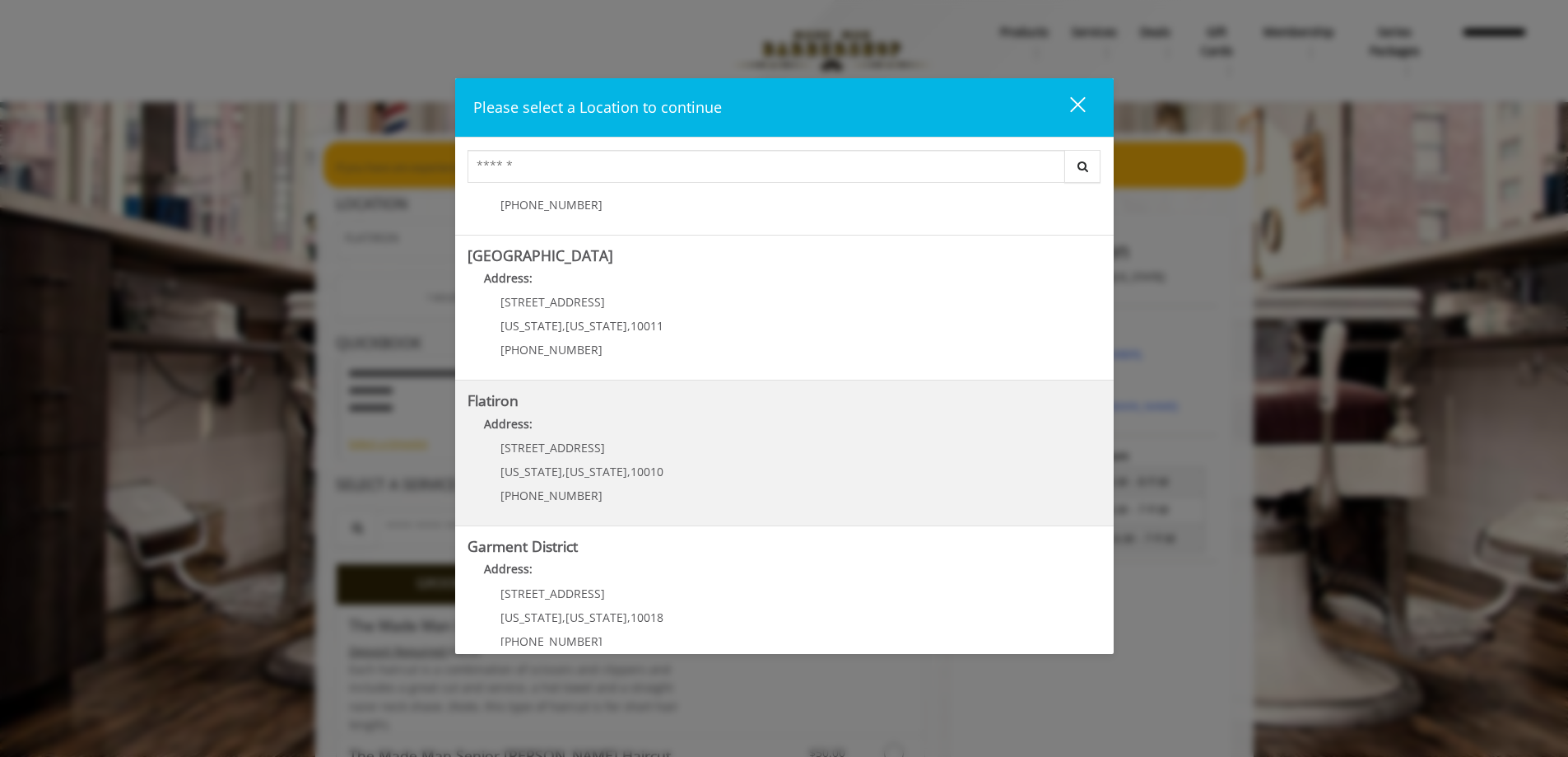
click at [649, 469] on div "[STREET_ADDRESS][US_STATE][US_STATE] (917) 475-1765" at bounding box center [570, 476] width 204 height 72
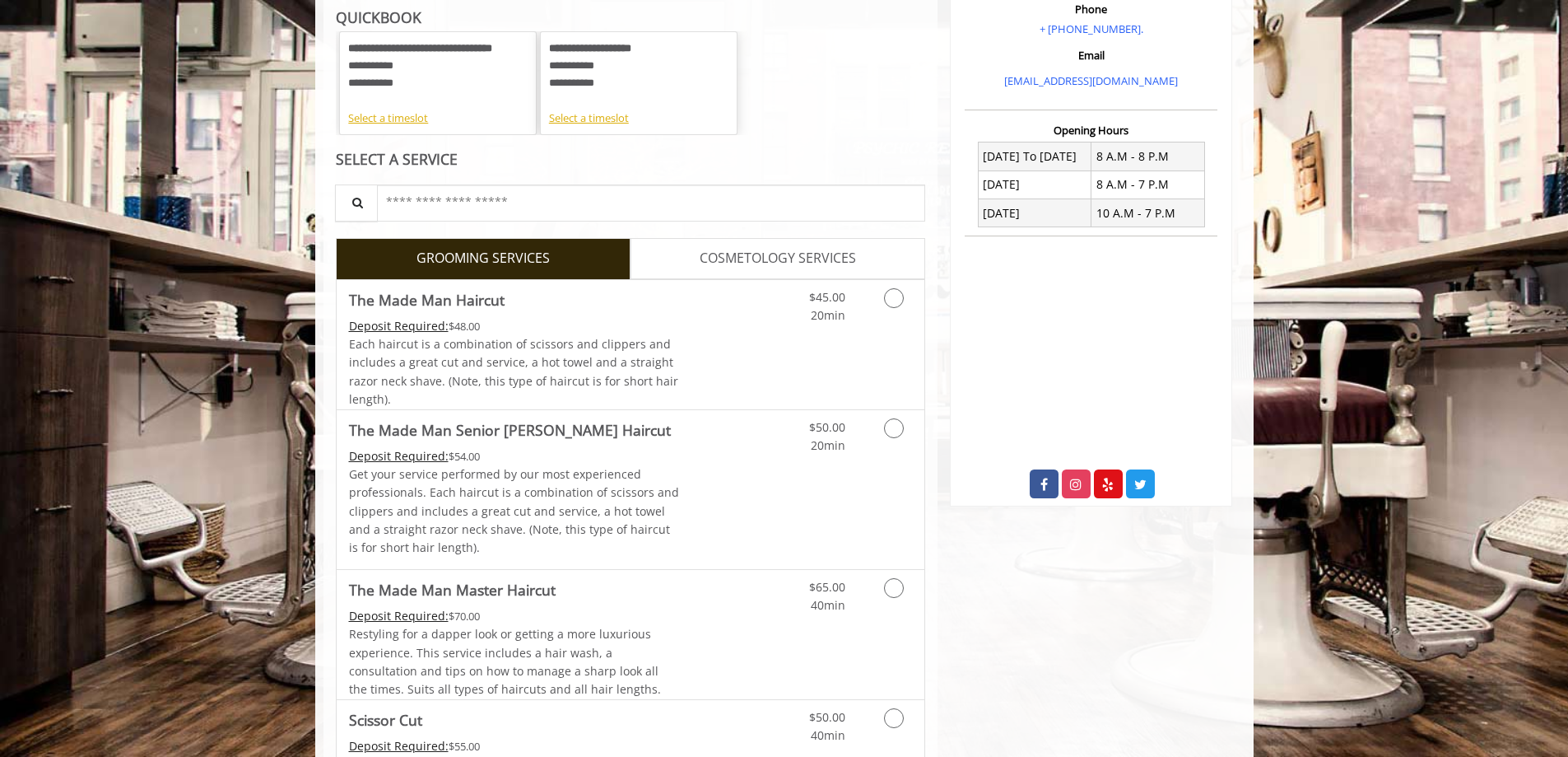
scroll to position [330, 0]
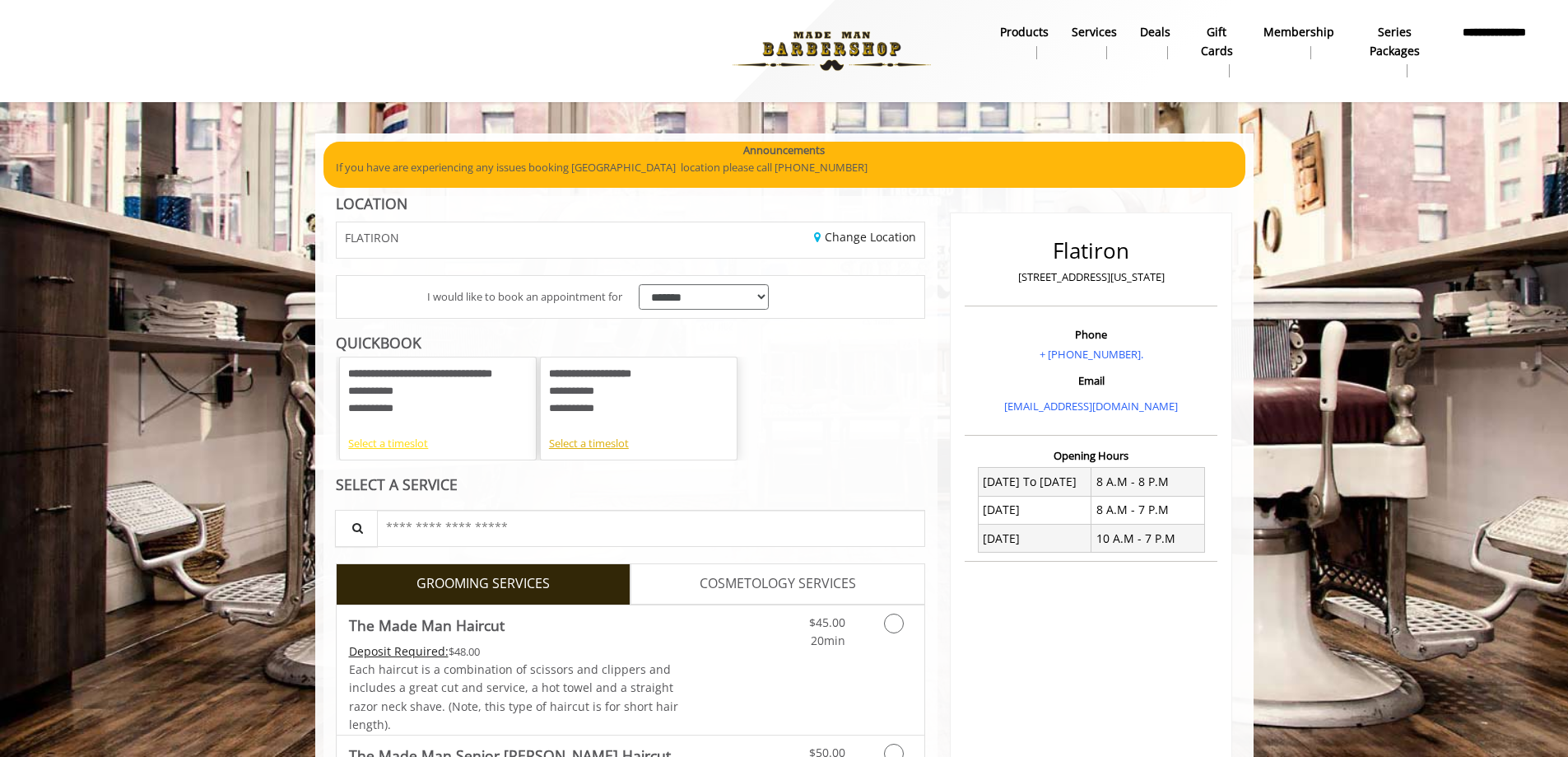
click at [419, 439] on div "Select a timeslot" at bounding box center [437, 443] width 179 height 18
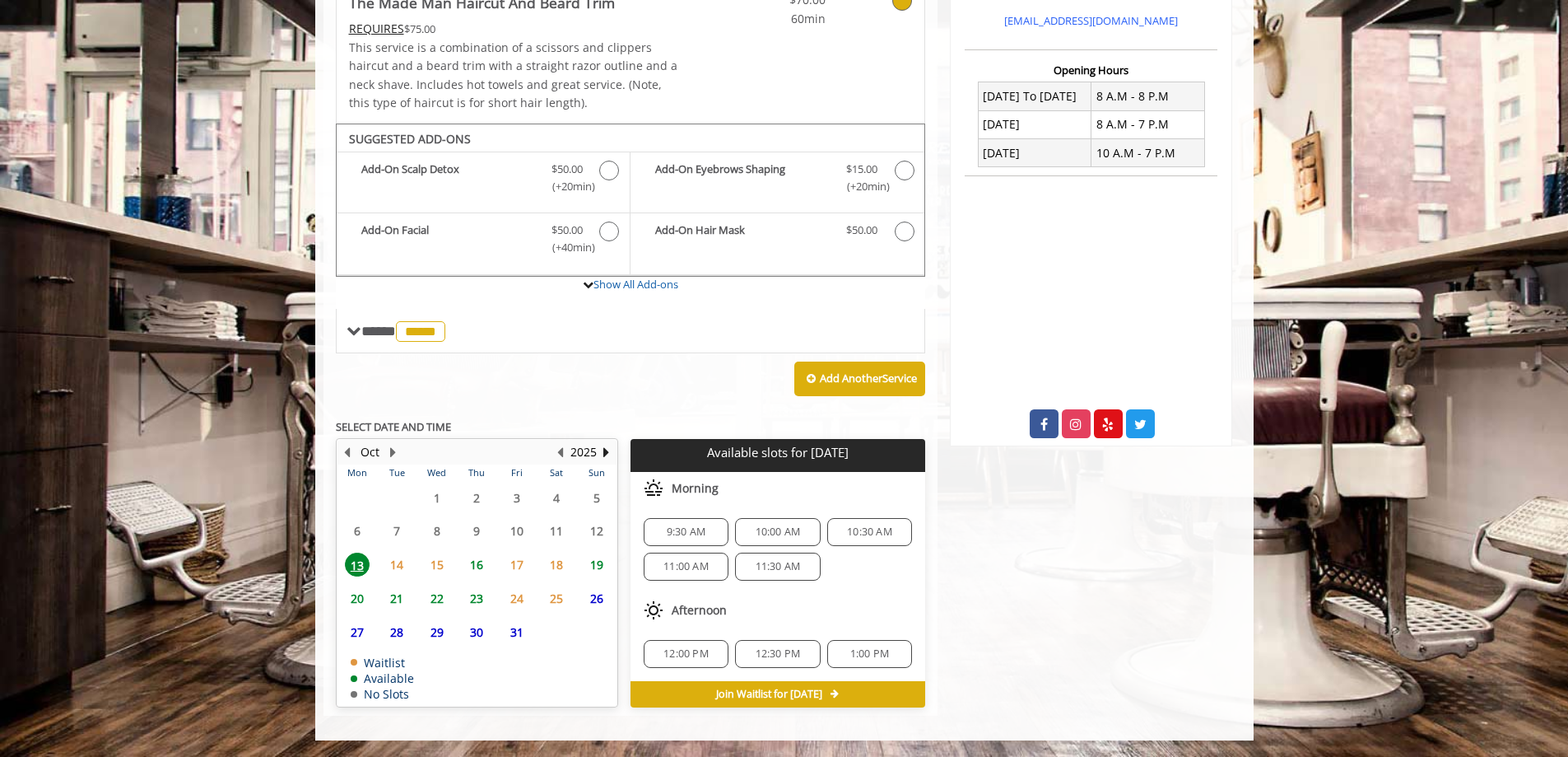
click at [594, 563] on span "19" at bounding box center [596, 565] width 25 height 24
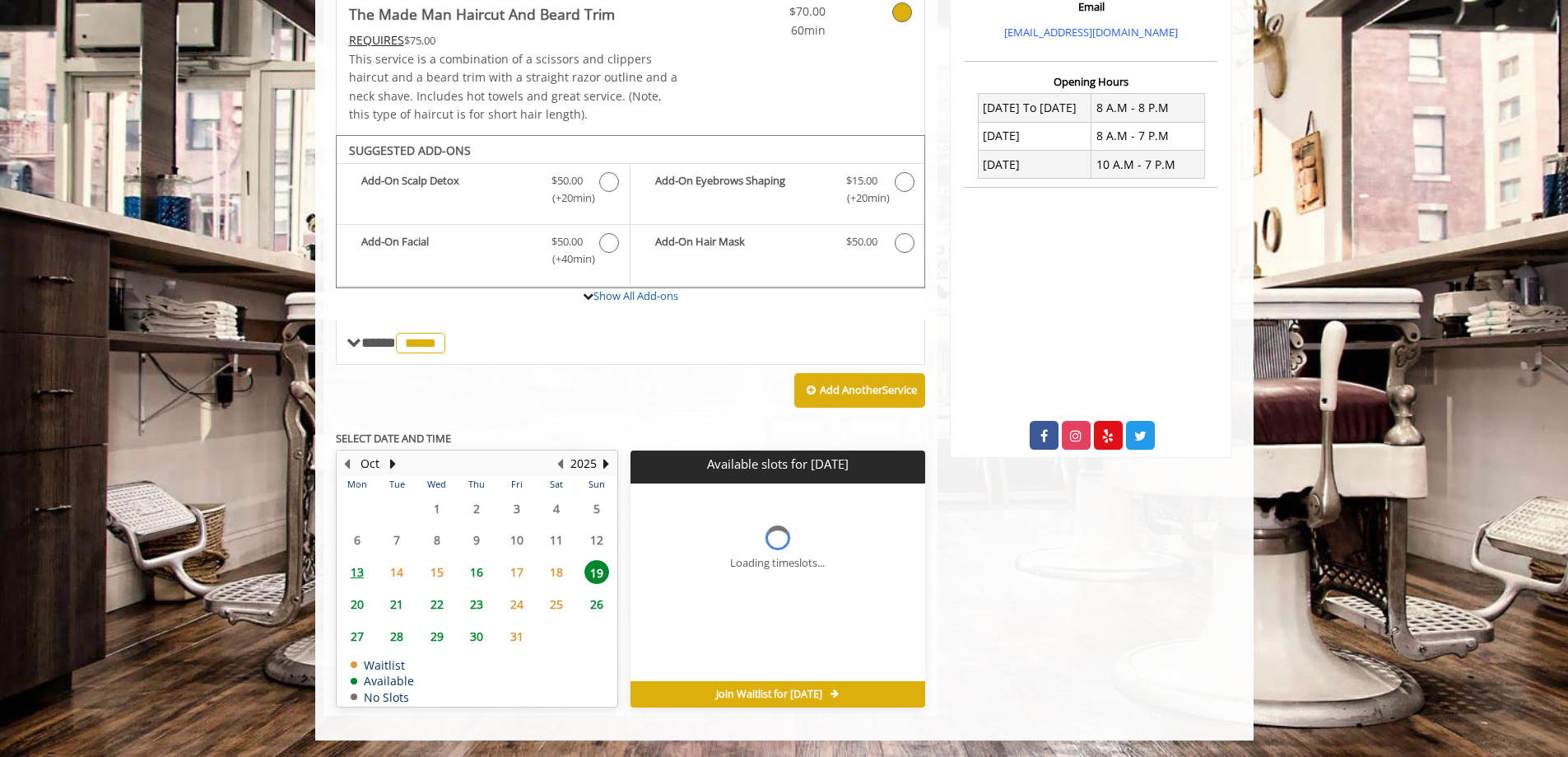
scroll to position [398, 0]
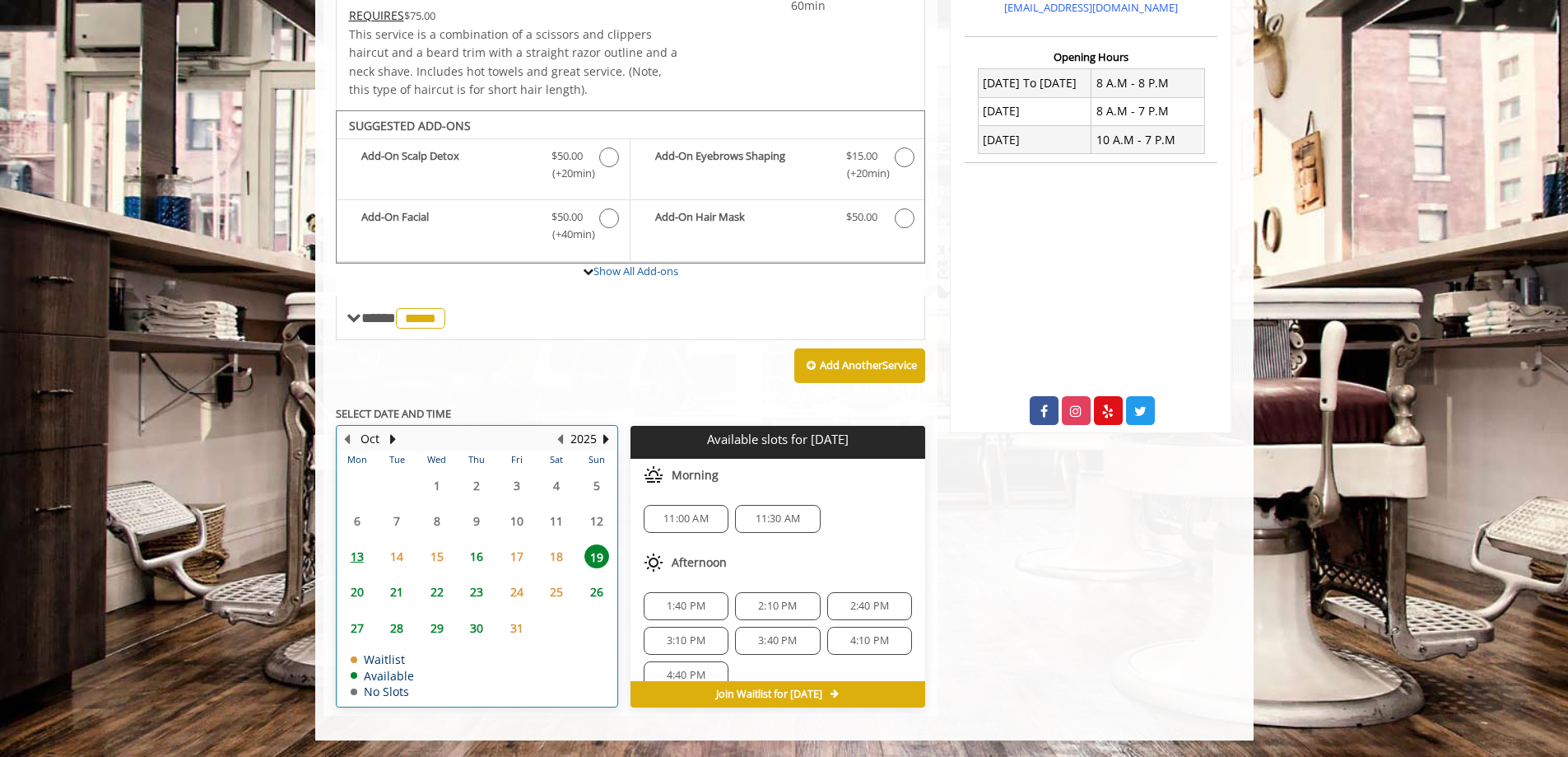
click at [485, 569] on td "16" at bounding box center [476, 556] width 40 height 35
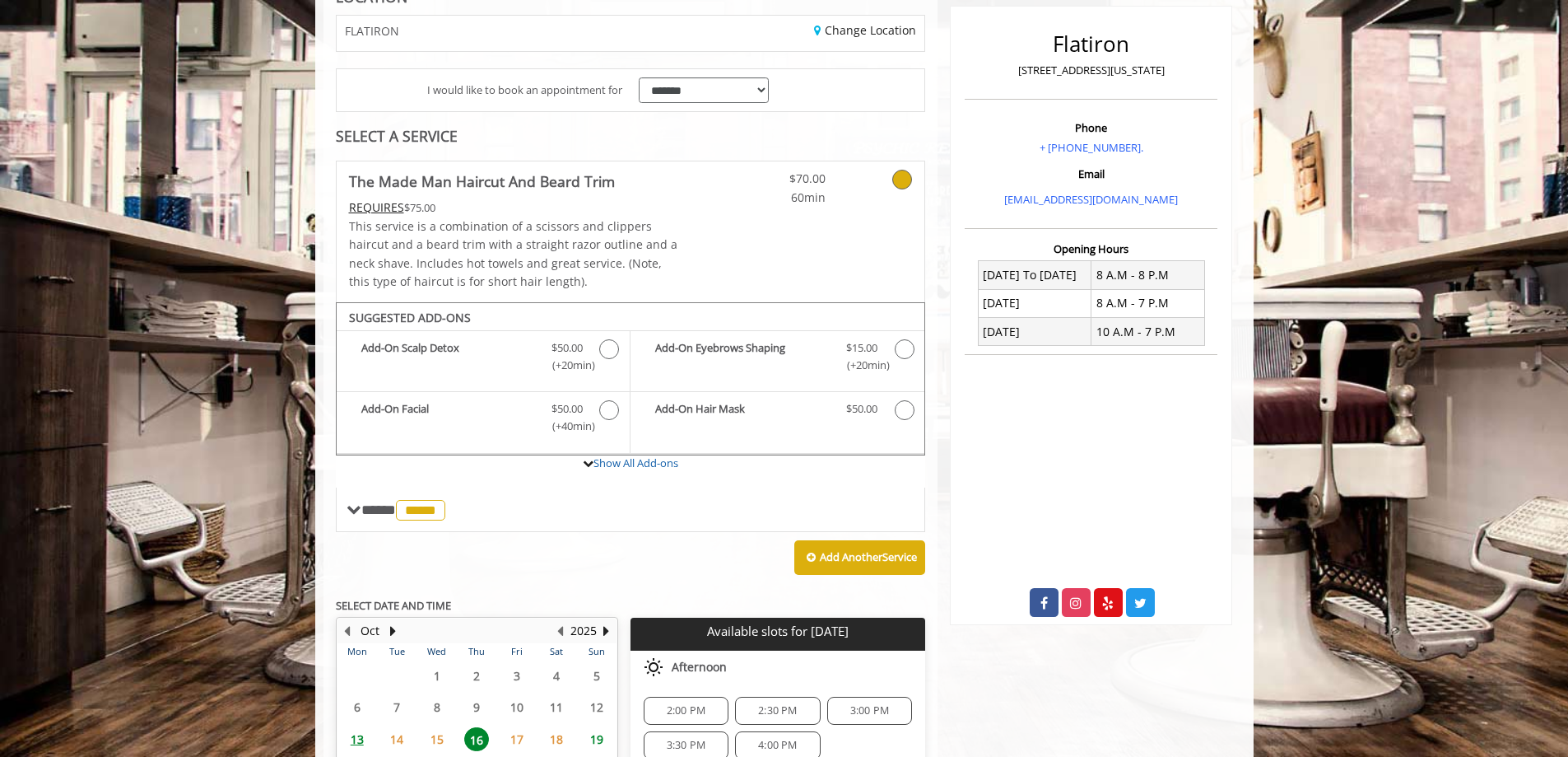
scroll to position [45, 0]
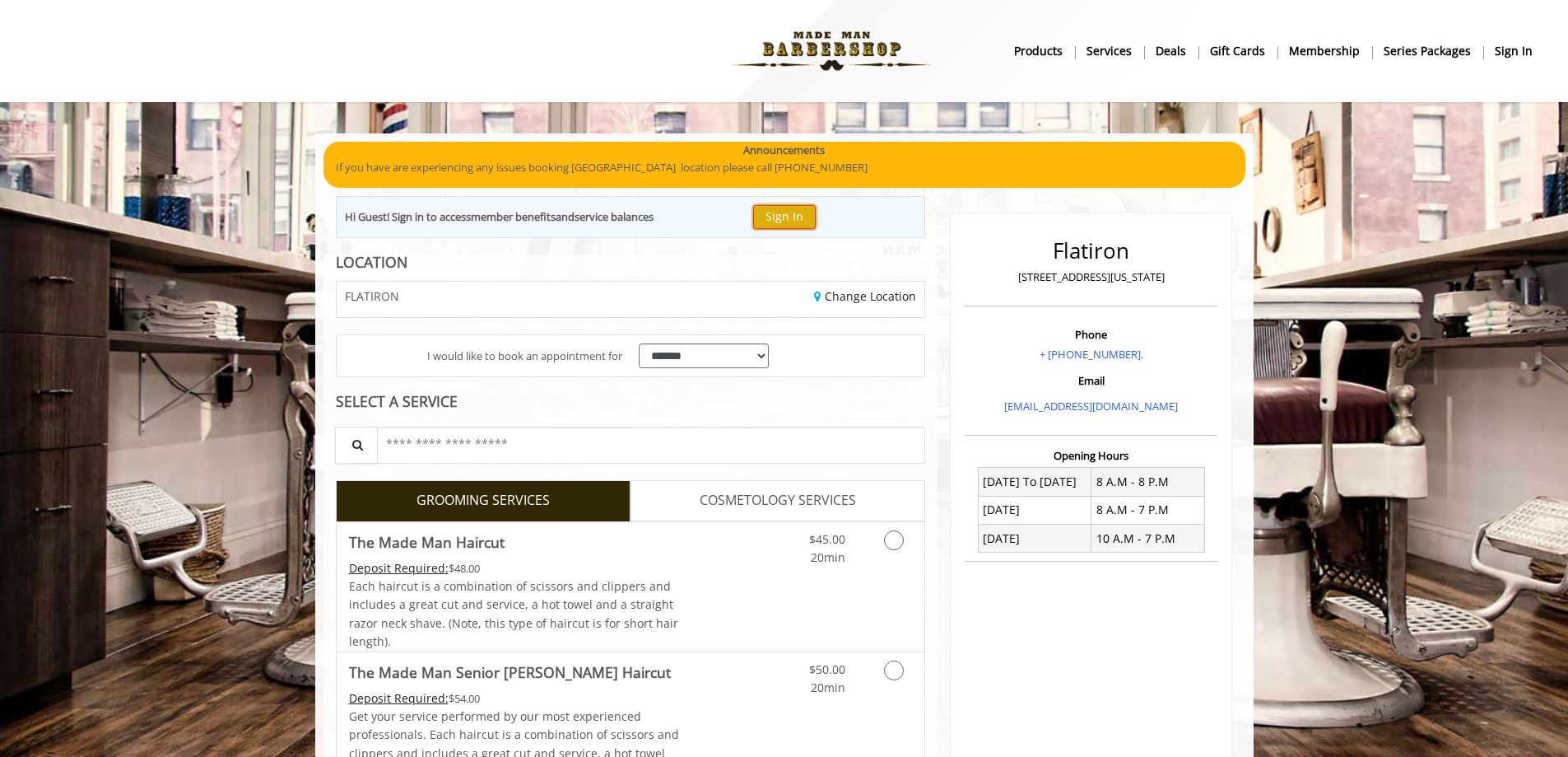
click at [783, 226] on button "Sign In" at bounding box center [784, 217] width 62 height 24
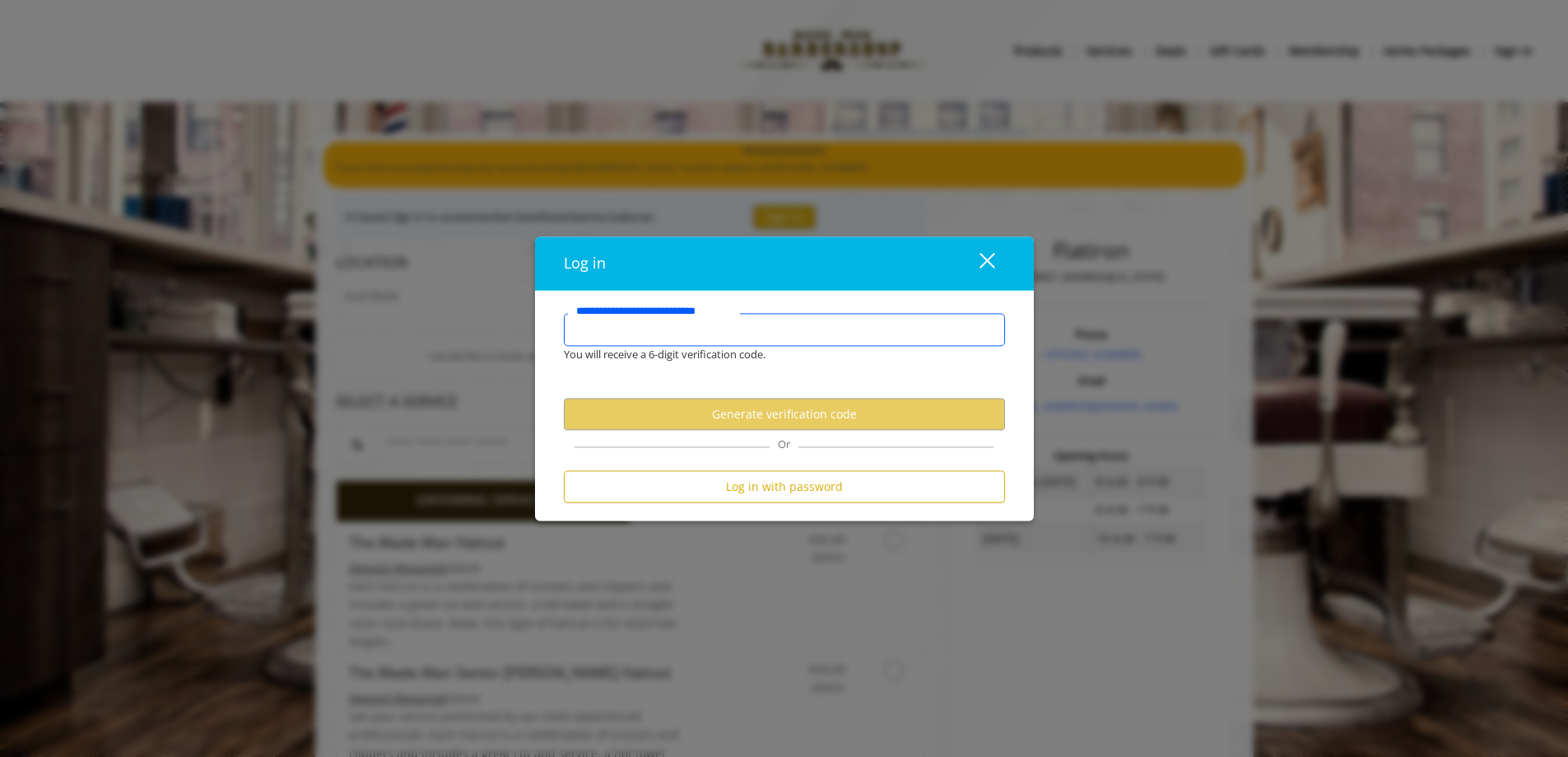
click at [698, 333] on input "**********" at bounding box center [784, 330] width 441 height 33
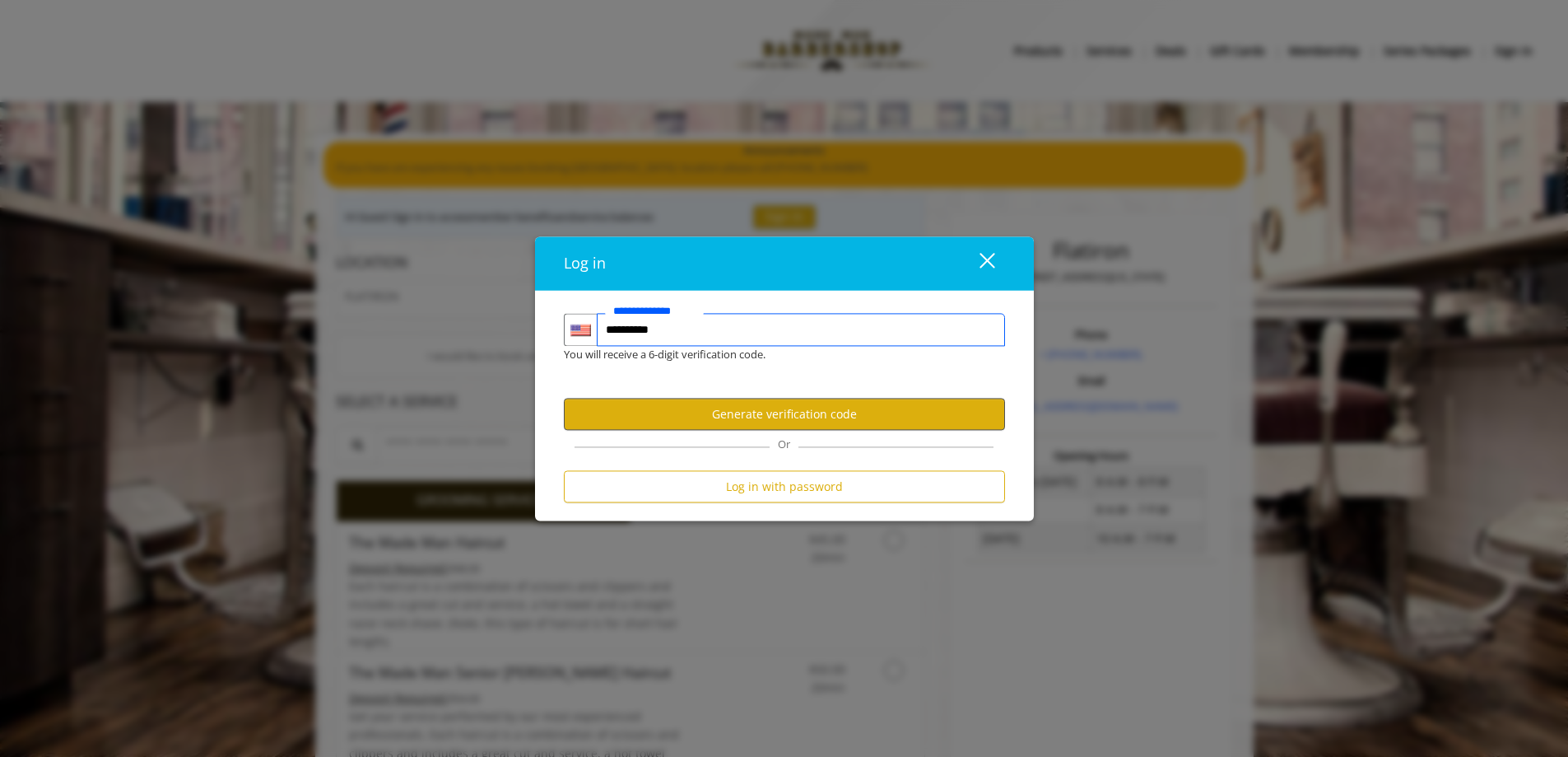
type input "**********"
click at [758, 404] on button "Generate verification code" at bounding box center [784, 414] width 441 height 33
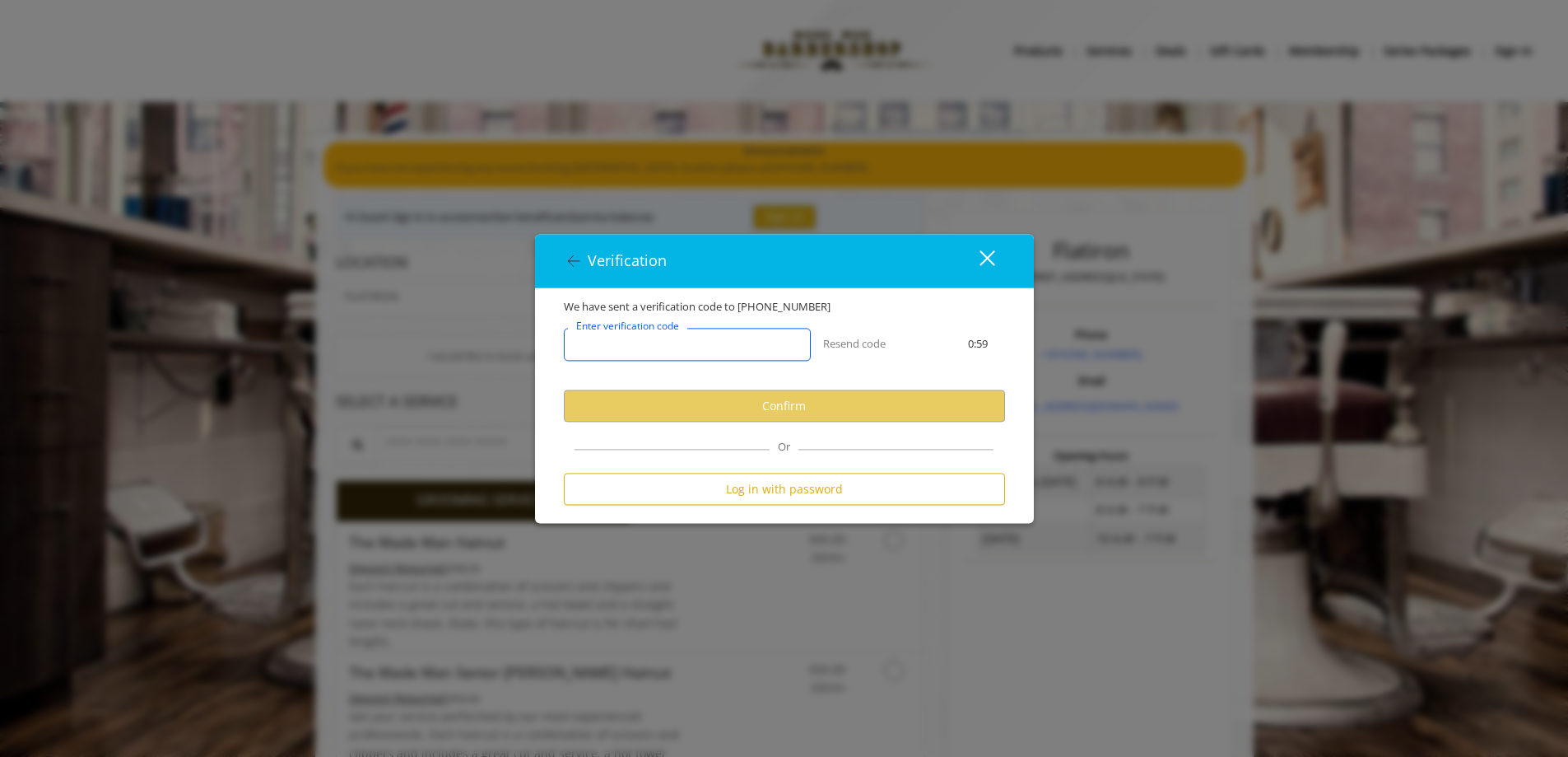
click at [619, 354] on input "Enter verification code" at bounding box center [687, 345] width 247 height 33
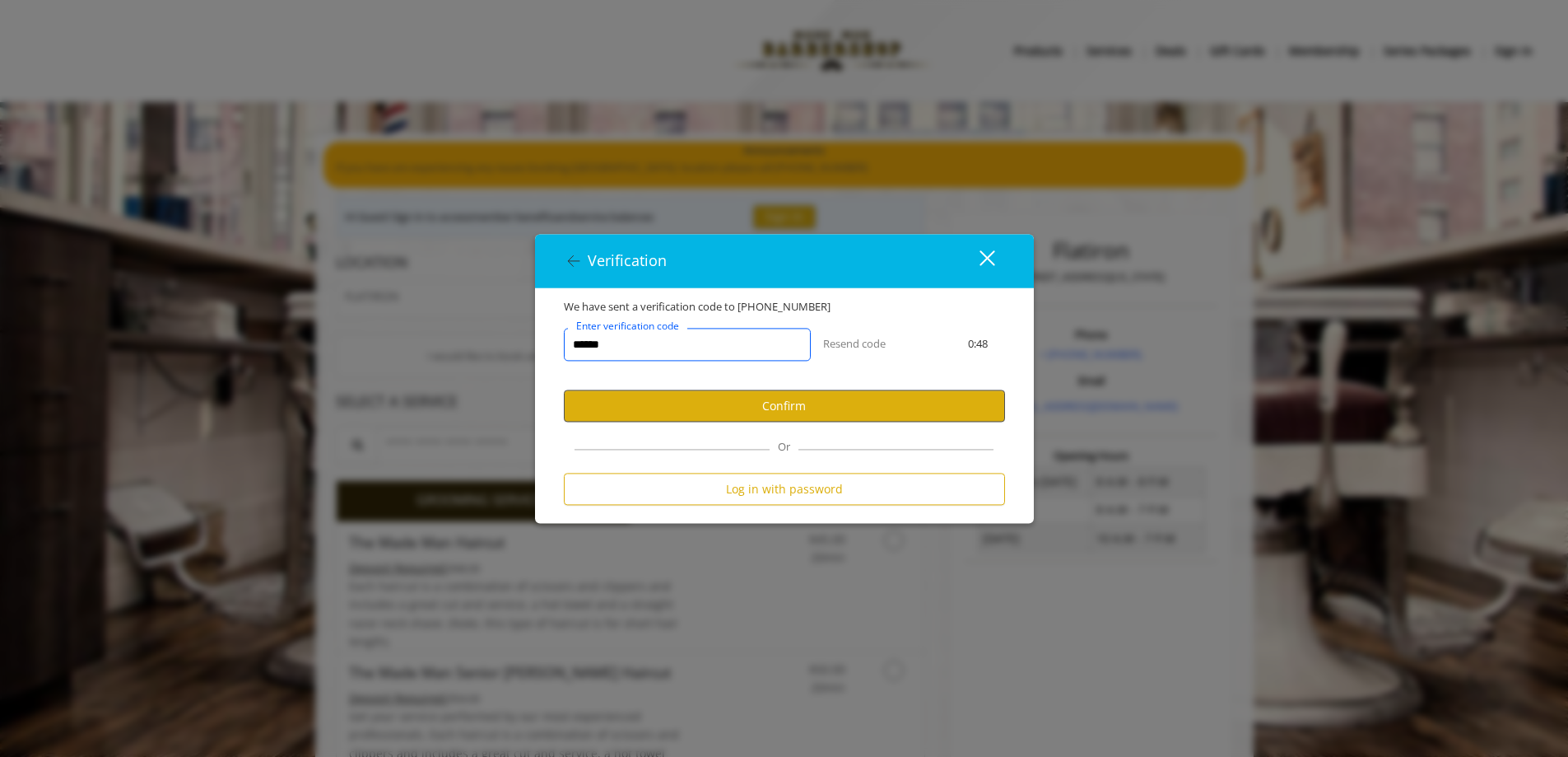
type input "******"
click at [751, 417] on button "Confirm" at bounding box center [784, 406] width 441 height 33
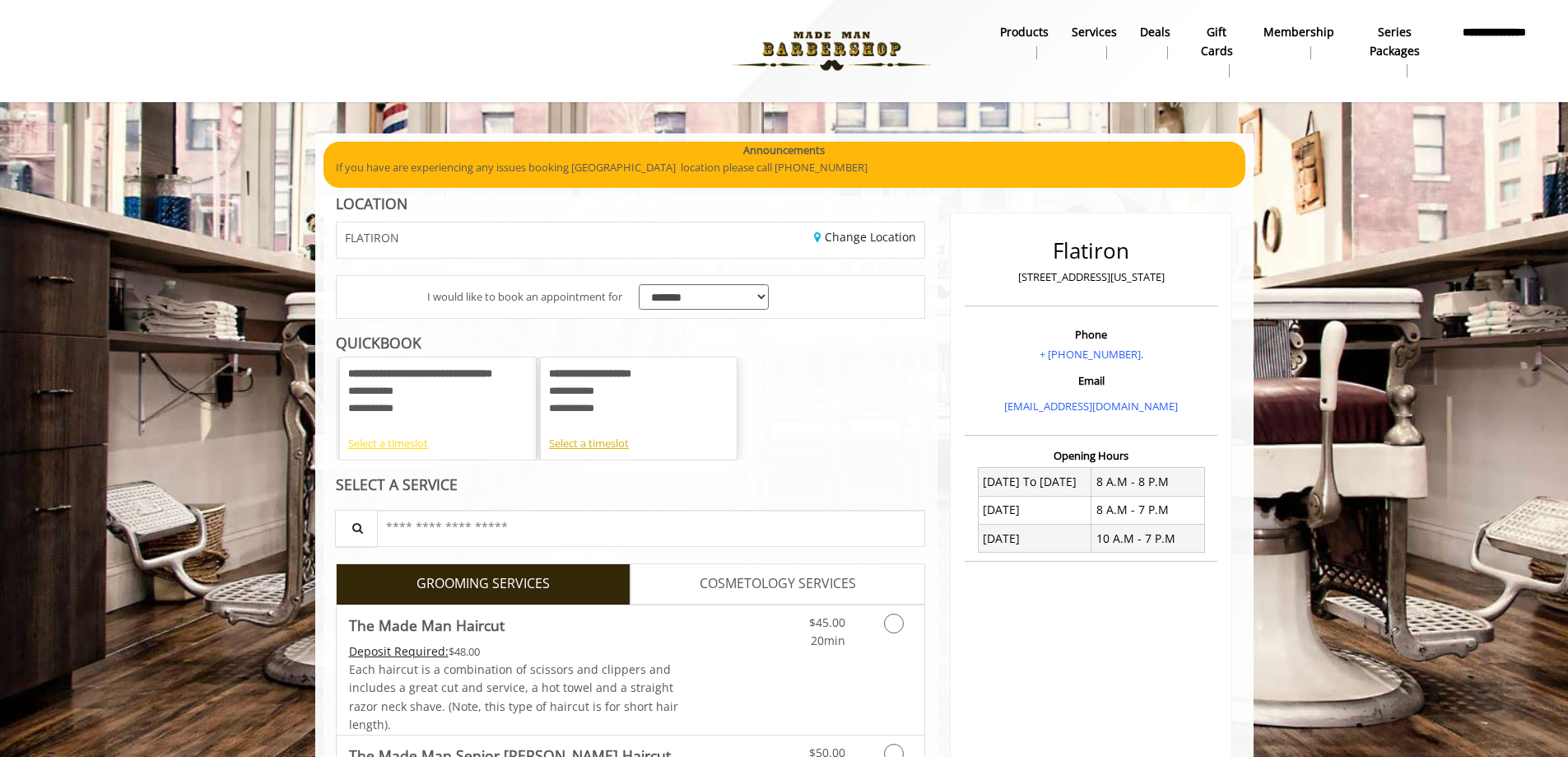
click at [391, 446] on div "Select a timeslot" at bounding box center [437, 443] width 179 height 18
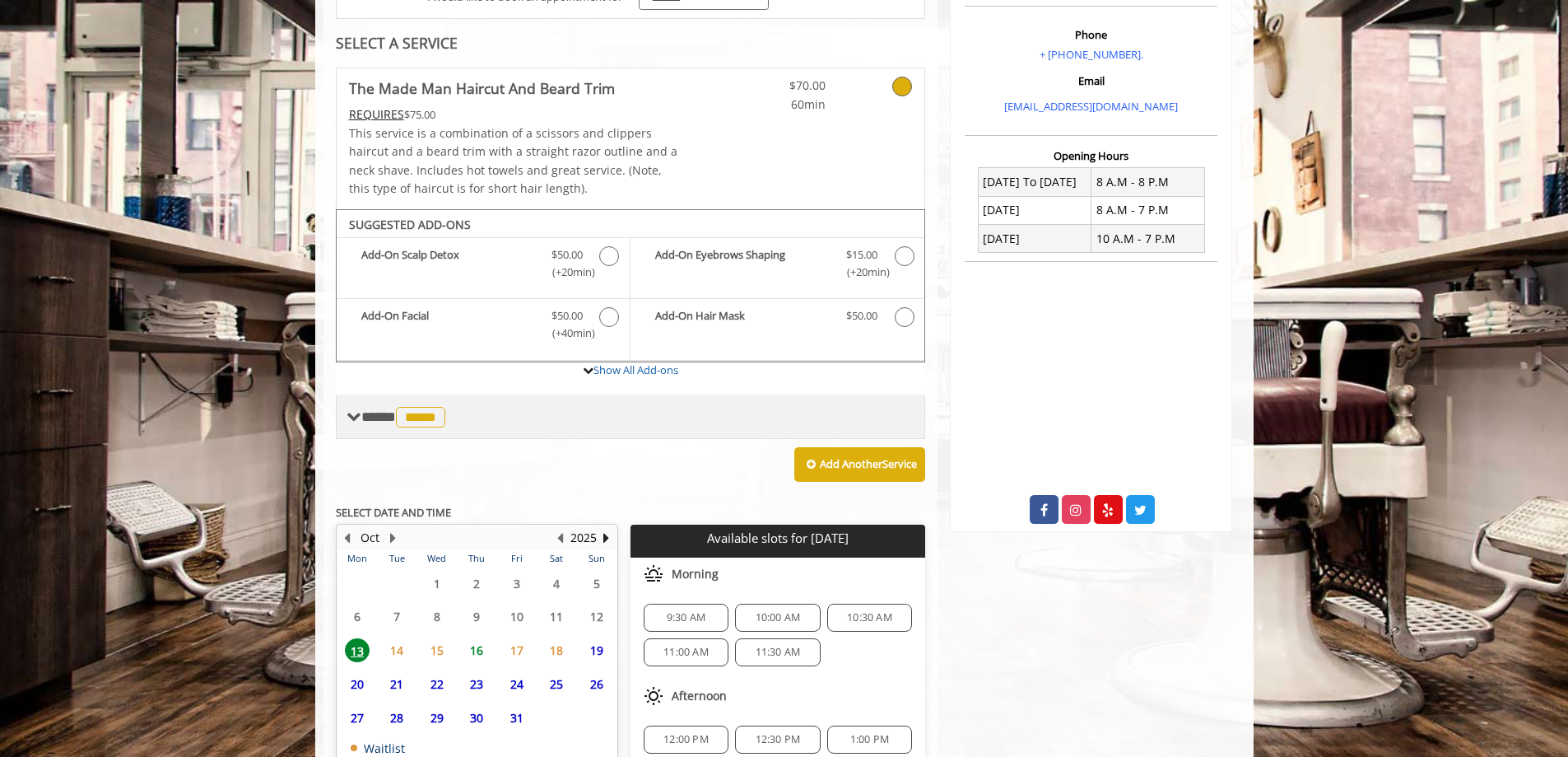
scroll to position [330, 0]
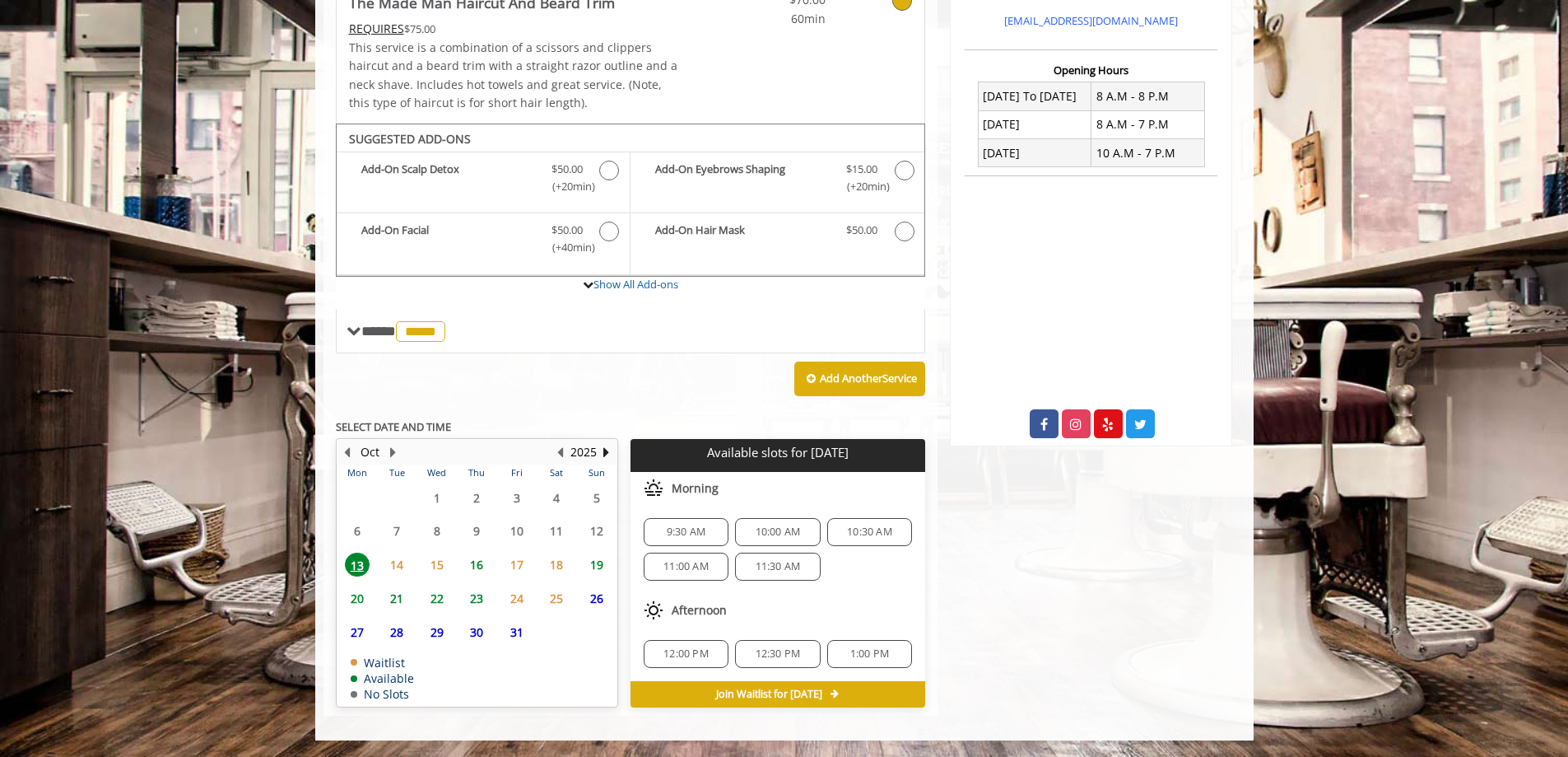
click at [602, 568] on span "19" at bounding box center [596, 565] width 25 height 24
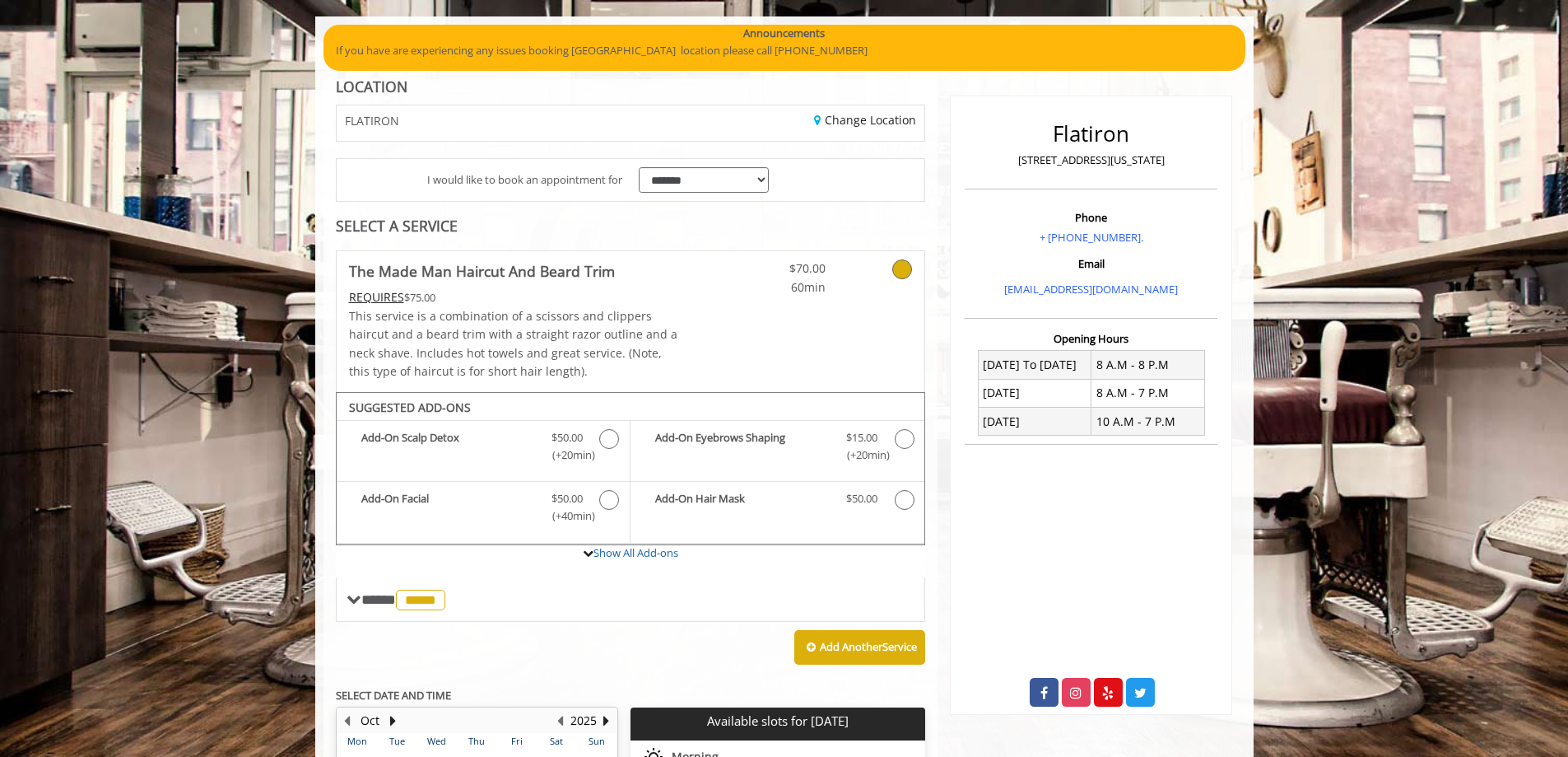
scroll to position [398, 0]
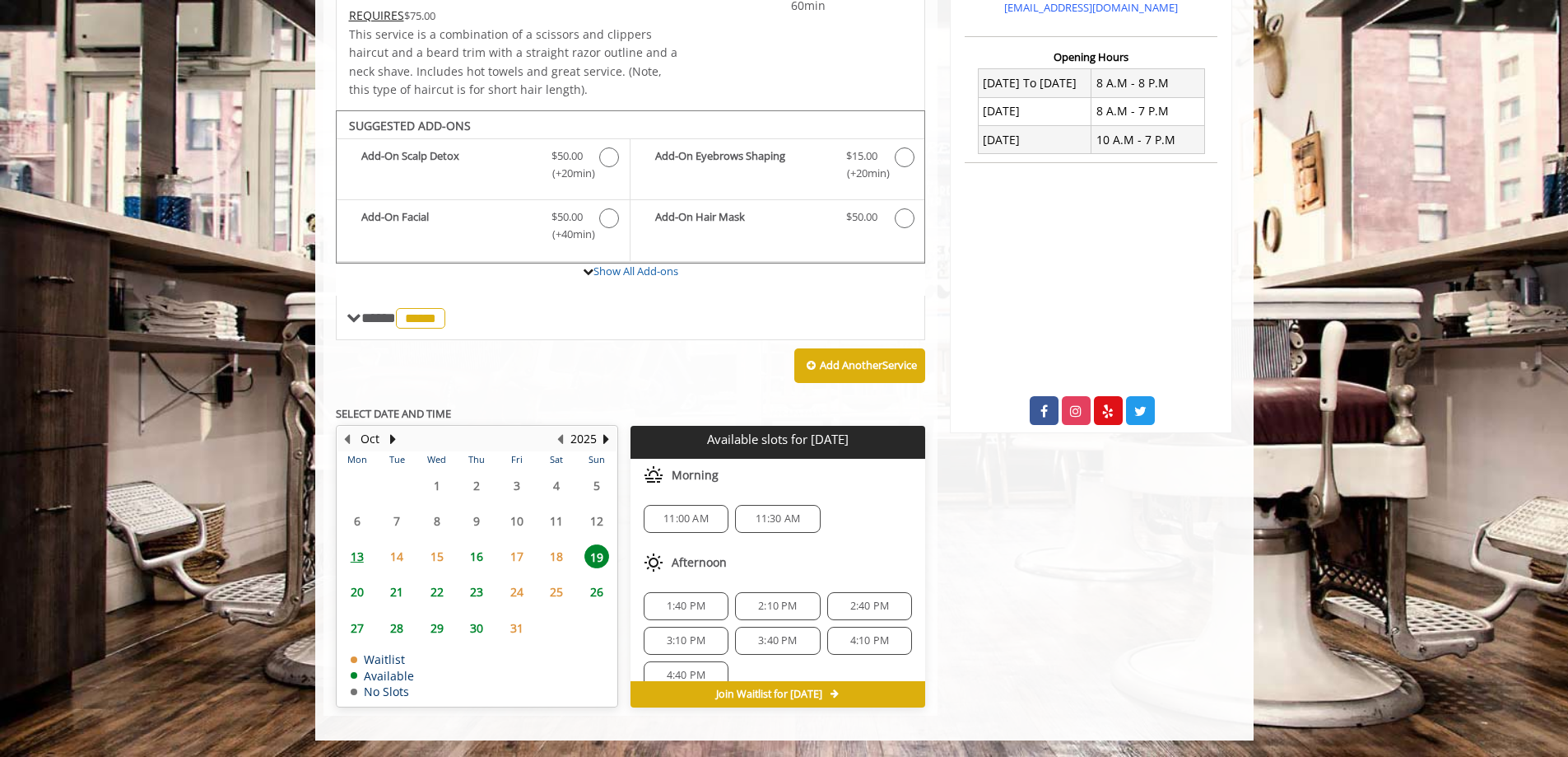
click at [478, 558] on span "16" at bounding box center [476, 556] width 25 height 24
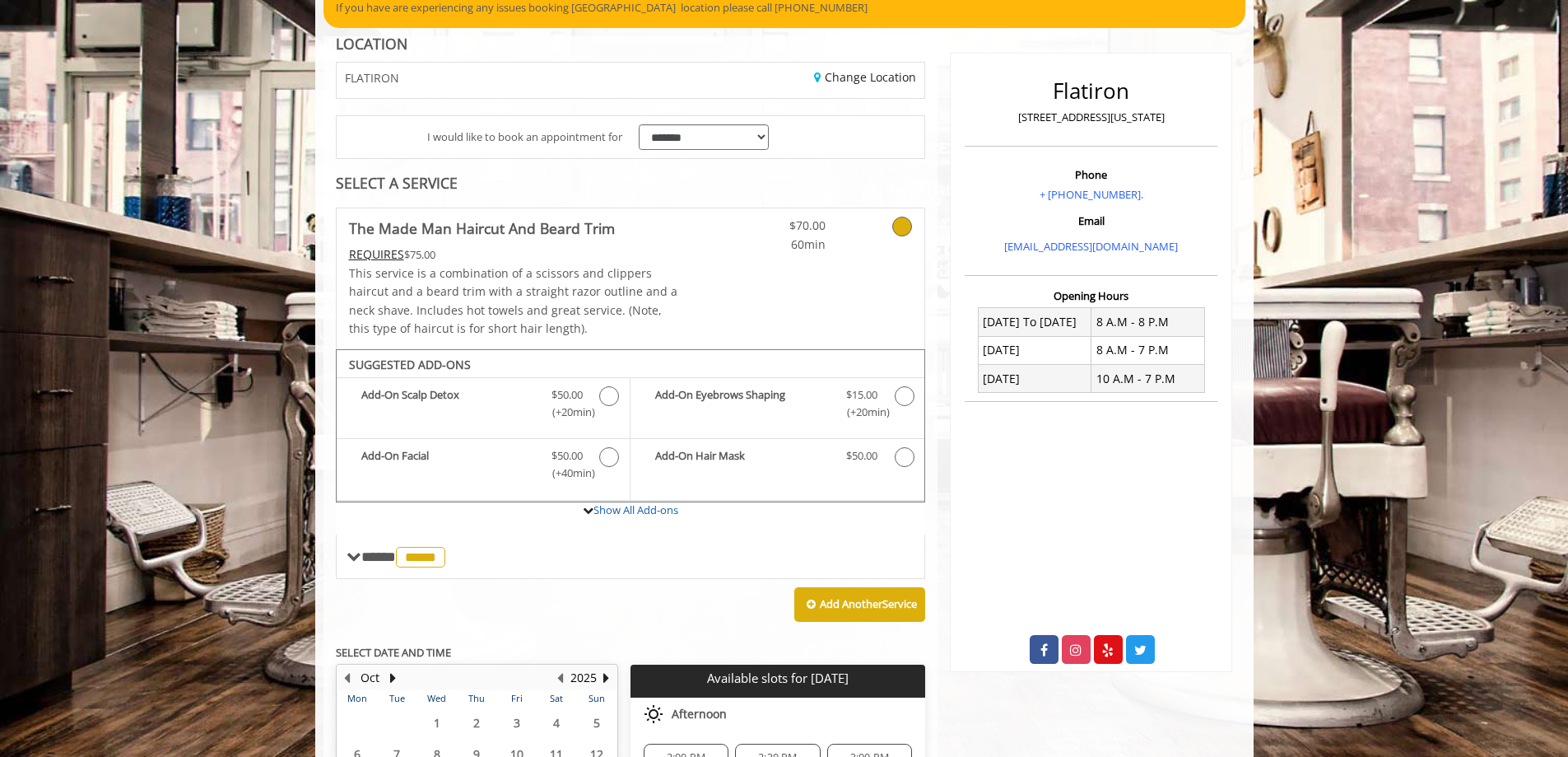
scroll to position [373, 0]
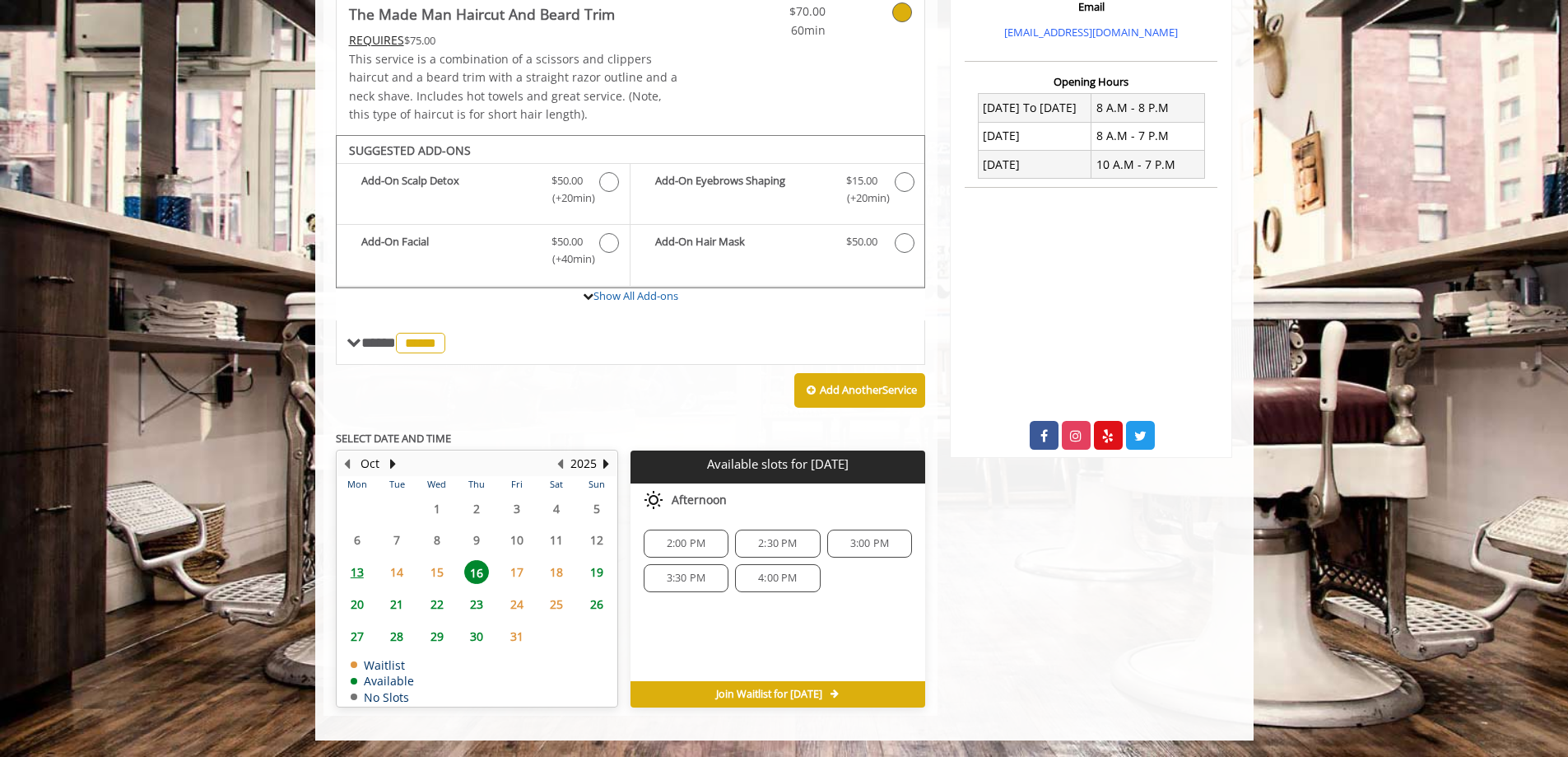
click at [1174, 635] on div "Flatiron 10 E 23rd Street, New York Phone + (917) 475-1765. Email info@mademanb…" at bounding box center [1091, 269] width 307 height 894
click at [681, 551] on div "2:00 PM" at bounding box center [685, 543] width 84 height 28
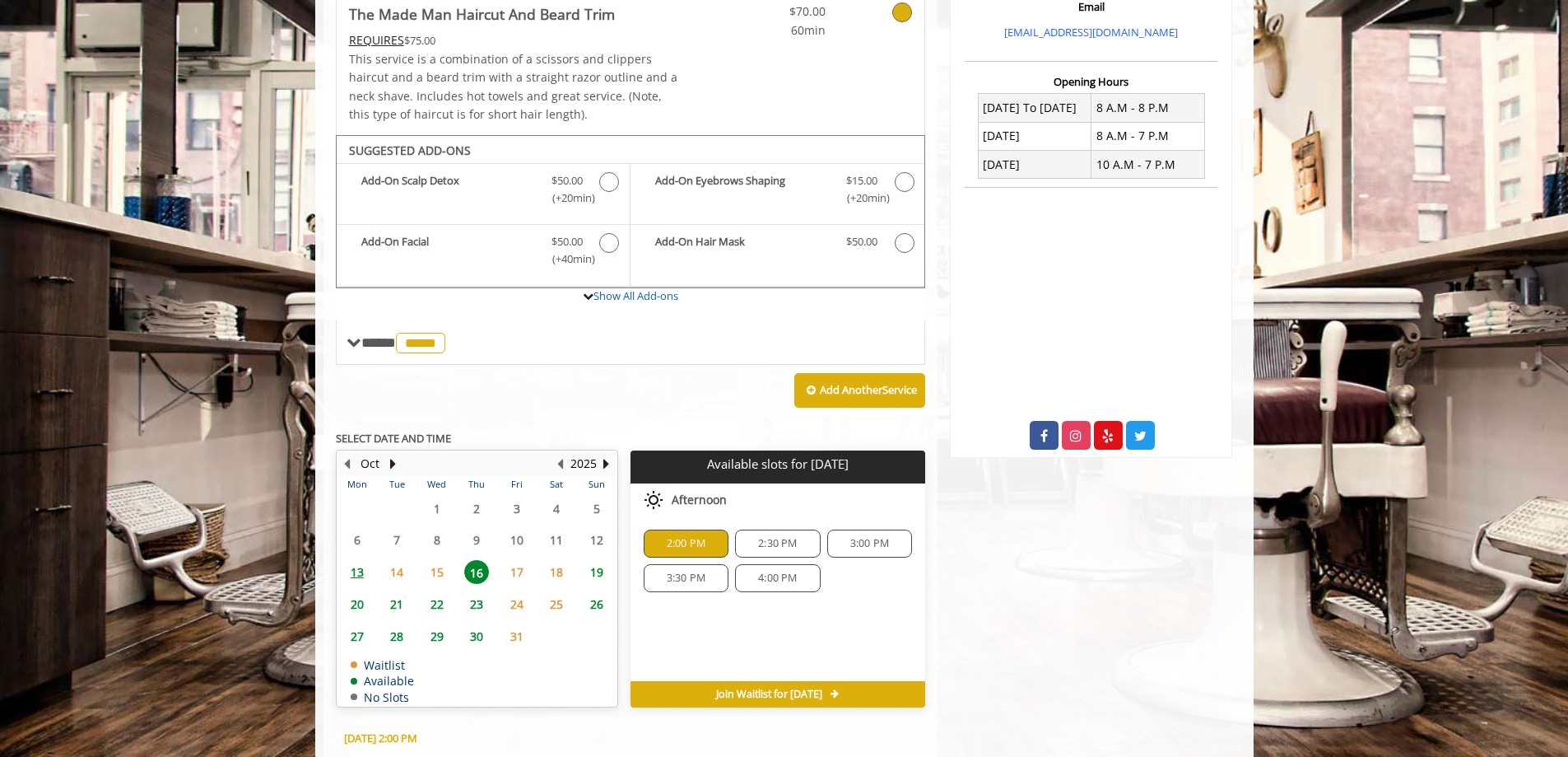
scroll to position [672, 0]
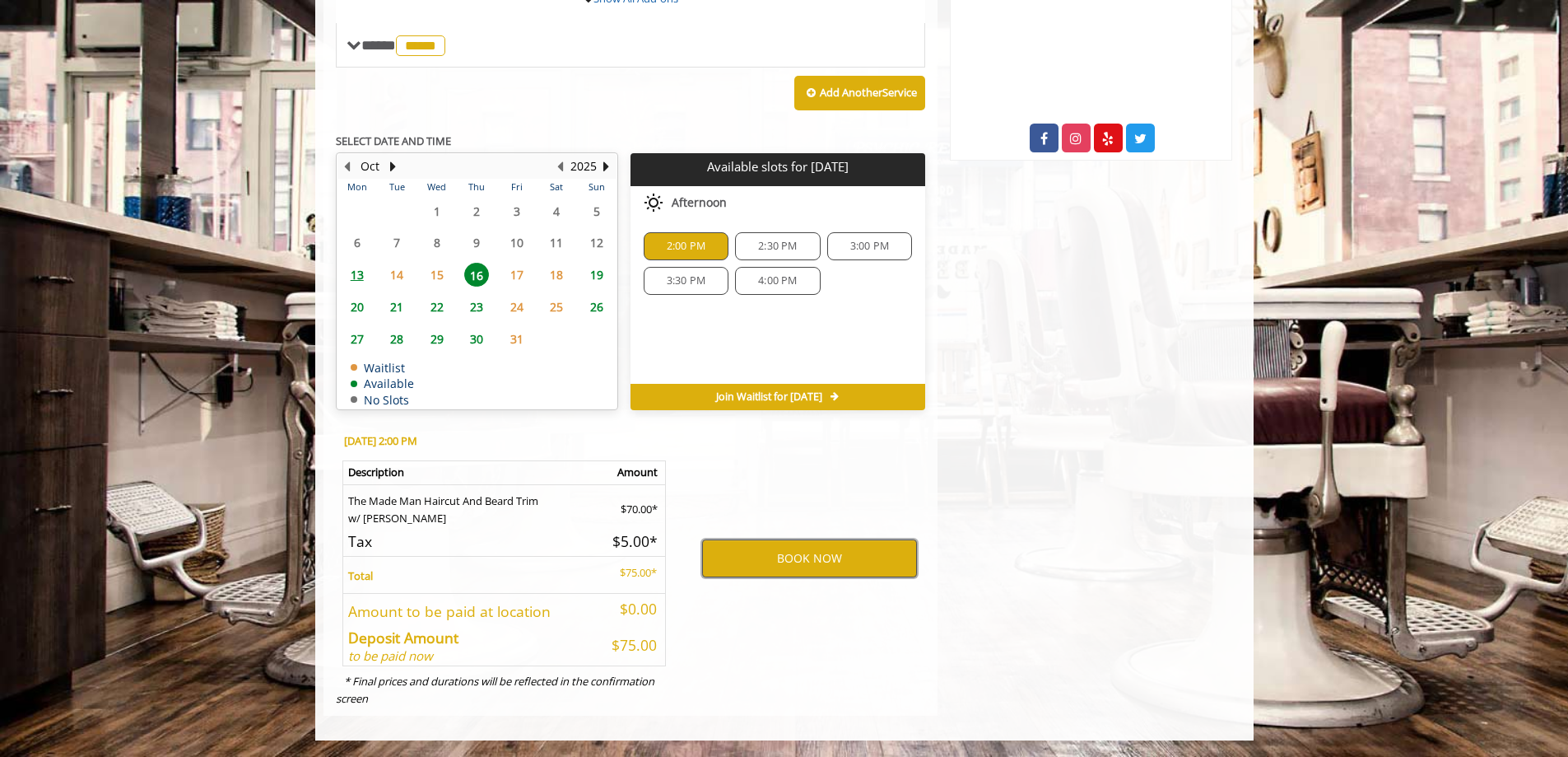
click at [827, 559] on button "BOOK NOW" at bounding box center [809, 558] width 214 height 38
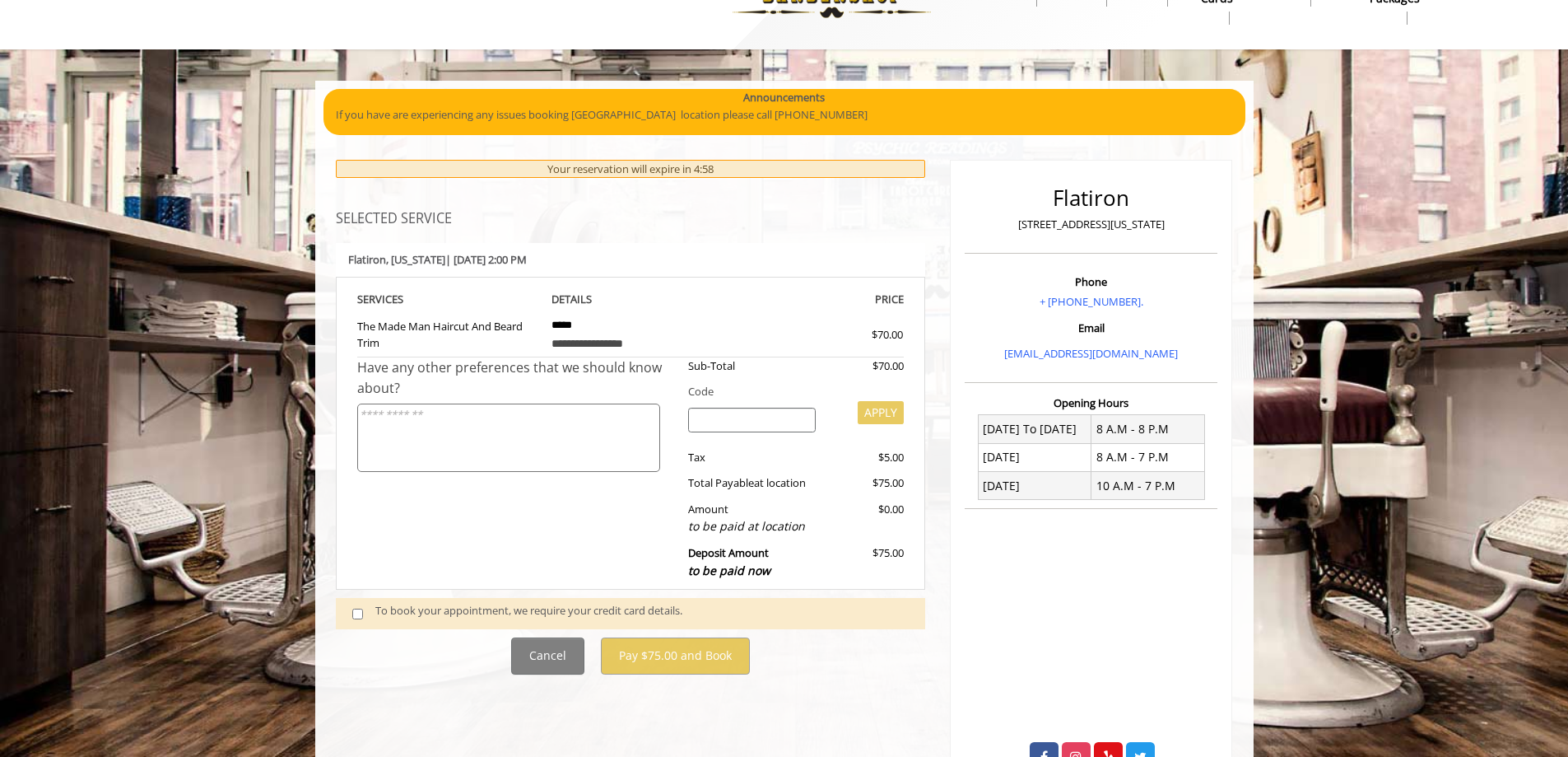
scroll to position [116, 0]
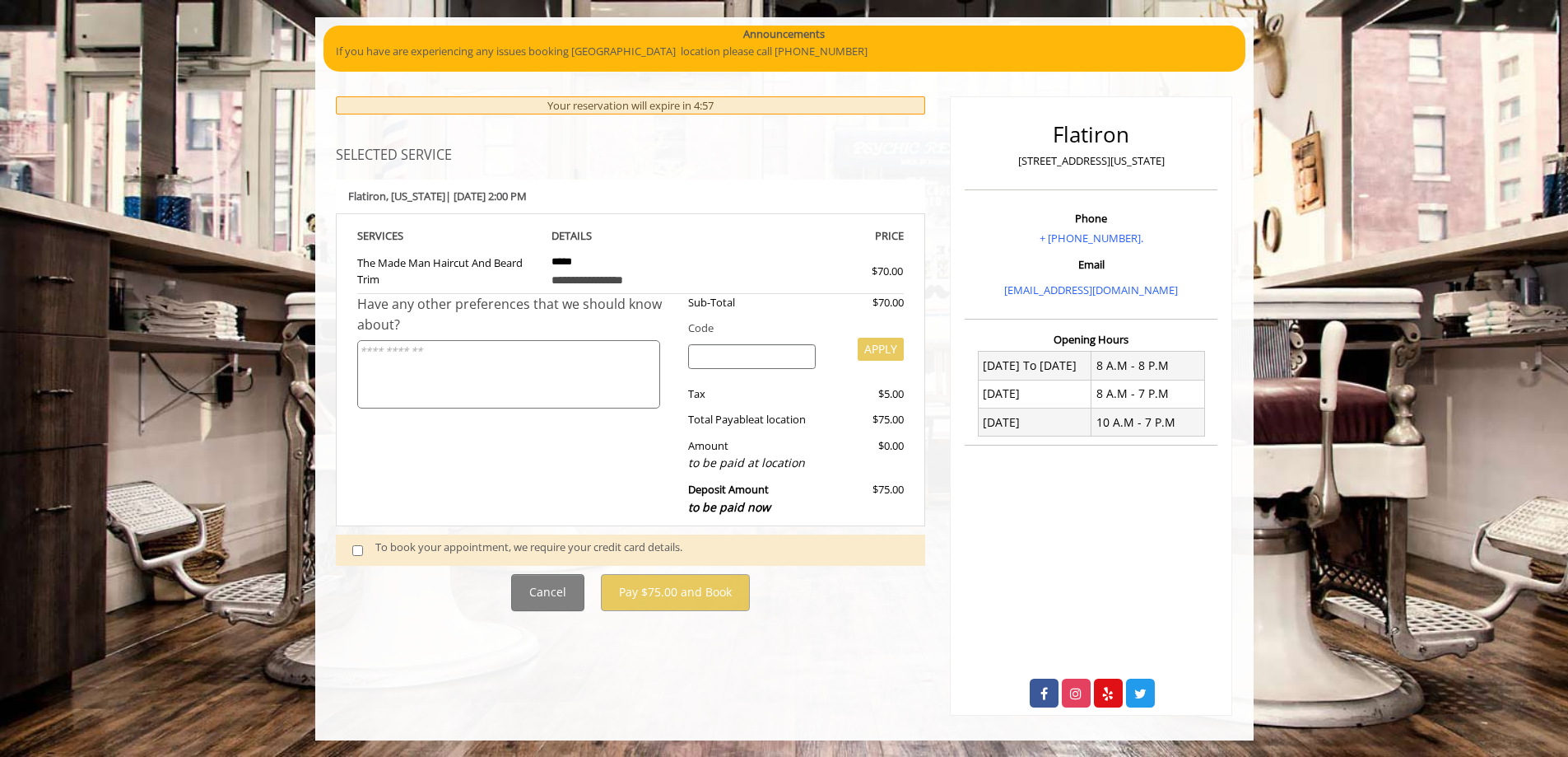
click at [362, 549] on span at bounding box center [364, 550] width 48 height 22
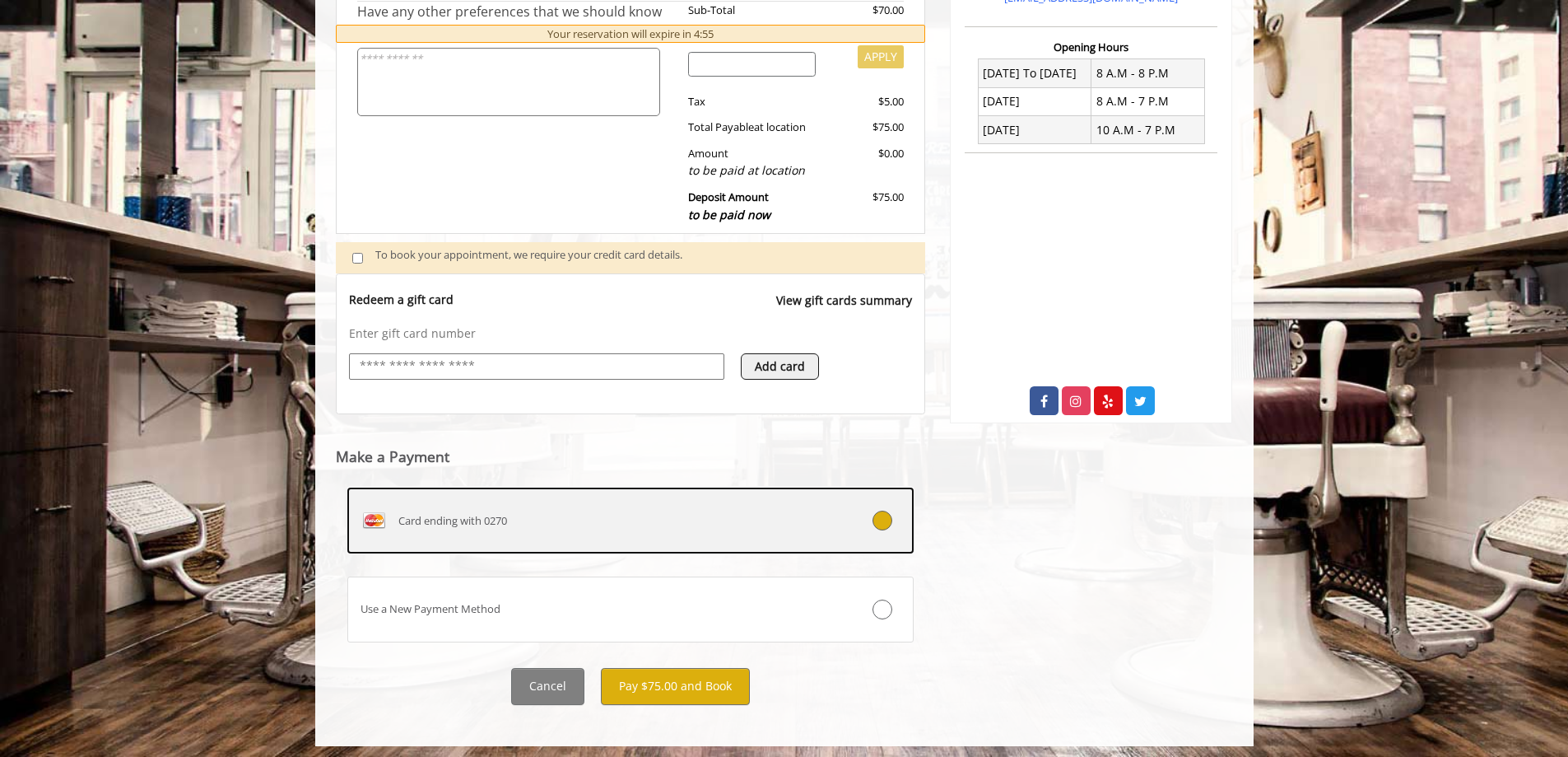
scroll to position [85, 0]
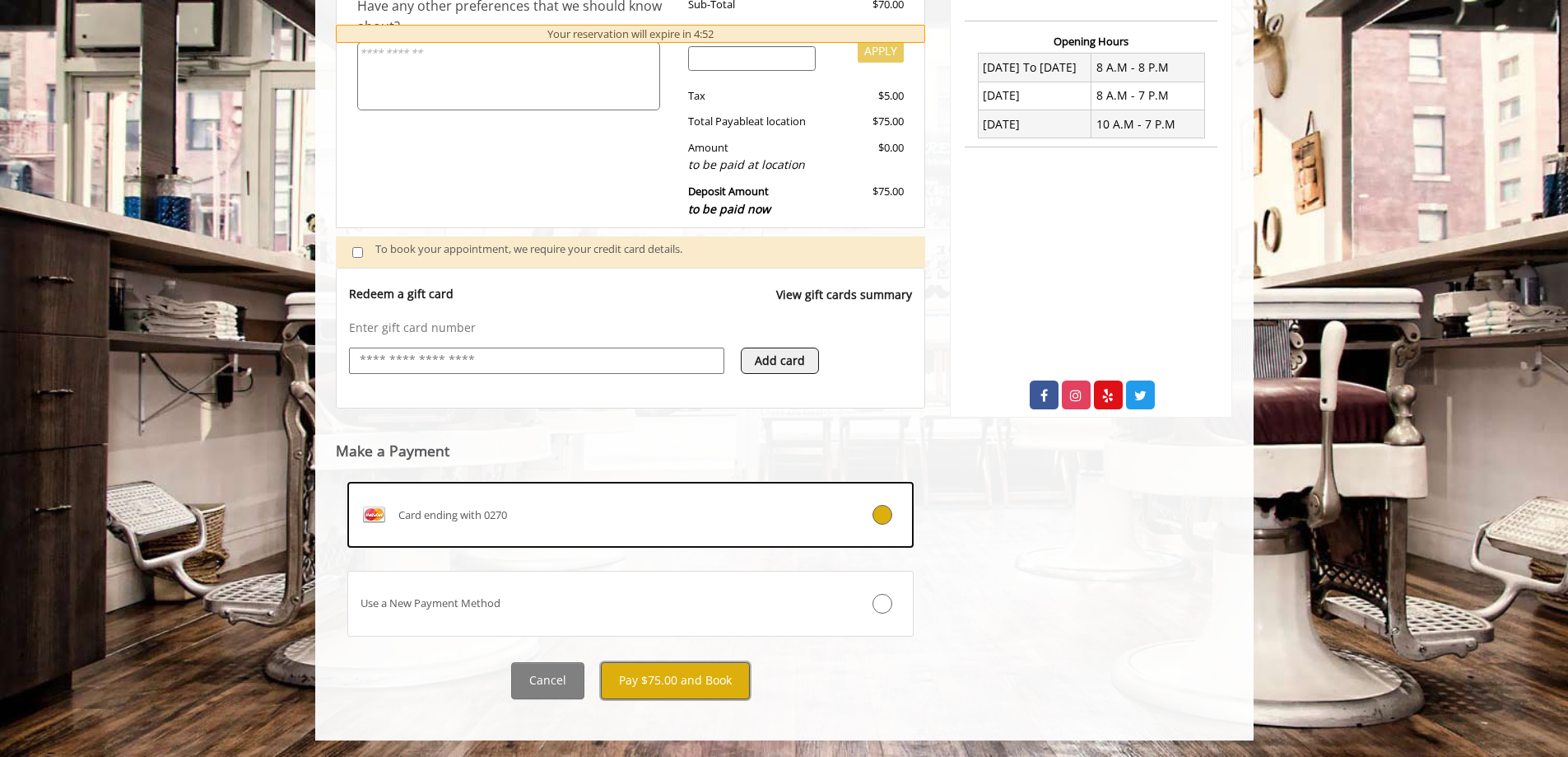
click at [670, 685] on button "Pay $75.00 and Book" at bounding box center [675, 681] width 149 height 37
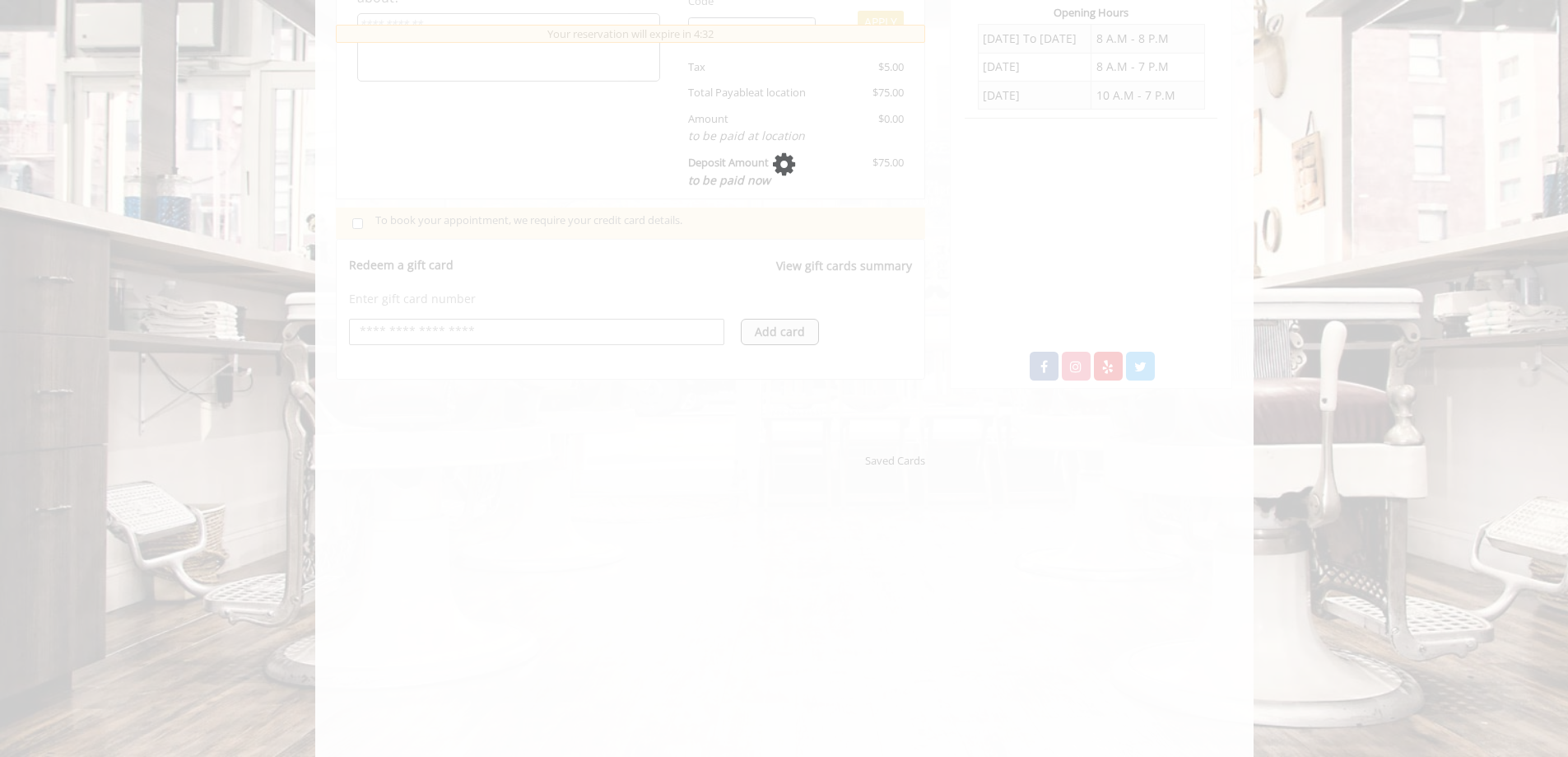
scroll to position [414, 0]
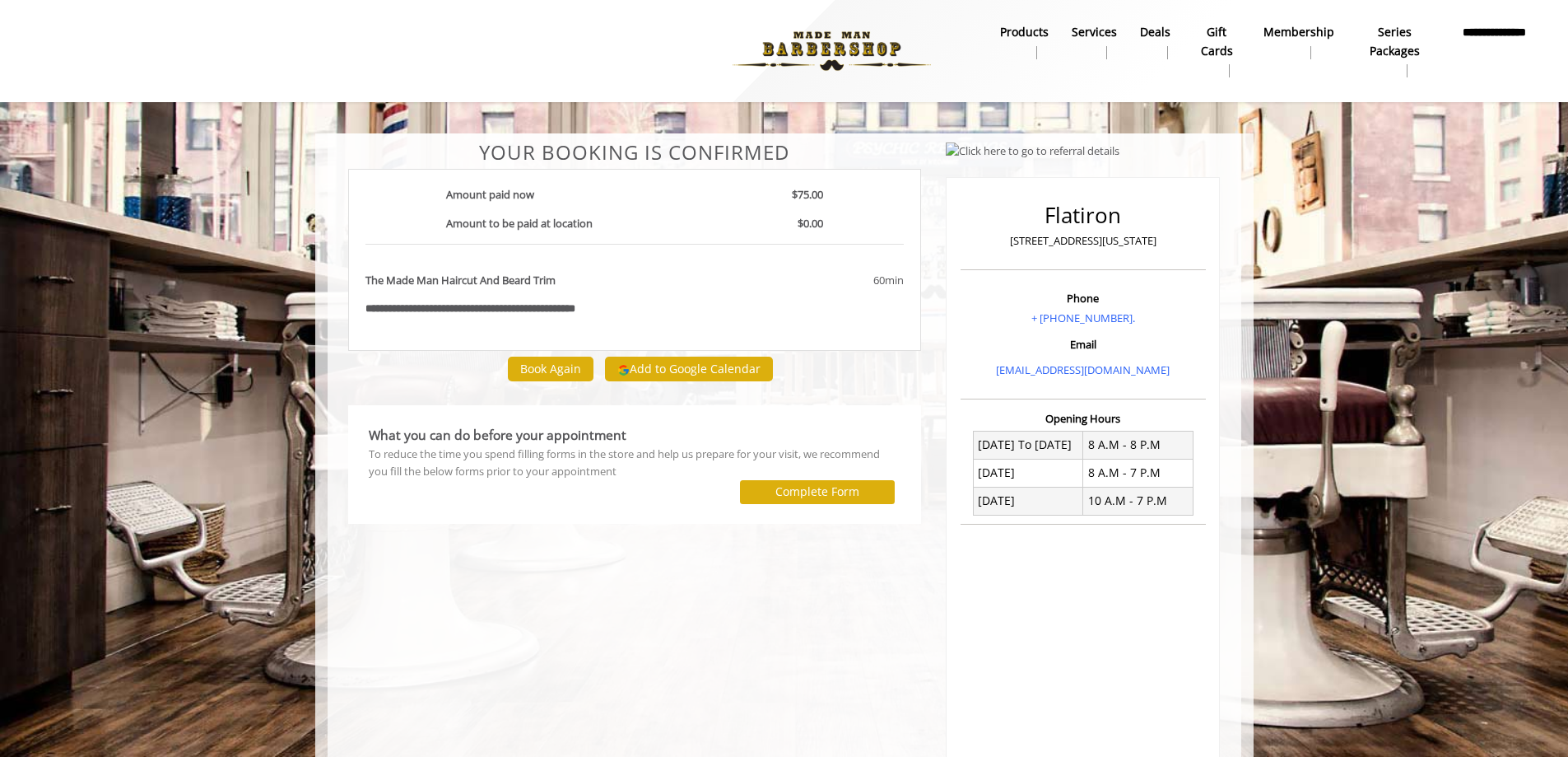
click at [857, 49] on img at bounding box center [832, 51] width 227 height 91
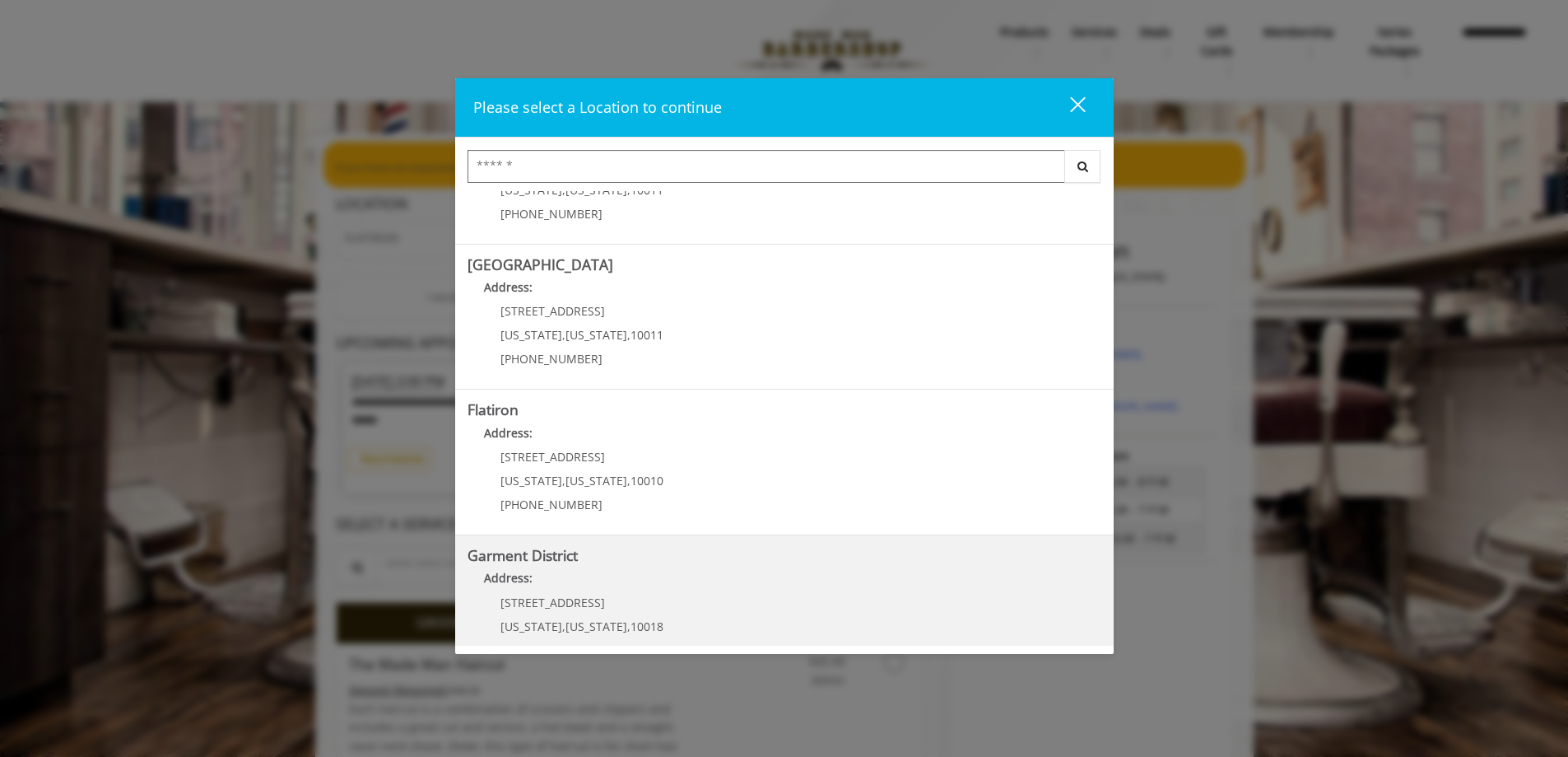
scroll to position [247, 0]
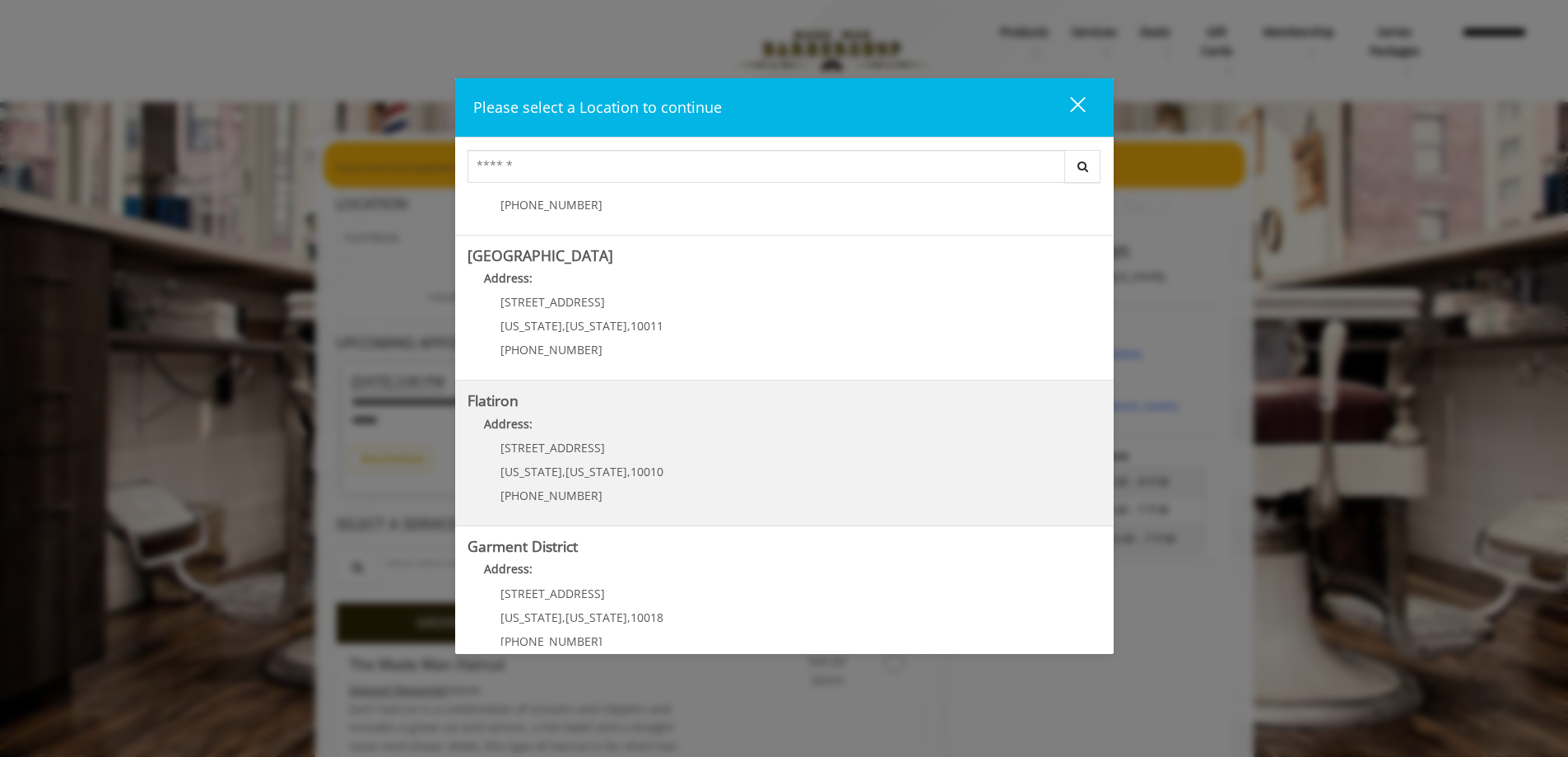
click at [664, 466] on "Flatiron Address: [STREET_ADDRESS][US_STATE][US_STATE] (917) 475-1765" at bounding box center [784, 452] width 634 height 120
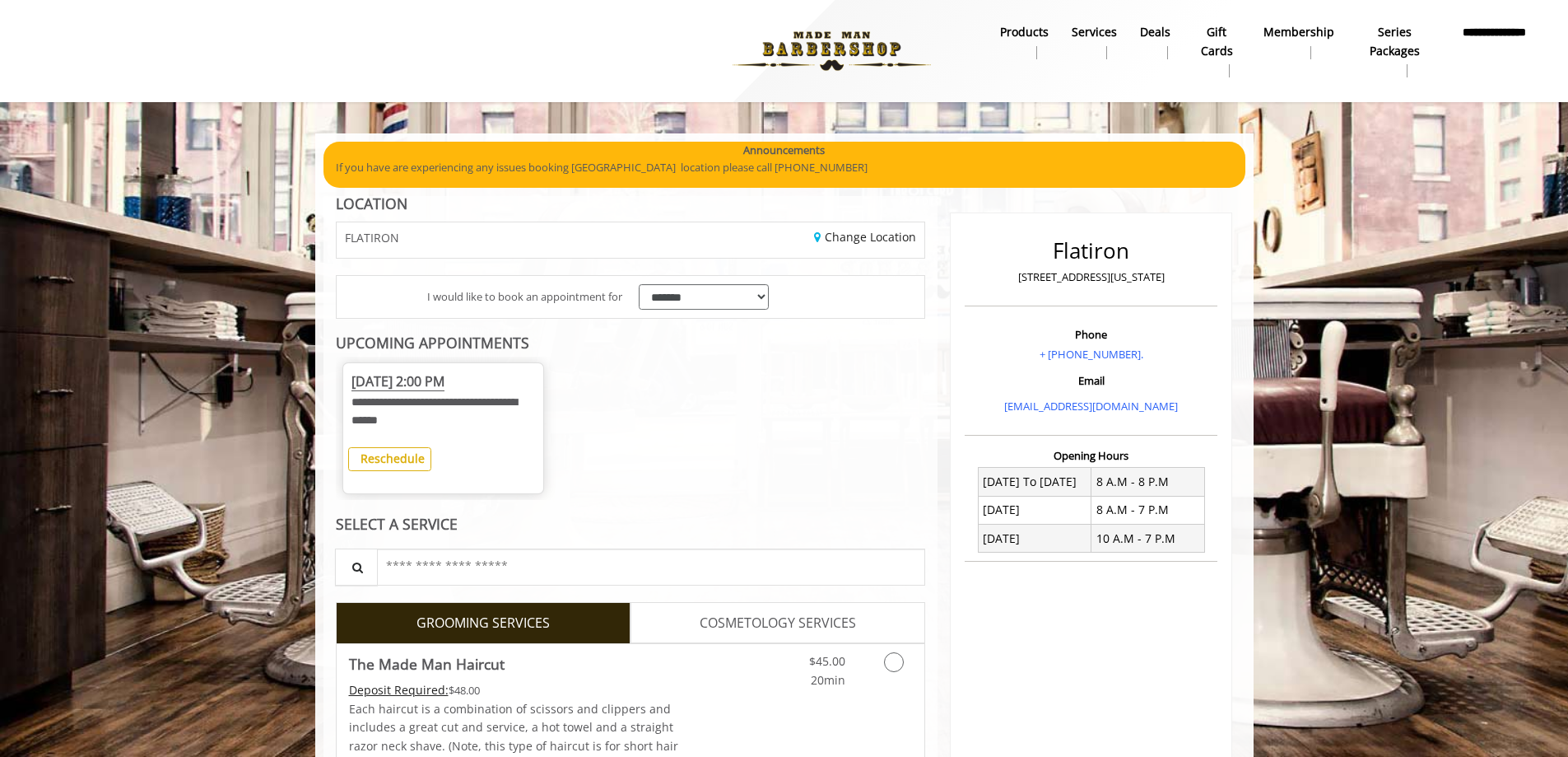
scroll to position [33, 0]
